Goal: Information Seeking & Learning: Learn about a topic

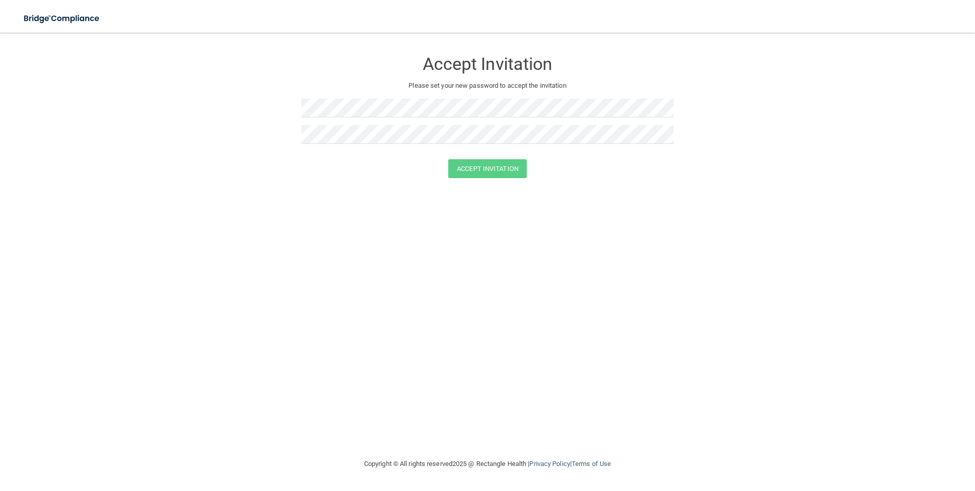
click at [376, 252] on div "Accept Invitation Please set your new password to accept the invitation Accept …" at bounding box center [487, 245] width 934 height 404
click at [432, 321] on div "Accept Invitation Please set your new password to accept the invitation Accept …" at bounding box center [487, 245] width 934 height 404
click at [505, 166] on button "Accept Invitation" at bounding box center [487, 168] width 79 height 19
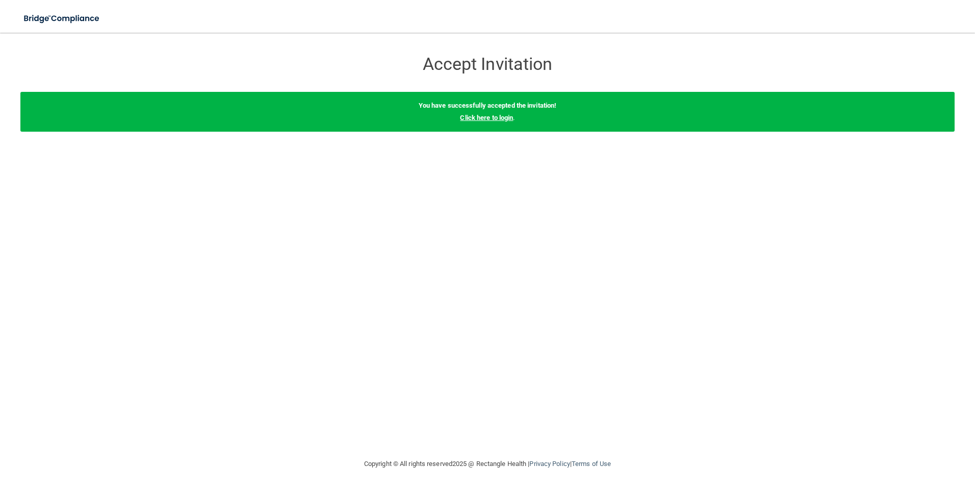
click at [493, 116] on link "Click here to login" at bounding box center [486, 118] width 53 height 8
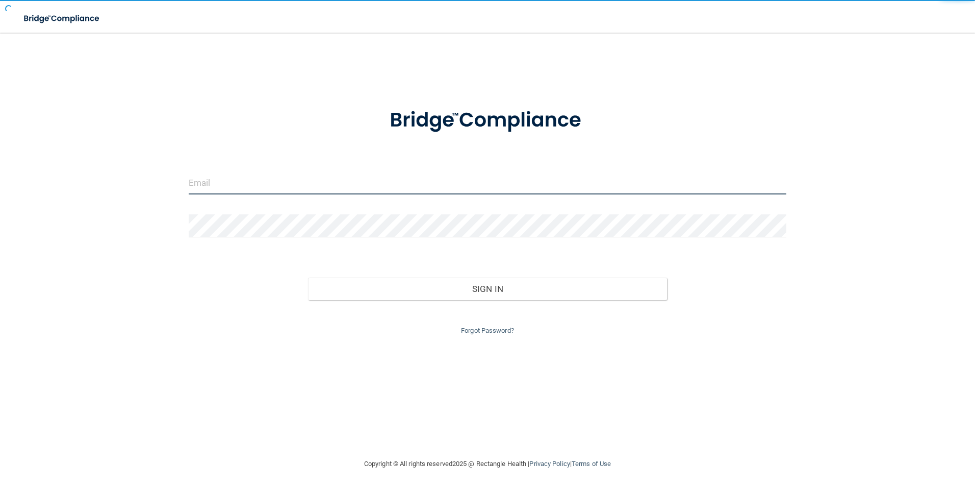
type input "yvette.assistant@randolphpc.com"
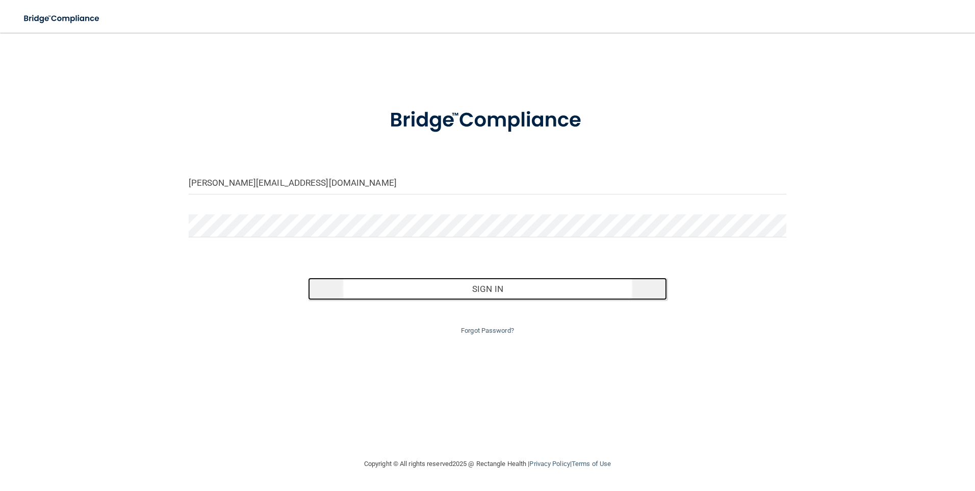
click at [477, 287] on button "Sign In" at bounding box center [487, 288] width 359 height 22
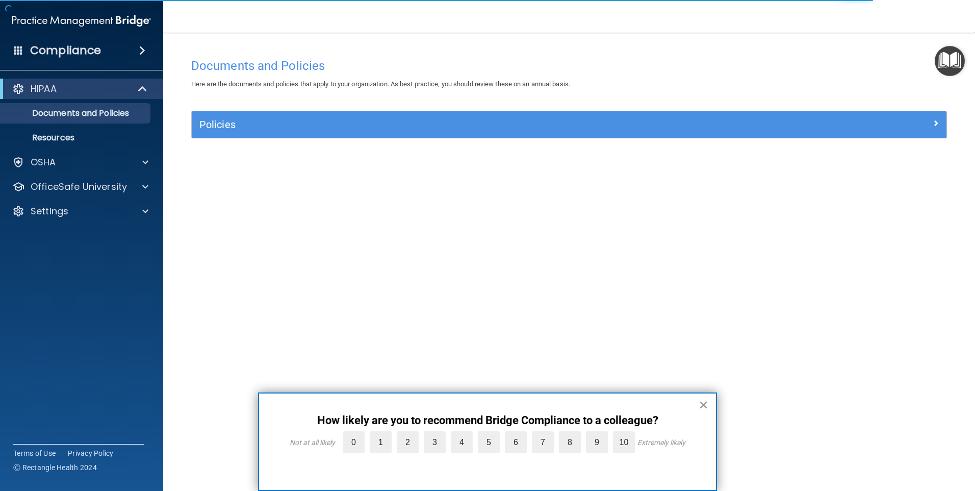
click at [700, 408] on button "×" at bounding box center [704, 404] width 10 height 16
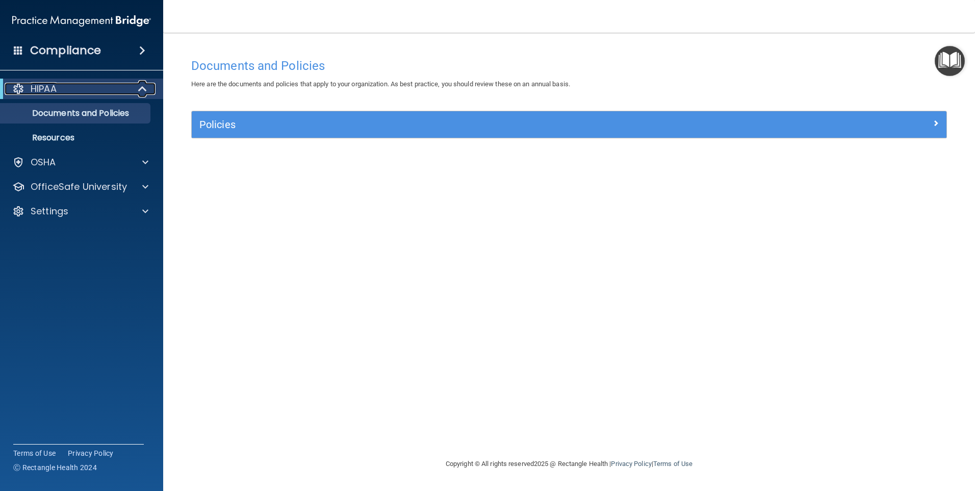
click at [40, 84] on p "HIPAA" at bounding box center [44, 89] width 26 height 12
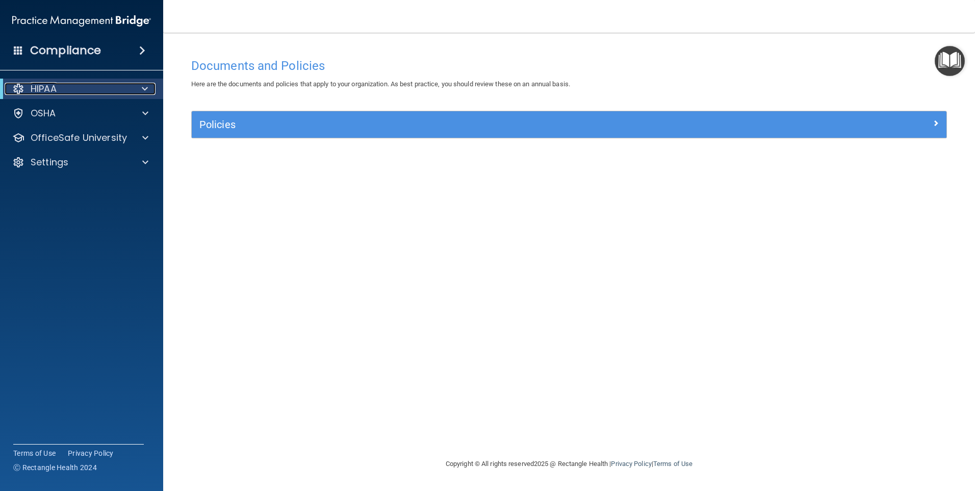
click at [40, 84] on p "HIPAA" at bounding box center [44, 89] width 26 height 12
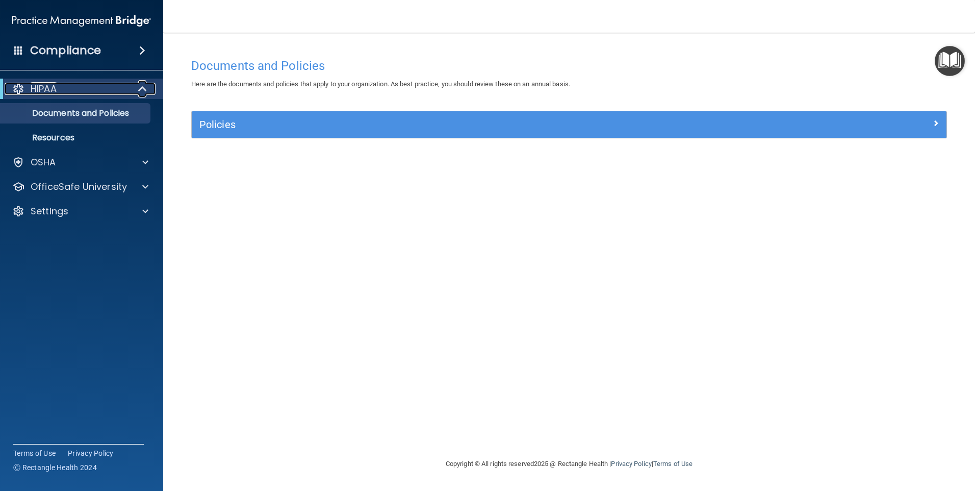
click at [40, 84] on p "HIPAA" at bounding box center [44, 89] width 26 height 12
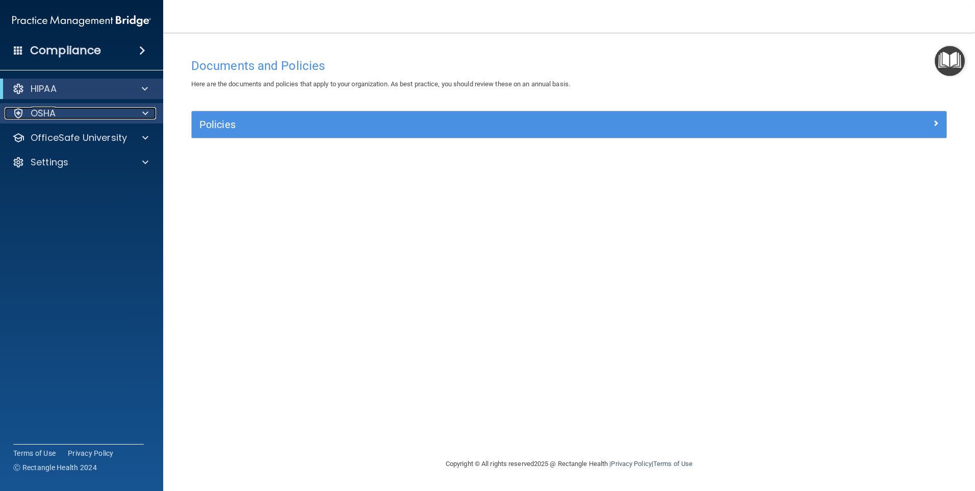
click at [53, 115] on p "OSHA" at bounding box center [43, 113] width 25 height 12
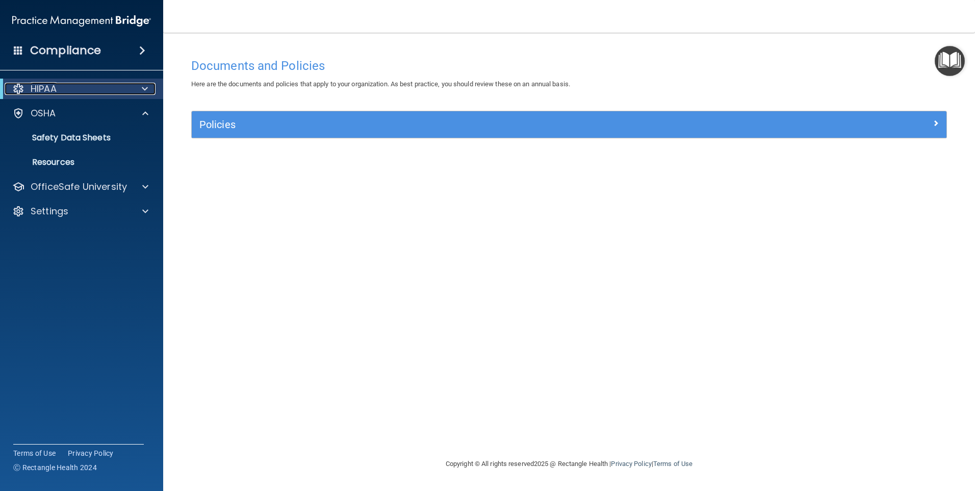
click at [81, 83] on div "HIPAA" at bounding box center [68, 89] width 126 height 12
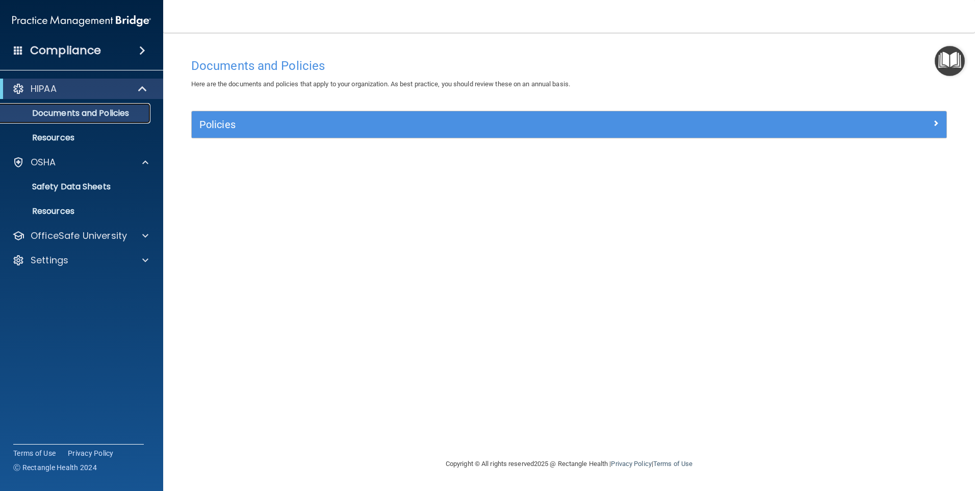
click at [115, 112] on p "Documents and Policies" at bounding box center [76, 113] width 139 height 10
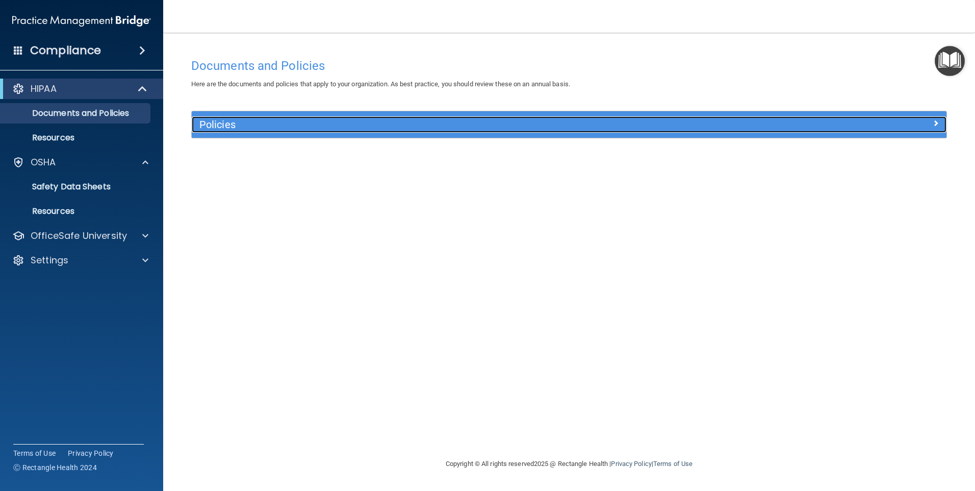
click at [933, 121] on span at bounding box center [936, 123] width 6 height 12
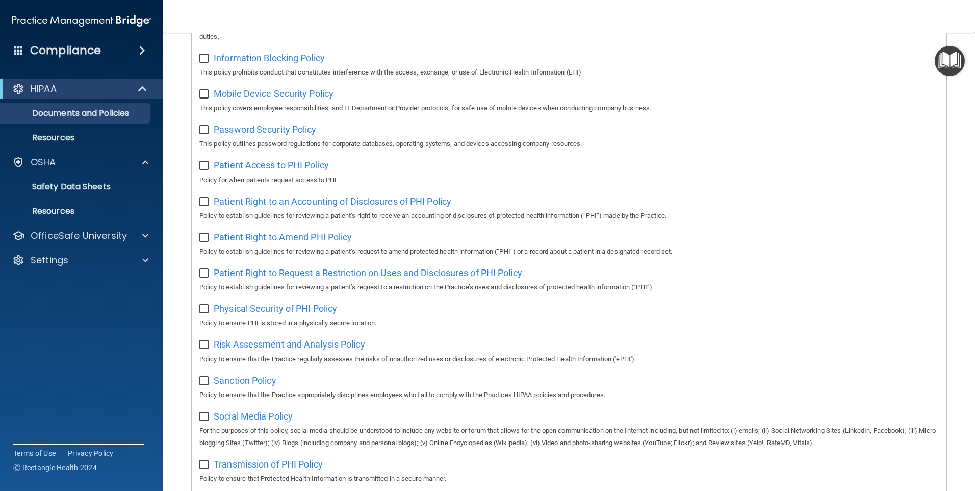
scroll to position [328, 0]
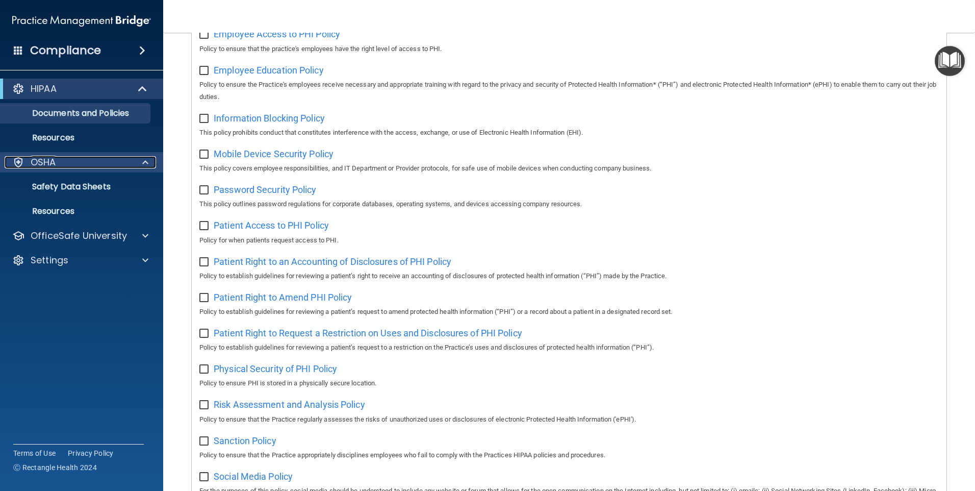
click at [73, 161] on div "OSHA" at bounding box center [68, 162] width 126 height 12
click at [145, 160] on span at bounding box center [145, 162] width 6 height 12
click at [14, 87] on div at bounding box center [18, 89] width 12 height 12
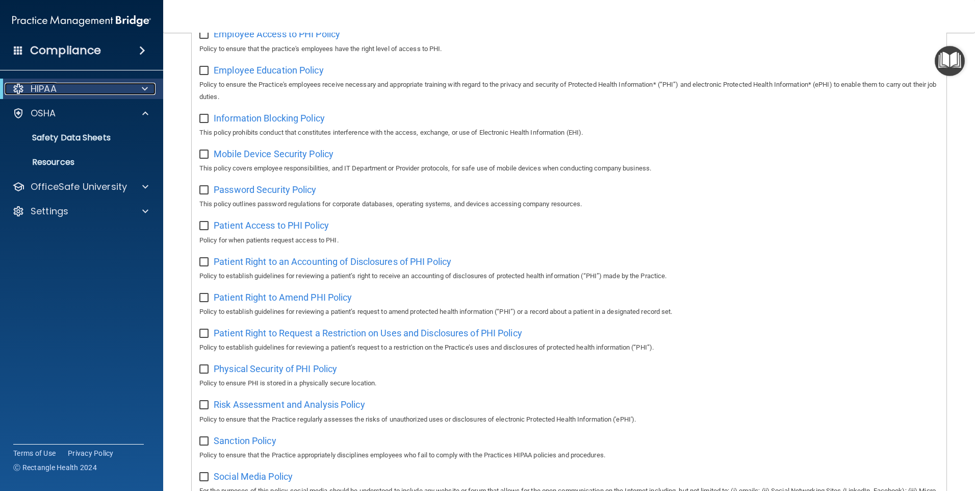
click at [42, 83] on p "HIPAA" at bounding box center [44, 89] width 26 height 12
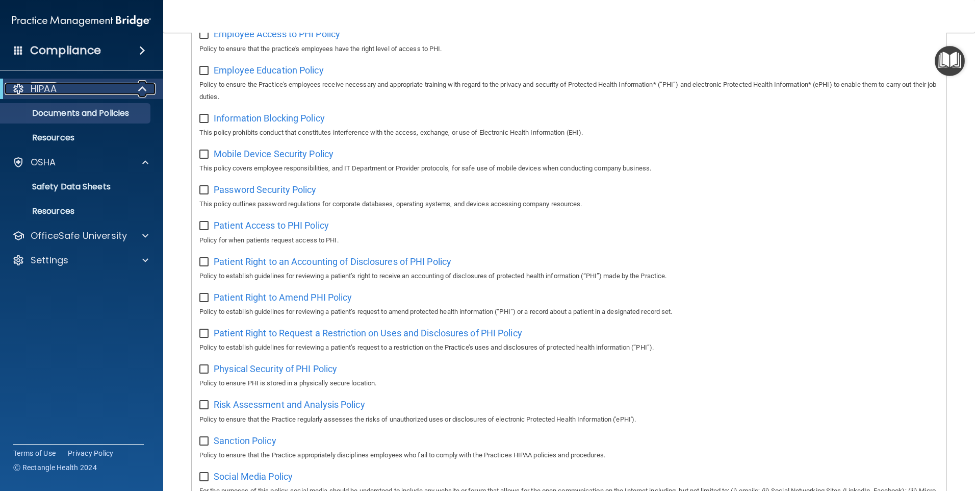
click at [42, 83] on p "HIPAA" at bounding box center [44, 89] width 26 height 12
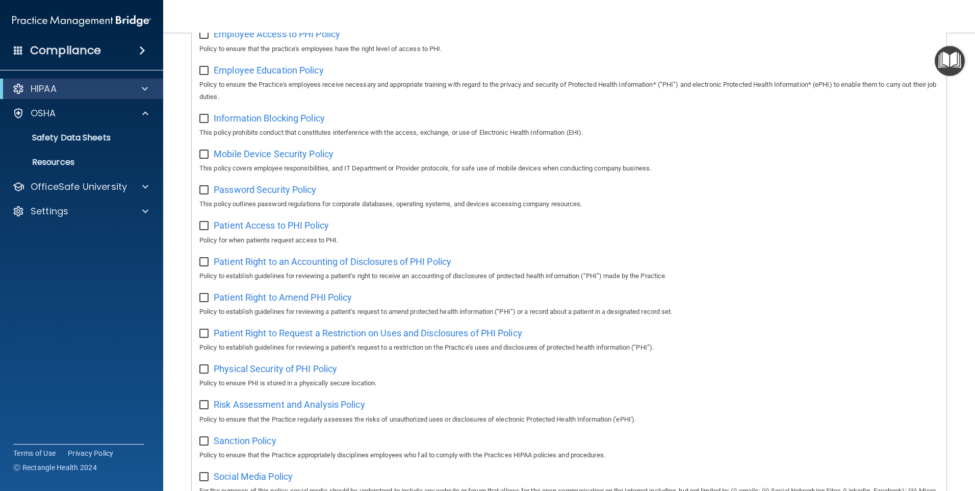
click at [139, 46] on span at bounding box center [142, 50] width 6 height 12
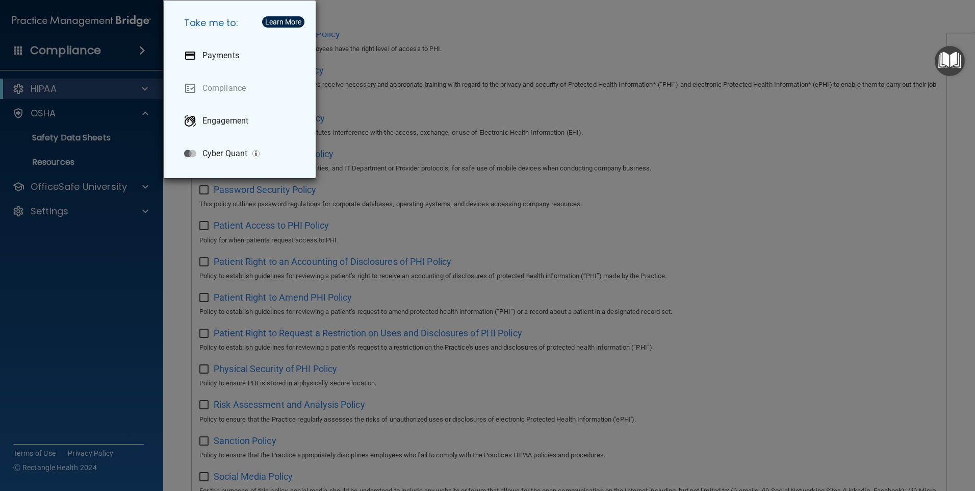
click at [635, 44] on div "Take me to: Payments Compliance Engagement Cyber Quant" at bounding box center [487, 245] width 975 height 491
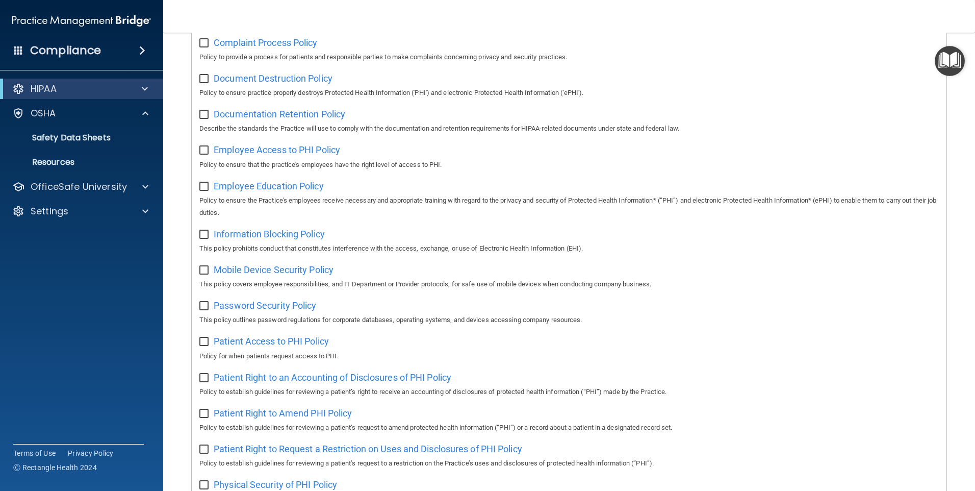
scroll to position [22, 0]
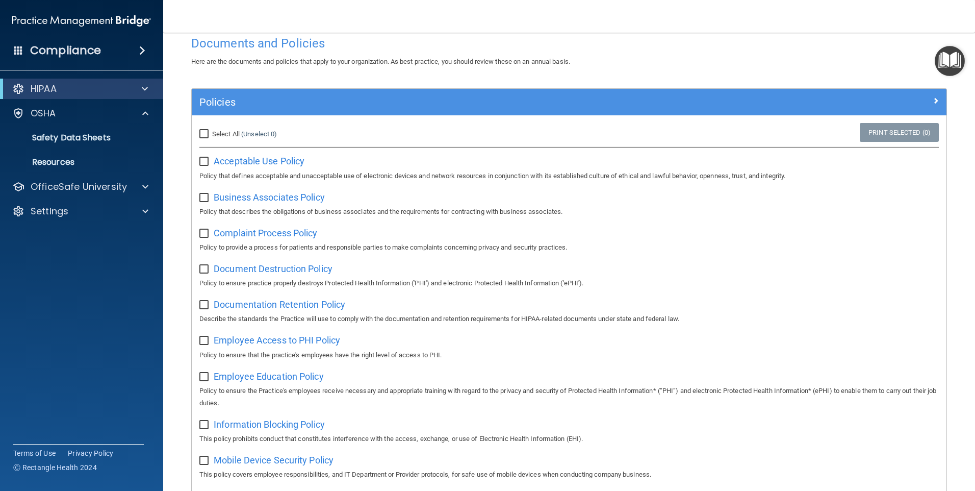
click at [141, 47] on span at bounding box center [142, 50] width 6 height 12
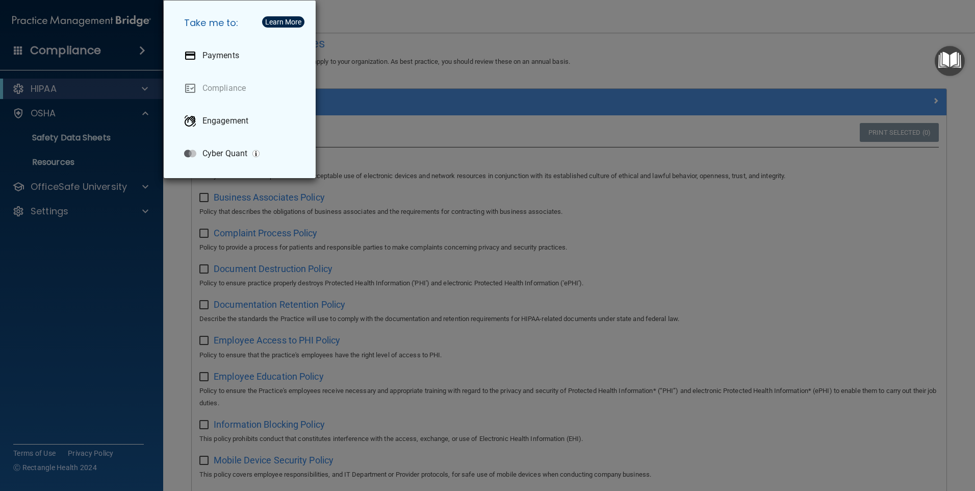
click at [93, 301] on div "Take me to: Payments Compliance Engagement Cyber Quant" at bounding box center [487, 245] width 975 height 491
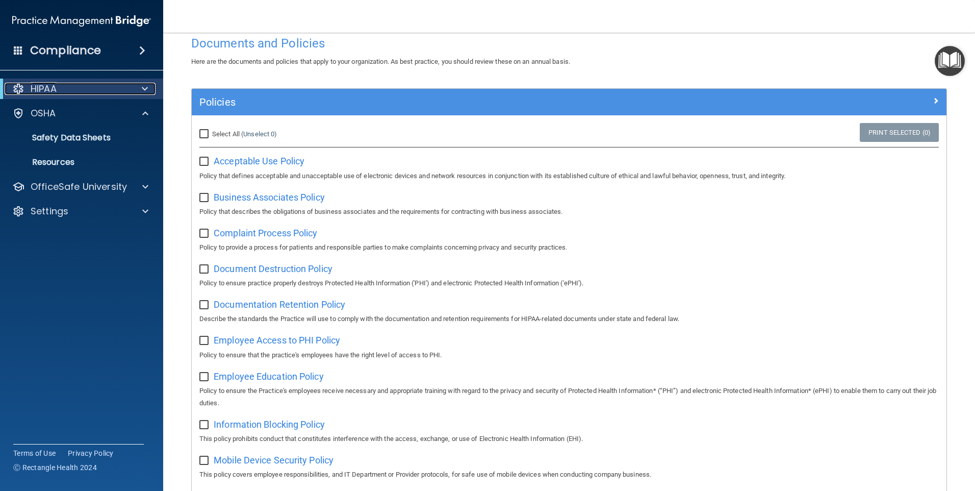
click at [27, 85] on div "HIPAA" at bounding box center [68, 89] width 126 height 12
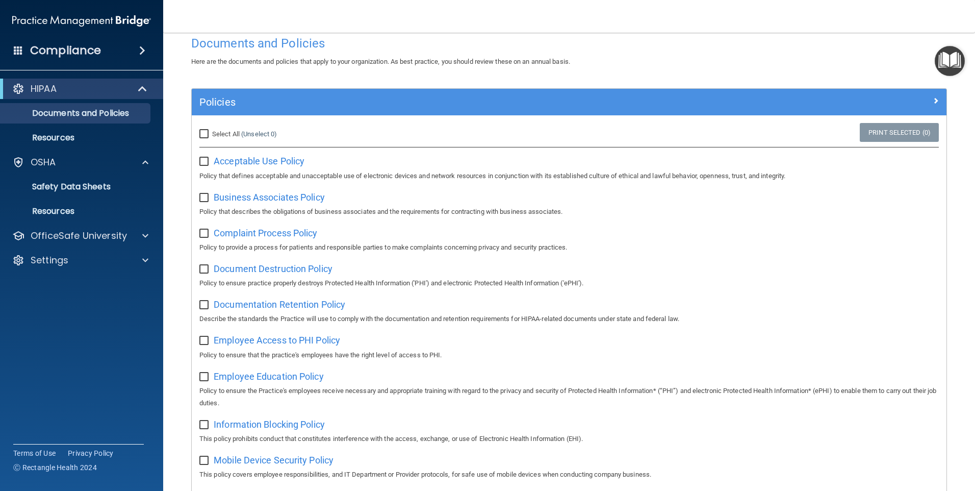
click at [531, 16] on nav "Toggle navigation Yvette Hoe yvette.assistant@randolphpc.com Manage My Enterpri…" at bounding box center [569, 16] width 812 height 33
click at [817, 50] on div "Documents and Policies" at bounding box center [569, 43] width 771 height 25
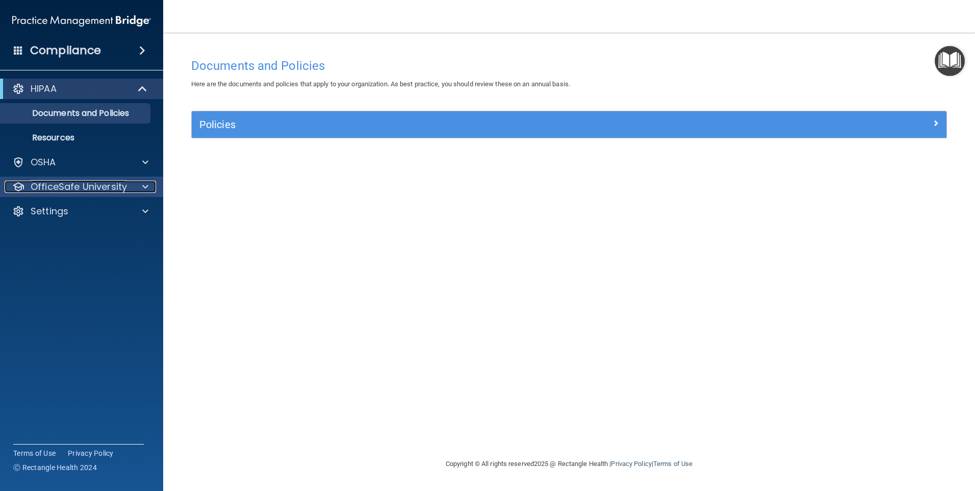
click at [106, 183] on p "OfficeSafe University" at bounding box center [79, 187] width 96 height 12
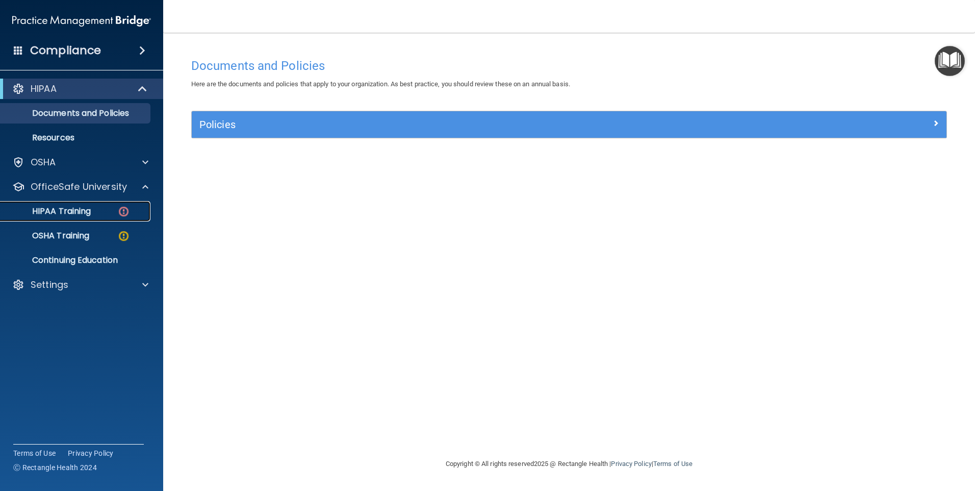
click at [69, 208] on p "HIPAA Training" at bounding box center [49, 211] width 84 height 10
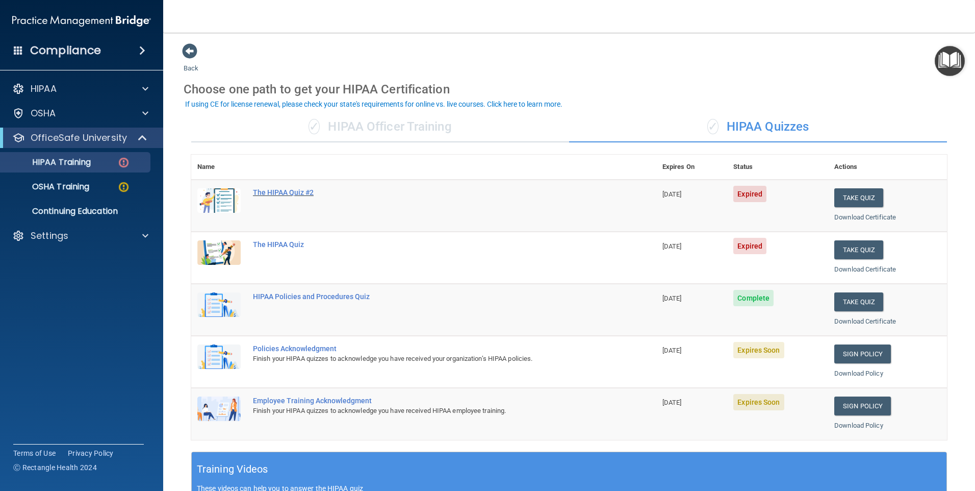
click at [282, 191] on div "The HIPAA Quiz #2" at bounding box center [429, 192] width 352 height 8
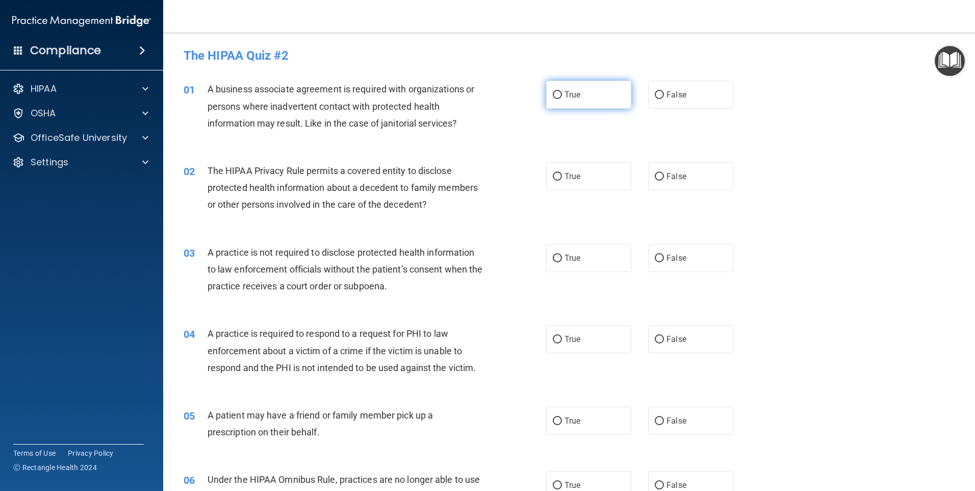
click at [553, 93] on input "True" at bounding box center [557, 95] width 9 height 8
radio input "true"
click at [655, 259] on input "False" at bounding box center [659, 258] width 9 height 8
radio input "true"
click at [553, 177] on input "True" at bounding box center [557, 177] width 9 height 8
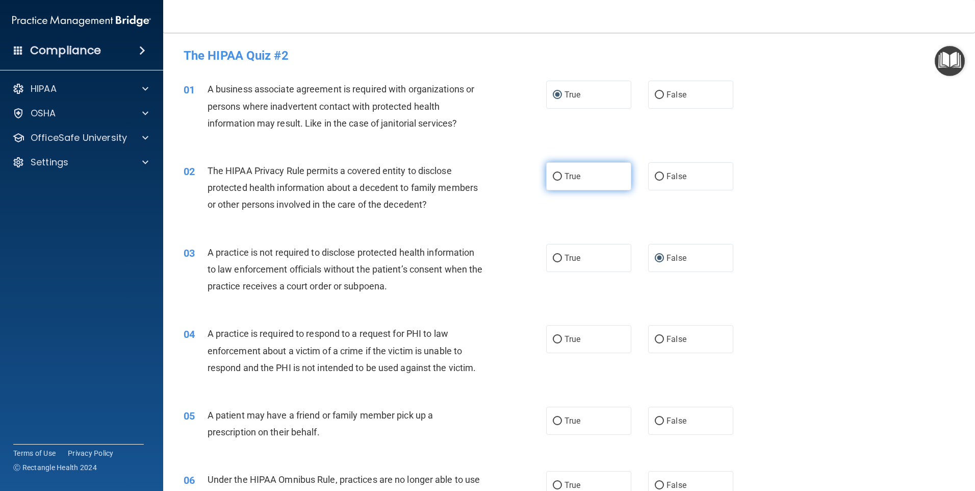
radio input "true"
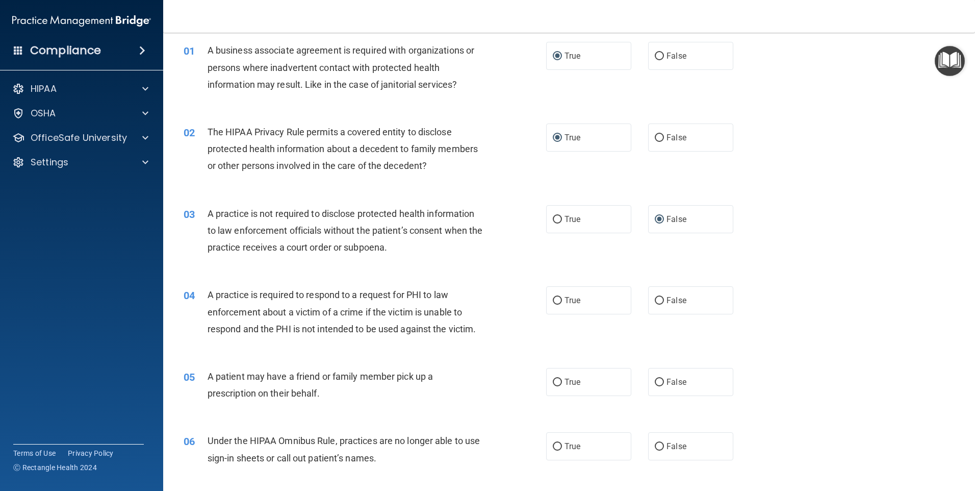
scroll to position [102, 0]
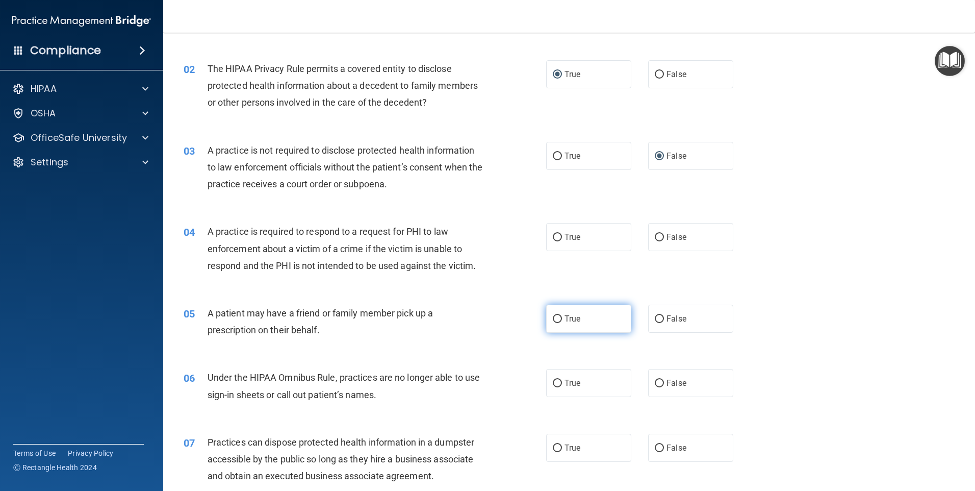
click at [554, 318] on input "True" at bounding box center [557, 319] width 9 height 8
radio input "true"
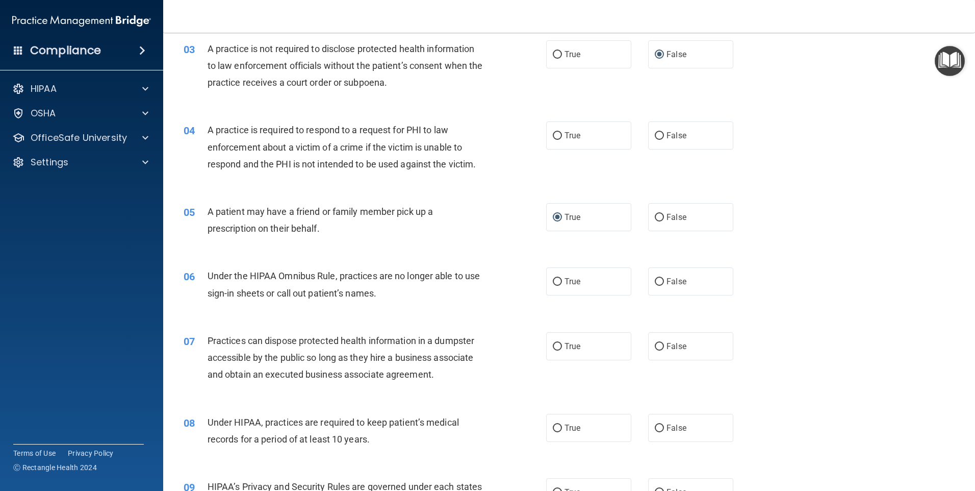
scroll to position [204, 0]
click at [666, 348] on span "False" at bounding box center [676, 346] width 20 height 10
click at [664, 348] on input "False" at bounding box center [659, 346] width 9 height 8
radio input "true"
click at [655, 280] on input "False" at bounding box center [659, 281] width 9 height 8
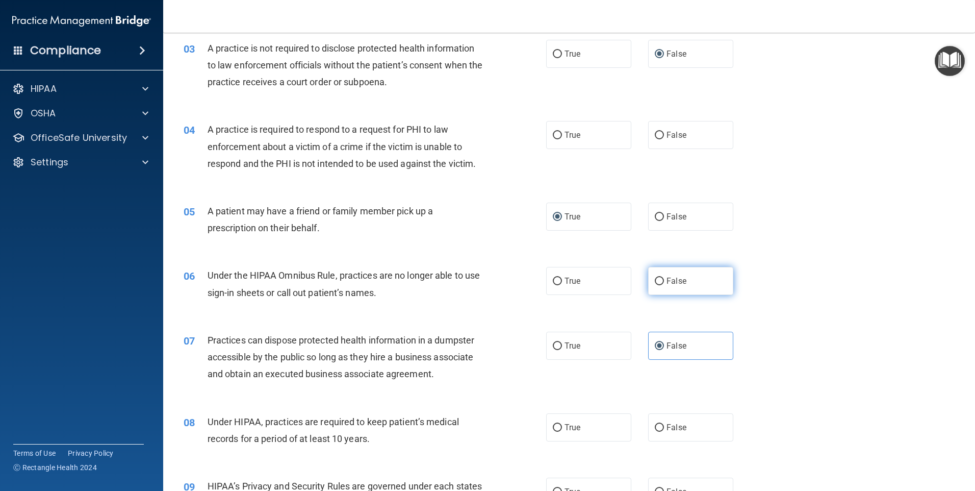
radio input "true"
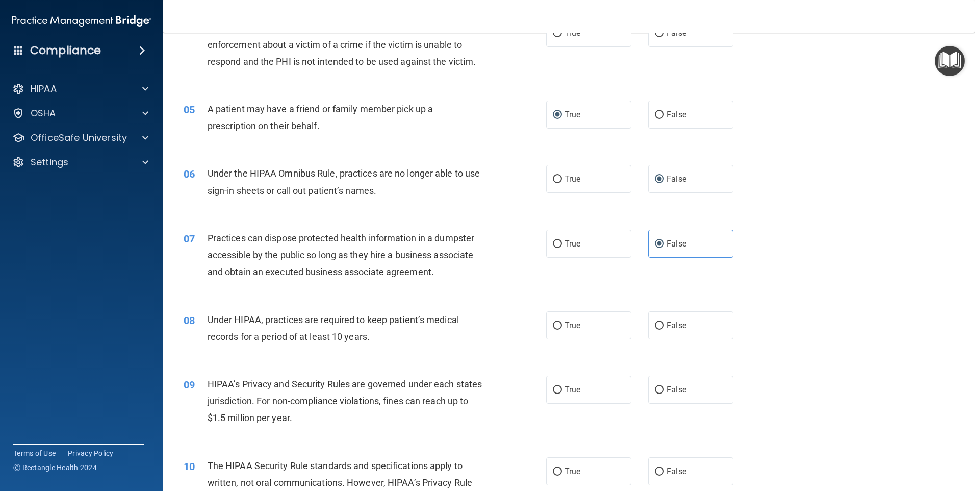
scroll to position [357, 0]
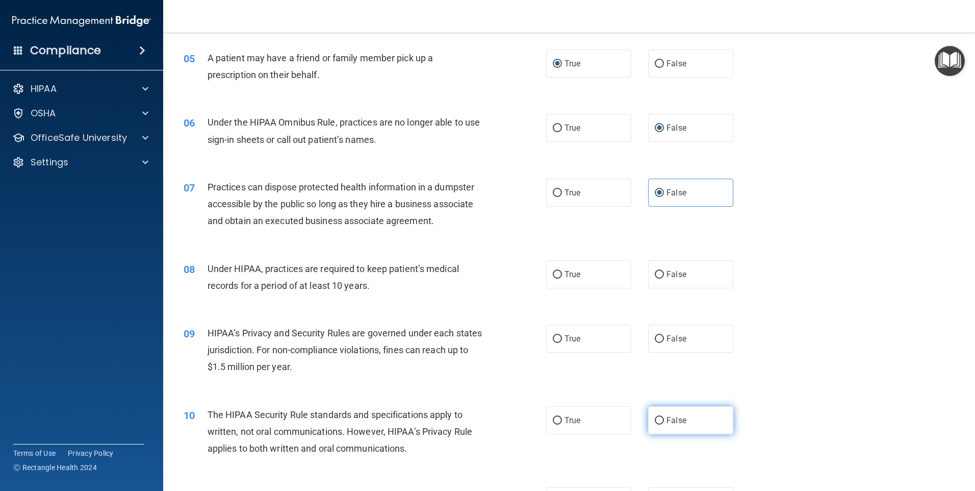
click at [655, 418] on input "False" at bounding box center [659, 421] width 9 height 8
radio input "true"
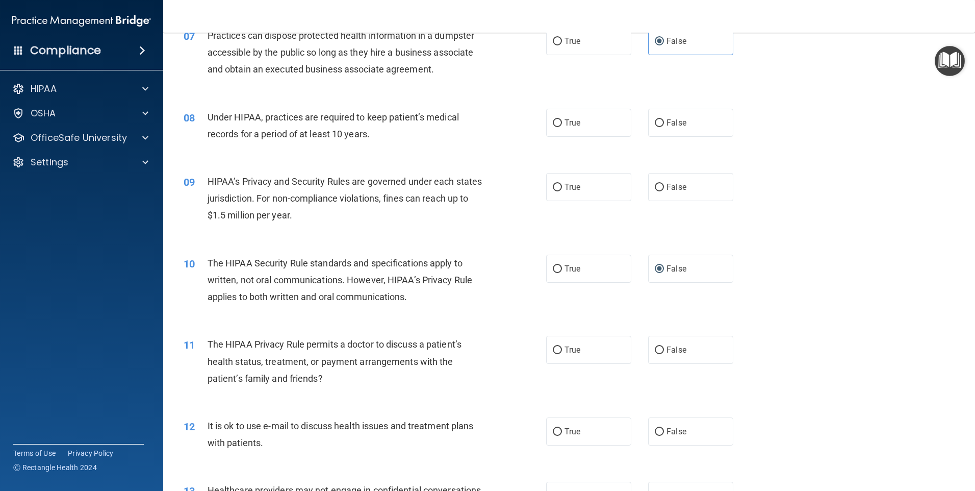
scroll to position [404, 0]
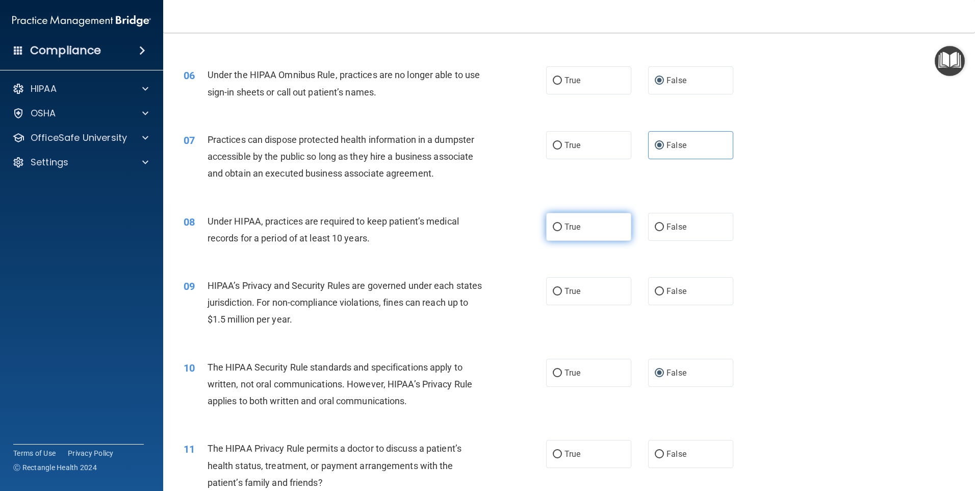
drag, startPoint x: 550, startPoint y: 225, endPoint x: 548, endPoint y: 230, distance: 5.3
click at [553, 225] on input "True" at bounding box center [557, 227] width 9 height 8
radio input "true"
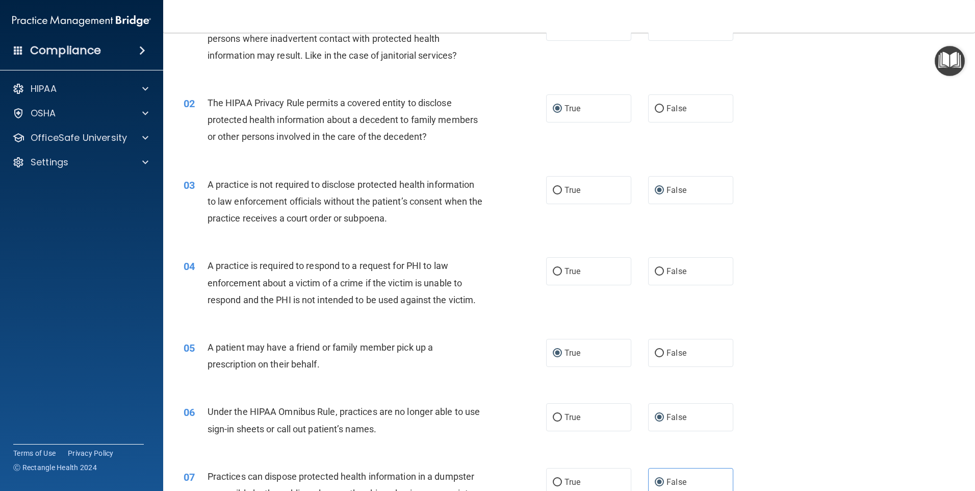
scroll to position [0, 0]
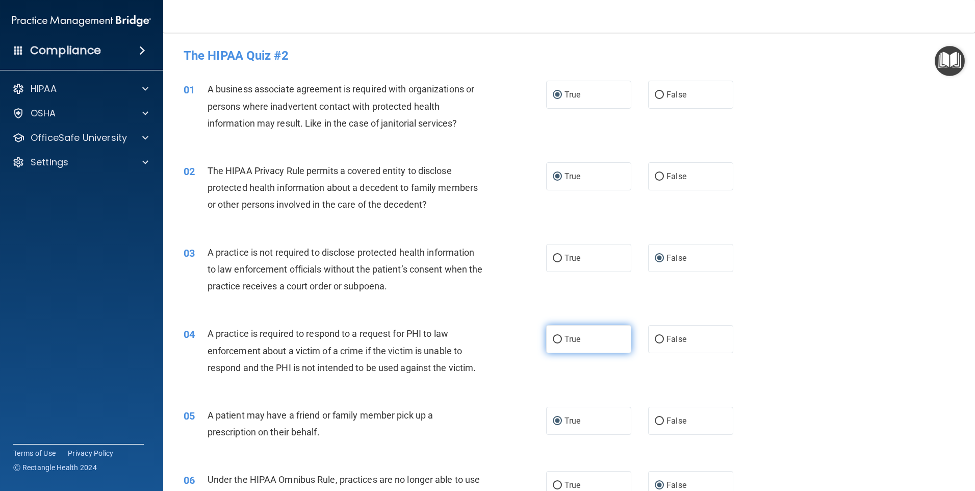
click at [553, 338] on input "True" at bounding box center [557, 340] width 9 height 8
radio input "true"
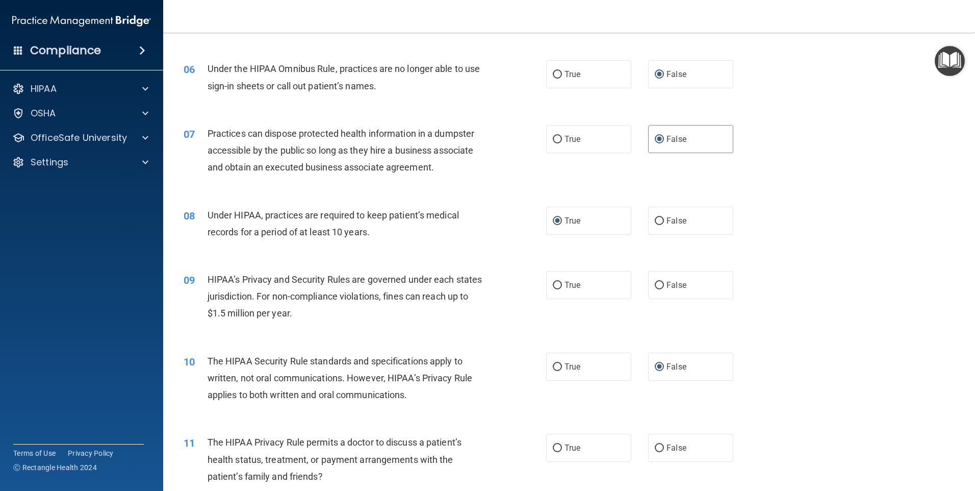
scroll to position [459, 0]
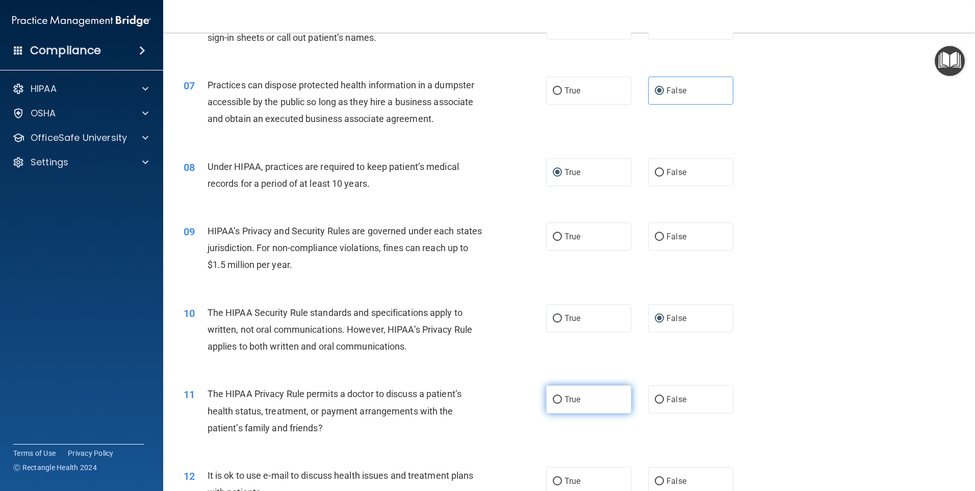
click at [553, 399] on input "True" at bounding box center [557, 400] width 9 height 8
radio input "true"
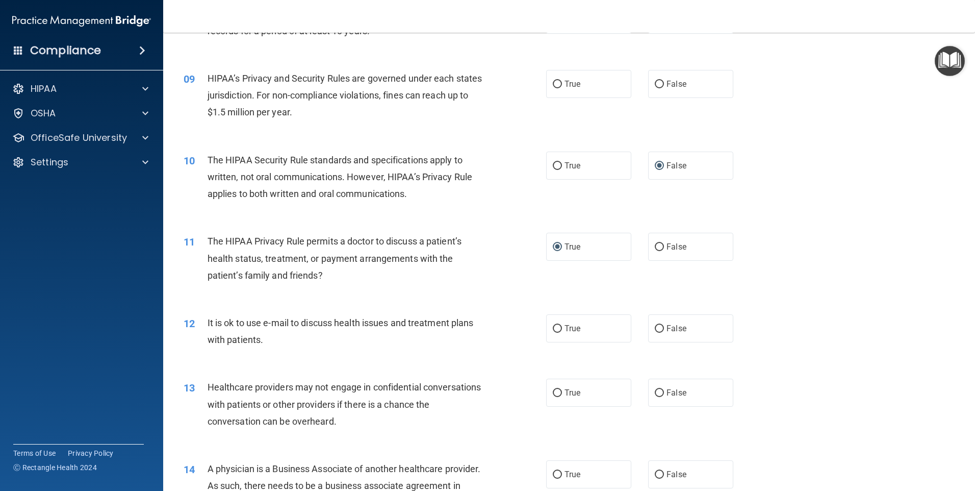
scroll to position [612, 0]
click at [553, 327] on input "True" at bounding box center [557, 328] width 9 height 8
radio input "true"
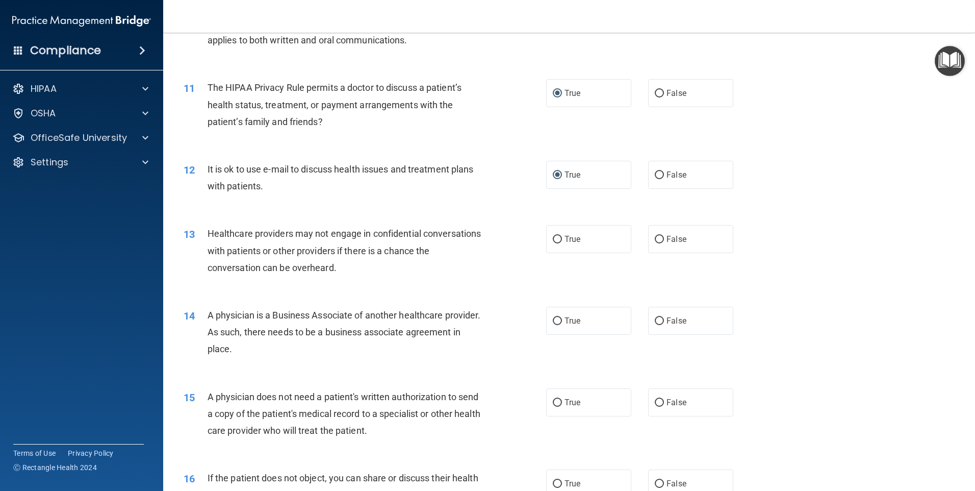
scroll to position [816, 0]
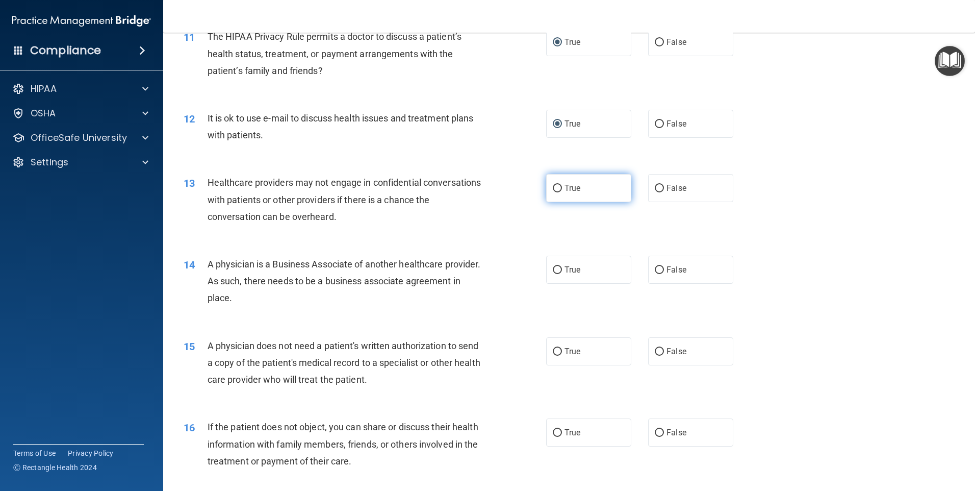
click at [554, 189] on input "True" at bounding box center [557, 189] width 9 height 8
radio input "true"
click at [555, 271] on input "True" at bounding box center [557, 270] width 9 height 8
radio input "true"
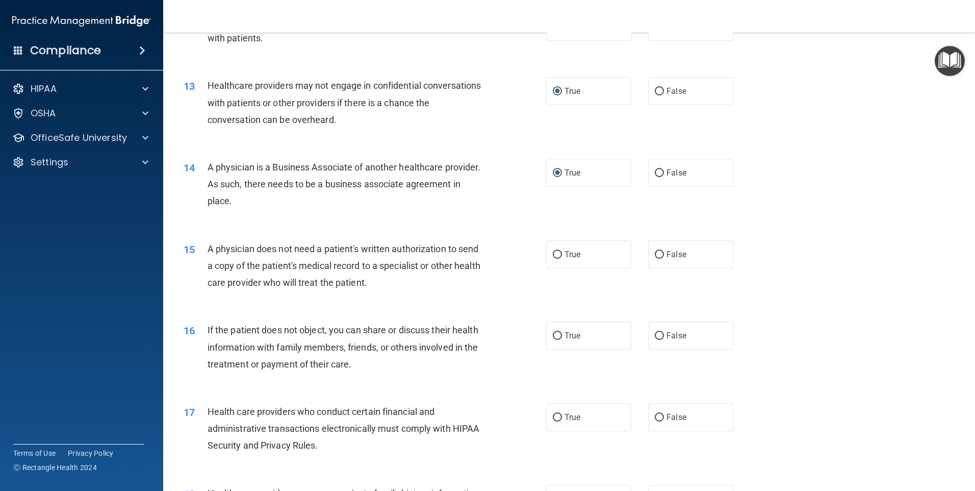
scroll to position [918, 0]
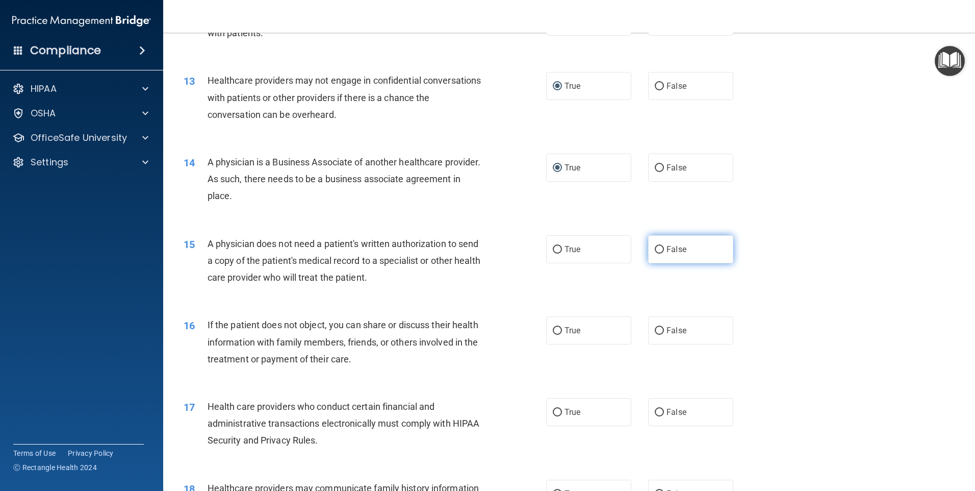
click at [656, 251] on input "False" at bounding box center [659, 250] width 9 height 8
radio input "true"
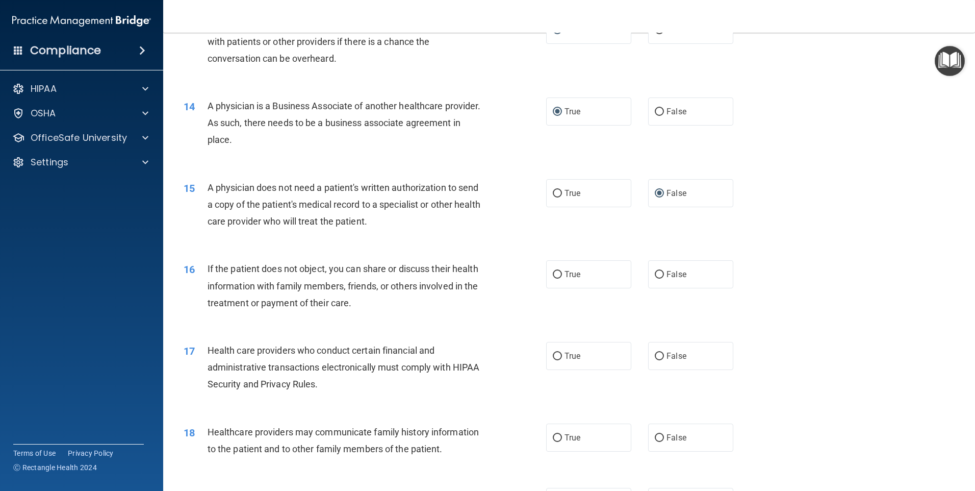
scroll to position [1071, 0]
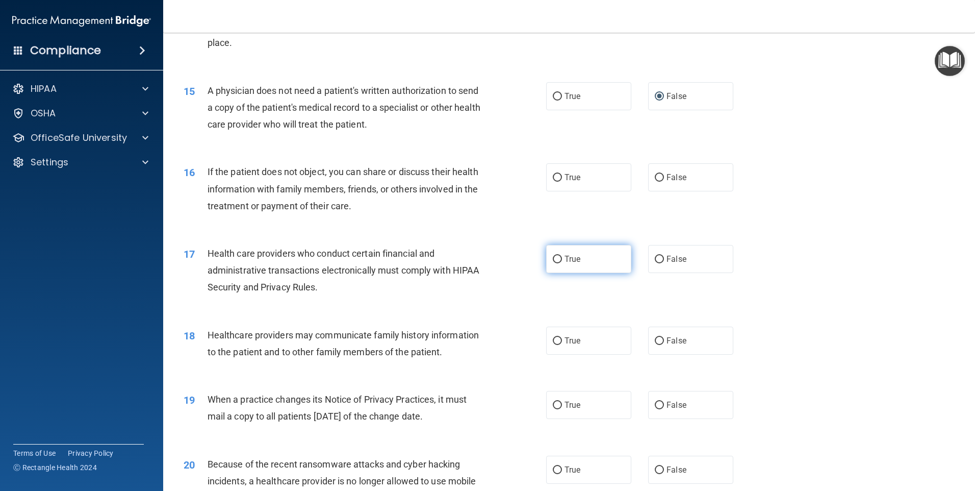
click at [553, 259] on input "True" at bounding box center [557, 259] width 9 height 8
radio input "true"
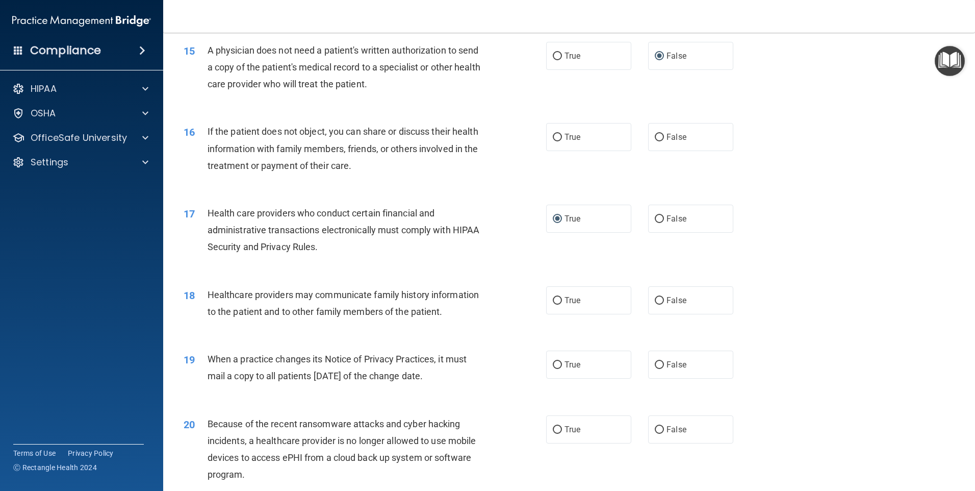
scroll to position [1122, 0]
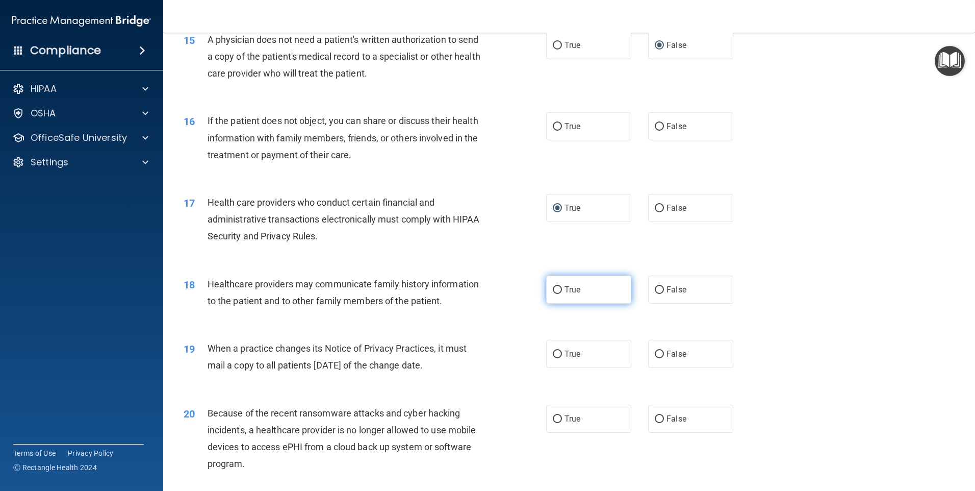
click at [555, 289] on input "True" at bounding box center [557, 290] width 9 height 8
radio input "true"
click at [555, 352] on input "True" at bounding box center [557, 354] width 9 height 8
radio input "true"
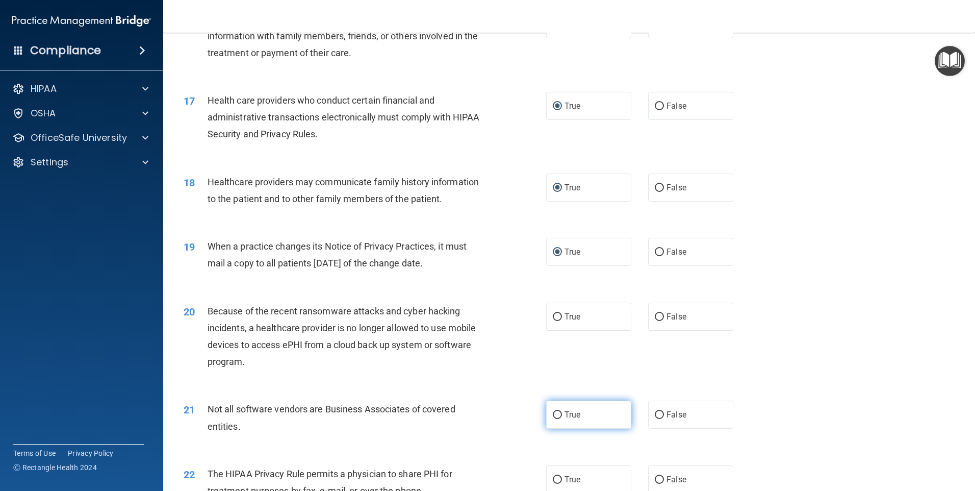
click at [553, 414] on input "True" at bounding box center [557, 415] width 9 height 8
radio input "true"
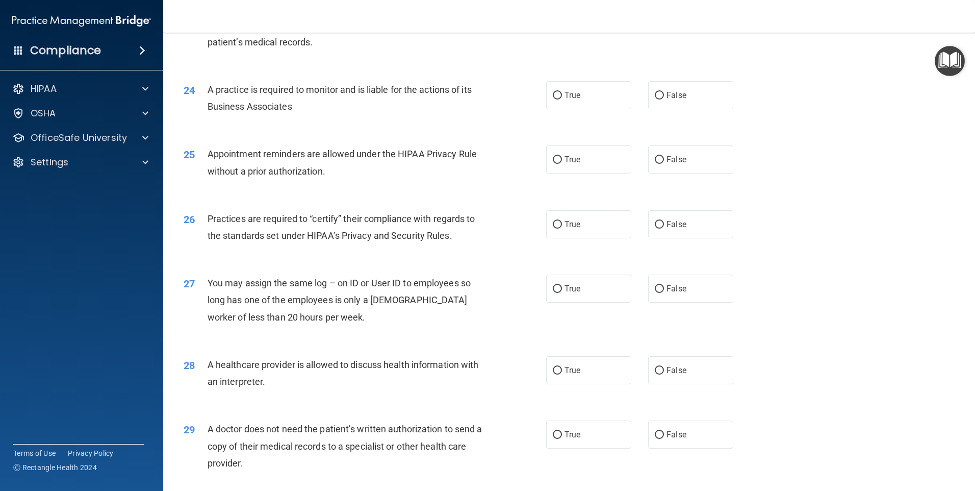
scroll to position [1883, 0]
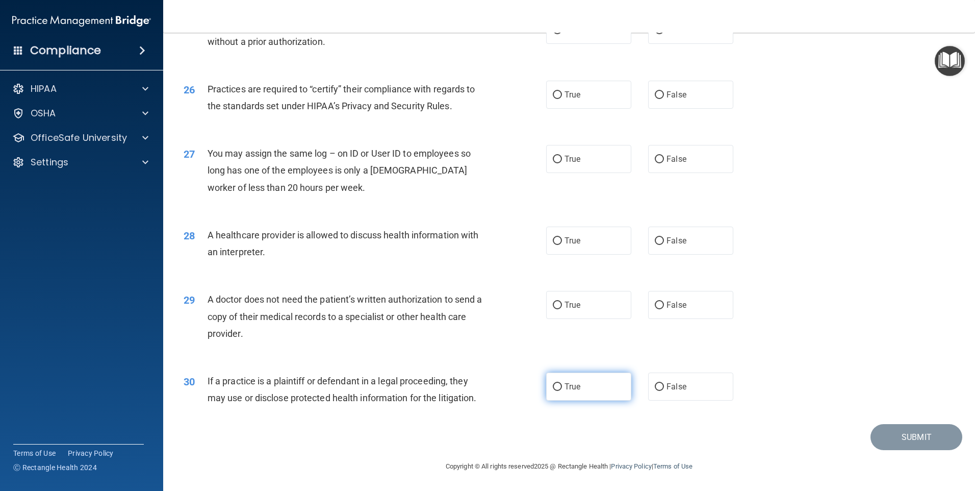
click at [555, 384] on input "True" at bounding box center [557, 387] width 9 height 8
radio input "true"
click at [553, 305] on input "True" at bounding box center [557, 305] width 9 height 8
radio input "true"
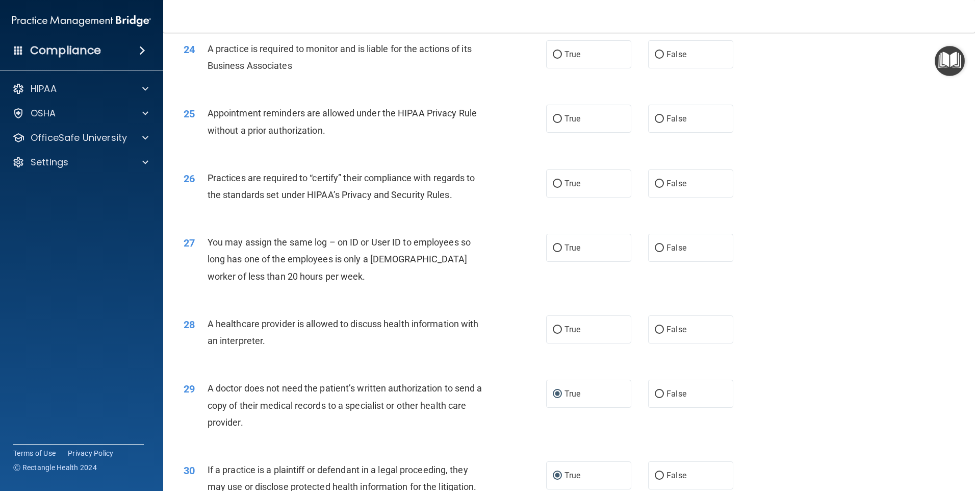
scroll to position [1781, 0]
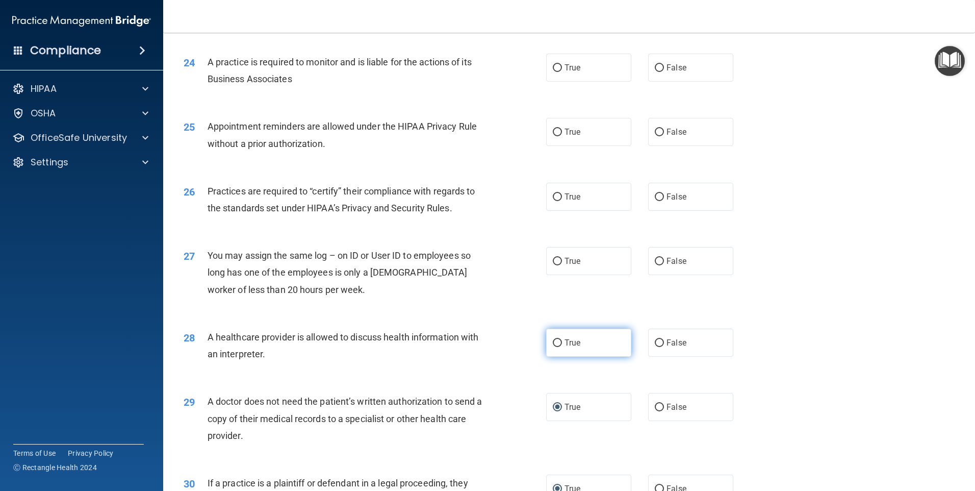
click at [555, 343] on input "True" at bounding box center [557, 343] width 9 height 8
radio input "true"
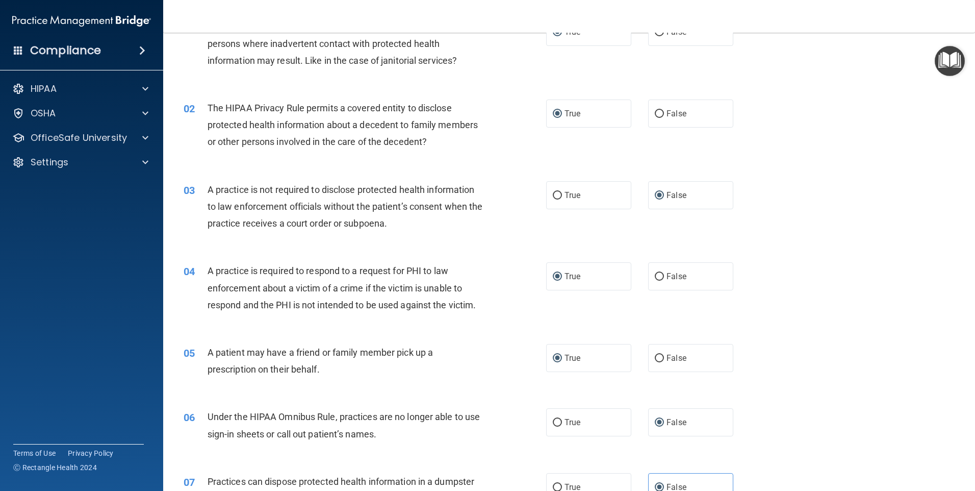
scroll to position [47, 0]
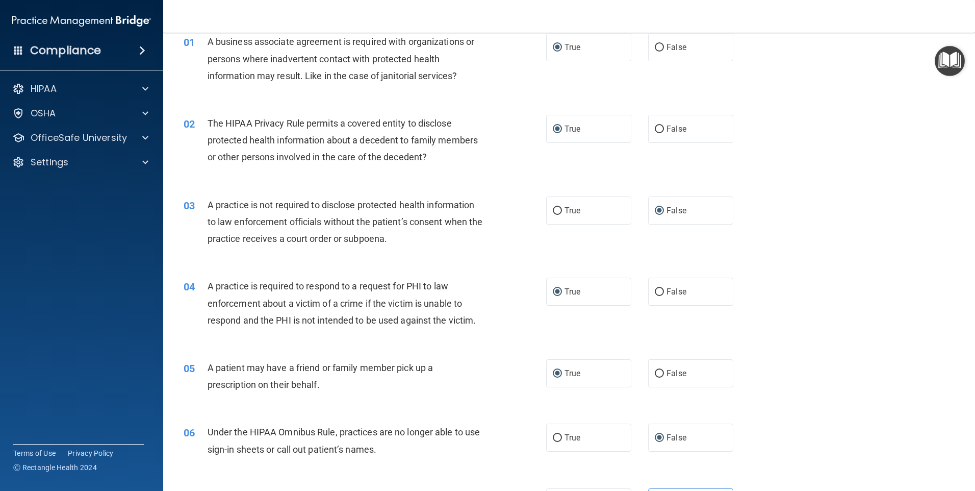
click button "Take the quiz anyway!" at bounding box center [0, 0] width 0 height 0
click at [881, 200] on div "03 A practice is not required to disclose protected health information to law e…" at bounding box center [569, 225] width 786 height 82
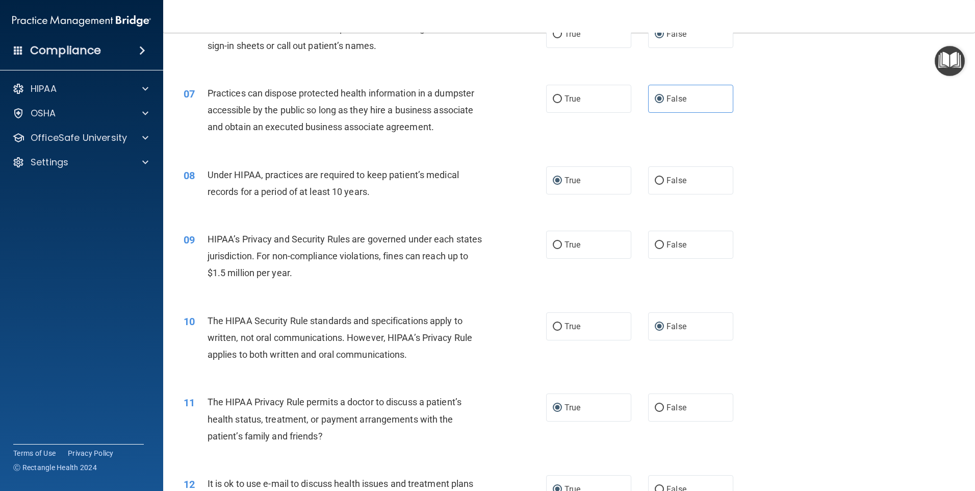
scroll to position [459, 0]
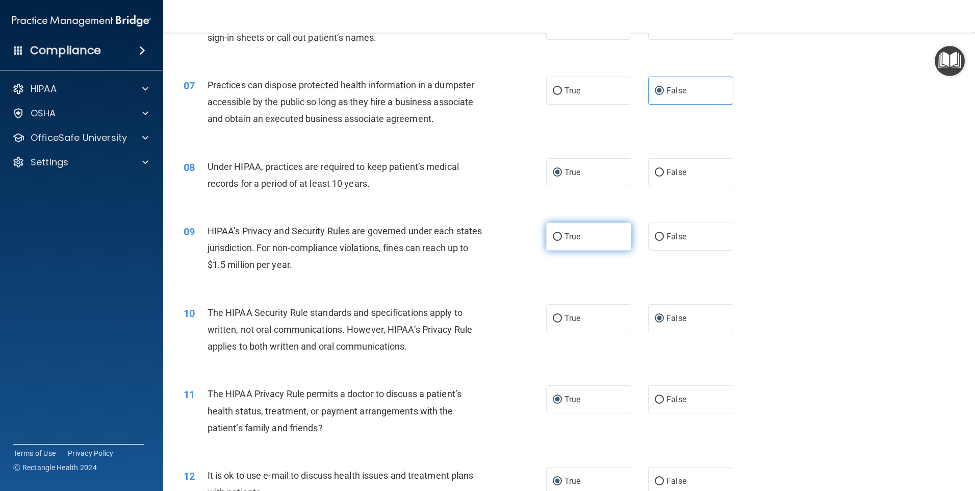
click at [553, 237] on input "True" at bounding box center [557, 237] width 9 height 8
radio input "true"
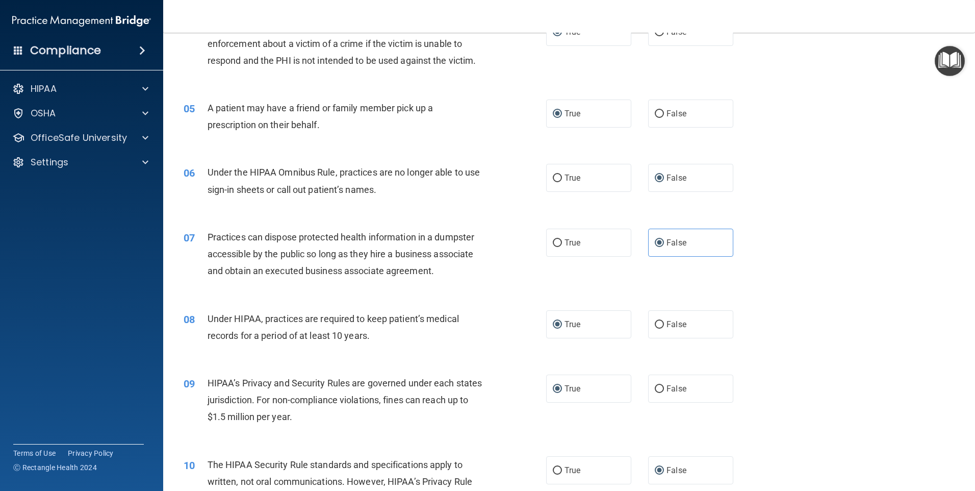
scroll to position [306, 0]
click at [780, 253] on div "07 Practices can dispose protected health information in a dumpster accessible …" at bounding box center [569, 258] width 786 height 82
click at [717, 246] on label "False" at bounding box center [690, 243] width 85 height 28
click at [664, 246] on input "False" at bounding box center [659, 244] width 9 height 8
click at [553, 242] on input "True" at bounding box center [557, 244] width 9 height 8
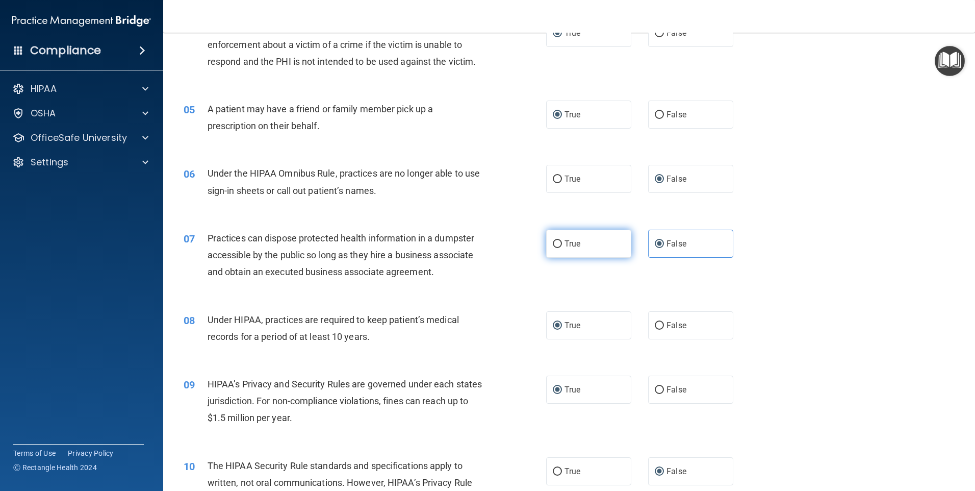
radio input "true"
click at [658, 247] on input "False" at bounding box center [659, 244] width 9 height 8
radio input "true"
radio input "false"
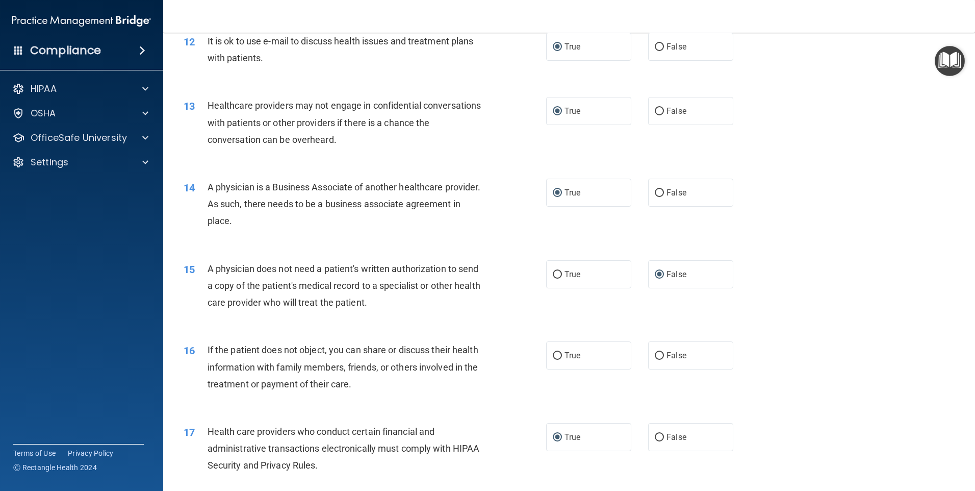
scroll to position [918, 0]
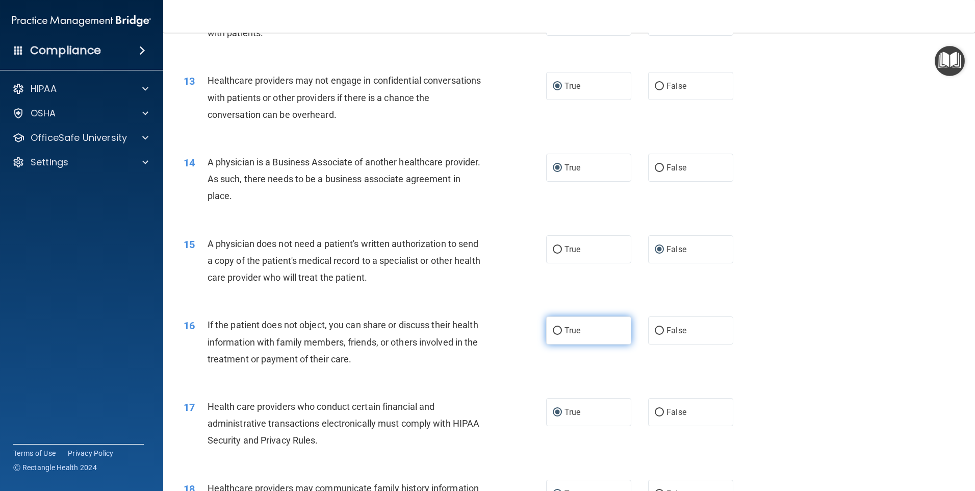
click at [554, 329] on input "True" at bounding box center [557, 331] width 9 height 8
radio input "true"
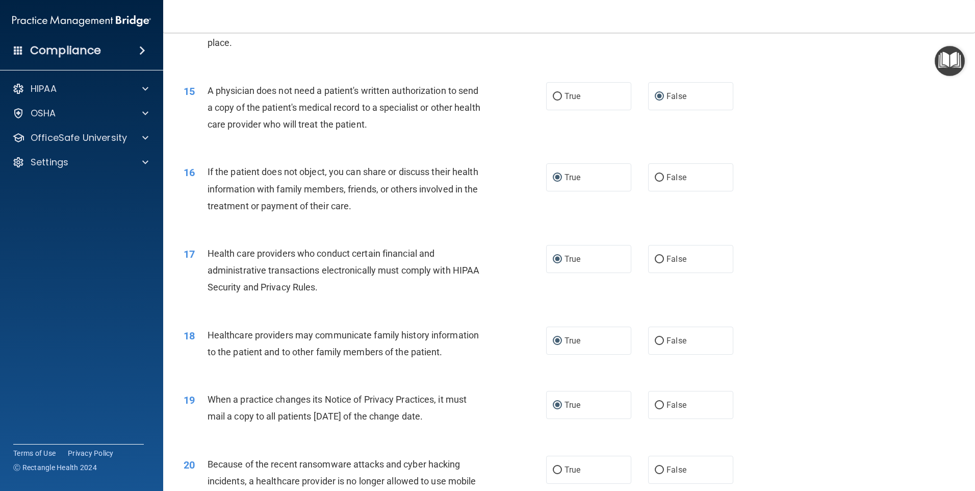
scroll to position [1224, 0]
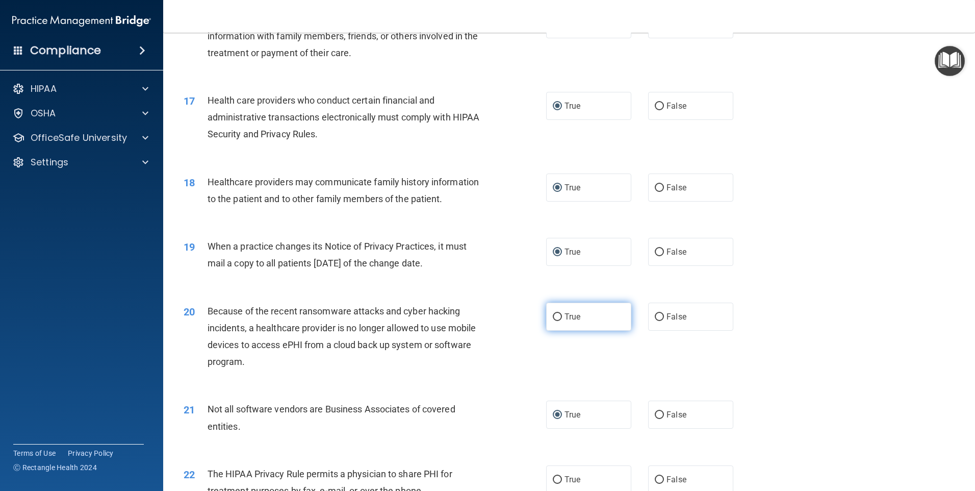
click at [554, 315] on input "True" at bounding box center [557, 317] width 9 height 8
radio input "true"
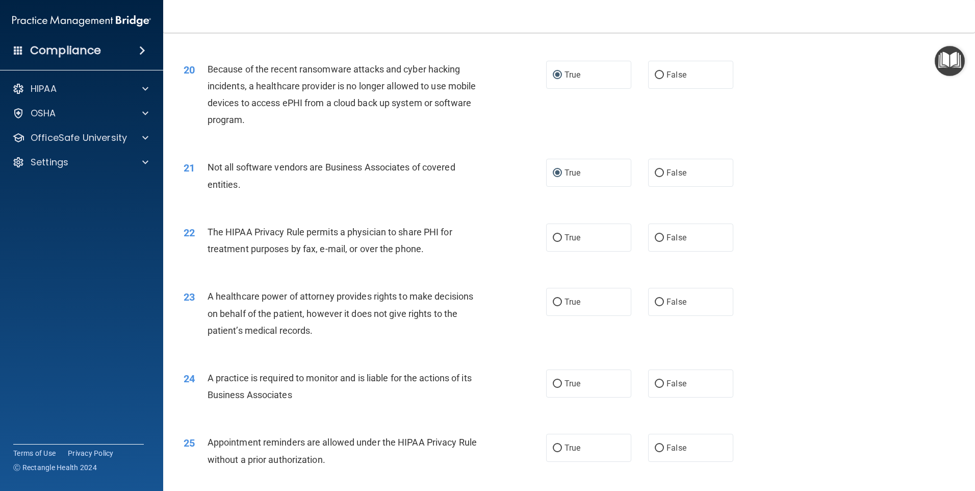
scroll to position [1479, 0]
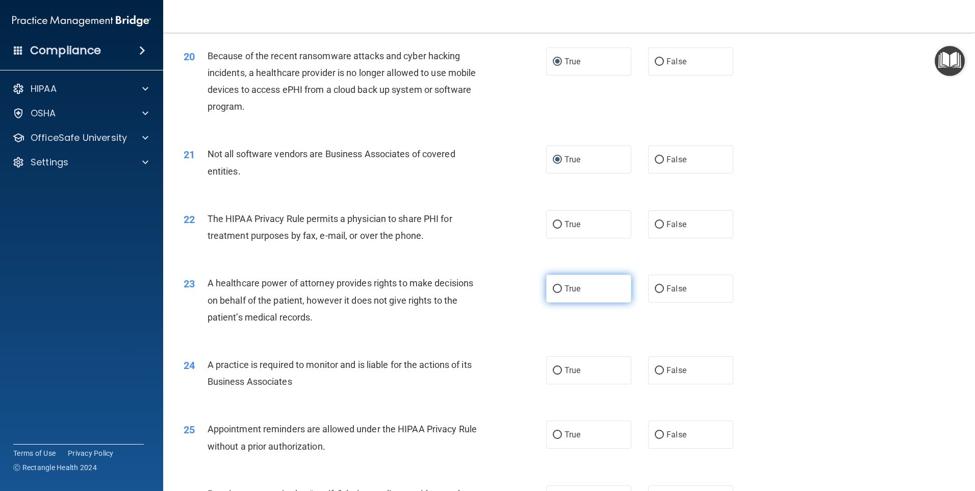
drag, startPoint x: 554, startPoint y: 289, endPoint x: 552, endPoint y: 294, distance: 5.5
click at [554, 289] on input "True" at bounding box center [557, 289] width 9 height 8
radio input "true"
click at [553, 373] on input "True" at bounding box center [557, 371] width 9 height 8
radio input "true"
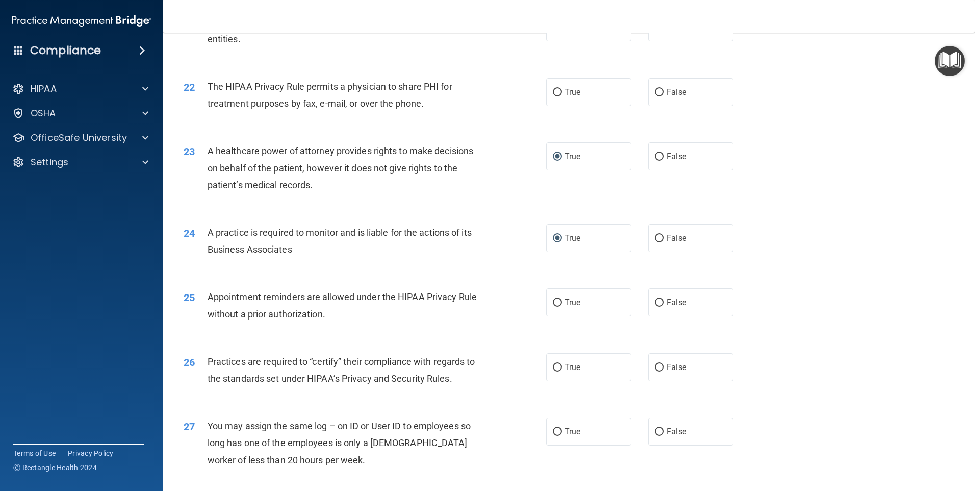
scroll to position [1632, 0]
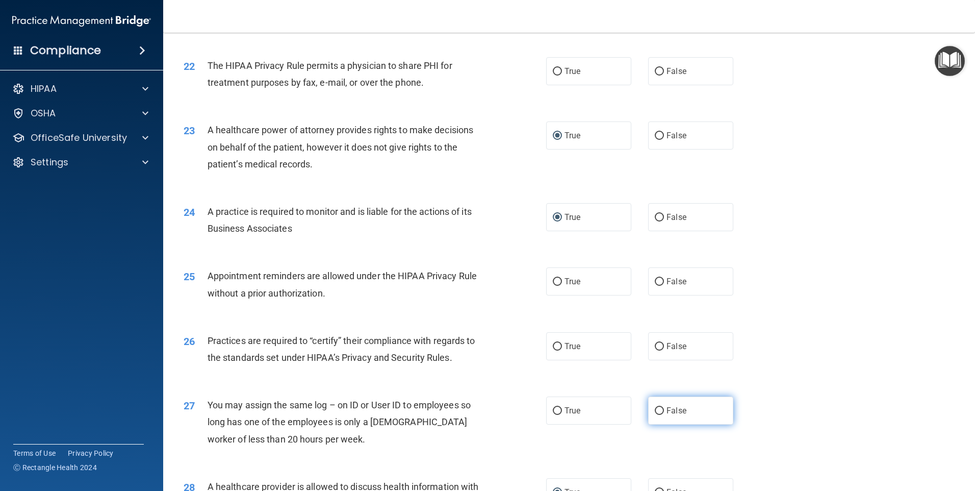
click at [655, 407] on input "False" at bounding box center [659, 411] width 9 height 8
radio input "true"
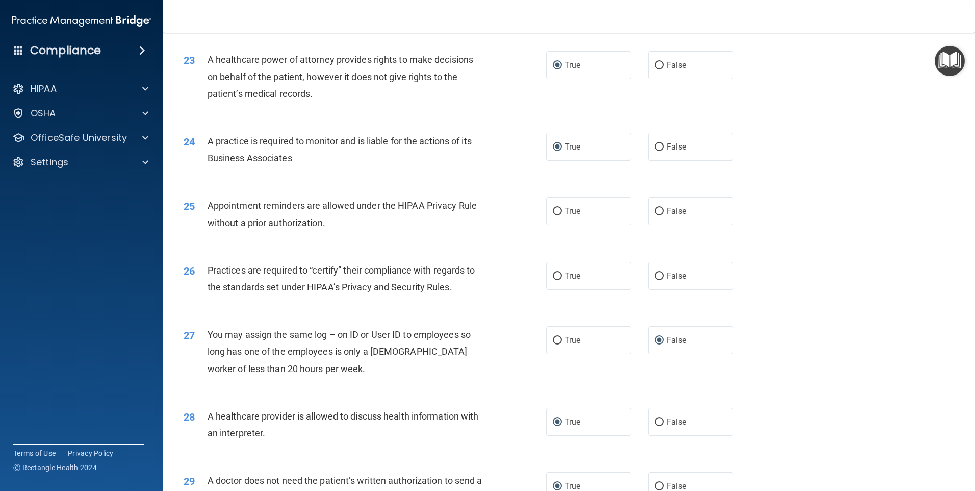
scroll to position [1679, 0]
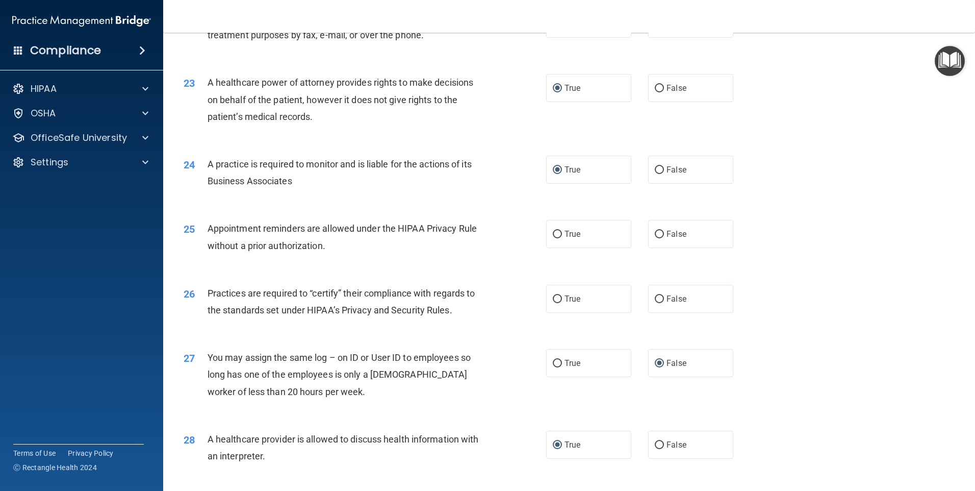
drag, startPoint x: 654, startPoint y: 298, endPoint x: 604, endPoint y: 327, distance: 58.0
click at [655, 299] on input "False" at bounding box center [659, 299] width 9 height 8
radio input "true"
drag, startPoint x: 559, startPoint y: 233, endPoint x: 632, endPoint y: 285, distance: 89.2
click at [559, 234] on label "True" at bounding box center [588, 234] width 85 height 28
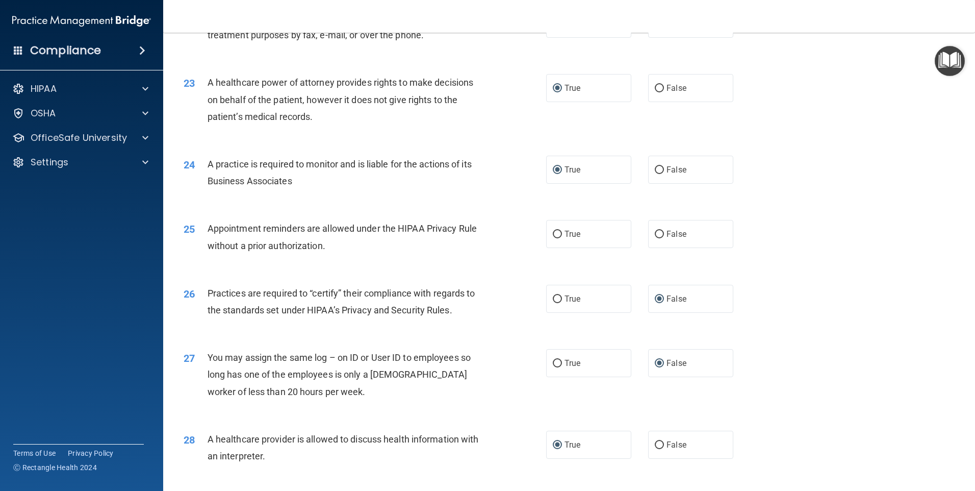
click at [559, 234] on input "True" at bounding box center [557, 234] width 9 height 8
radio input "true"
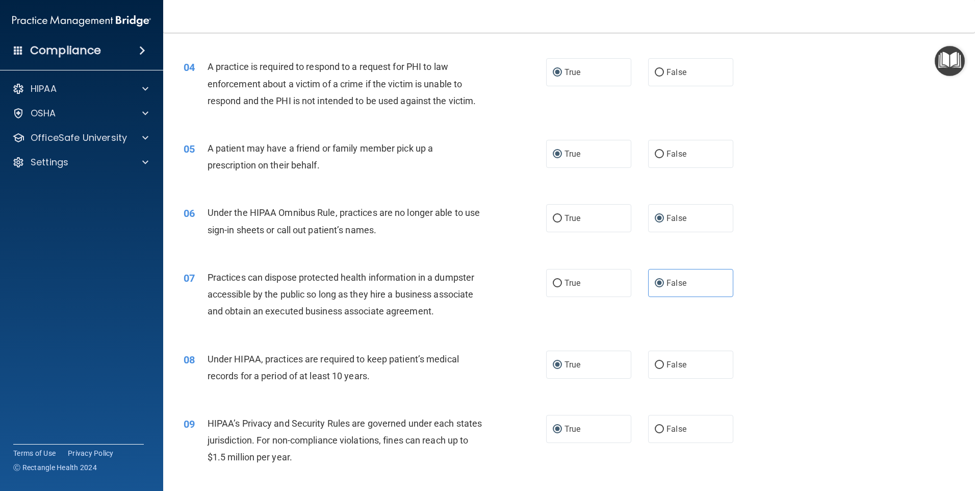
scroll to position [251, 0]
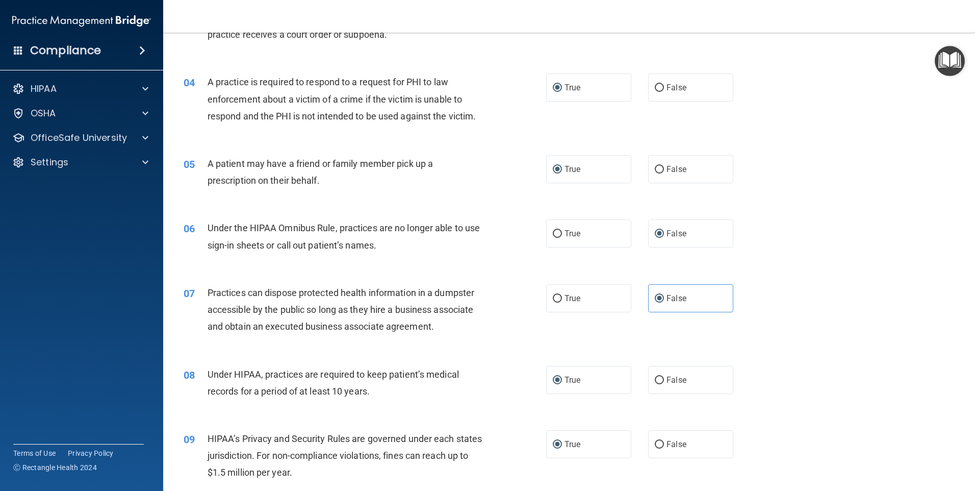
drag, startPoint x: 549, startPoint y: 232, endPoint x: 537, endPoint y: 244, distance: 16.6
click at [553, 233] on input "True" at bounding box center [557, 234] width 9 height 8
radio input "true"
radio input "false"
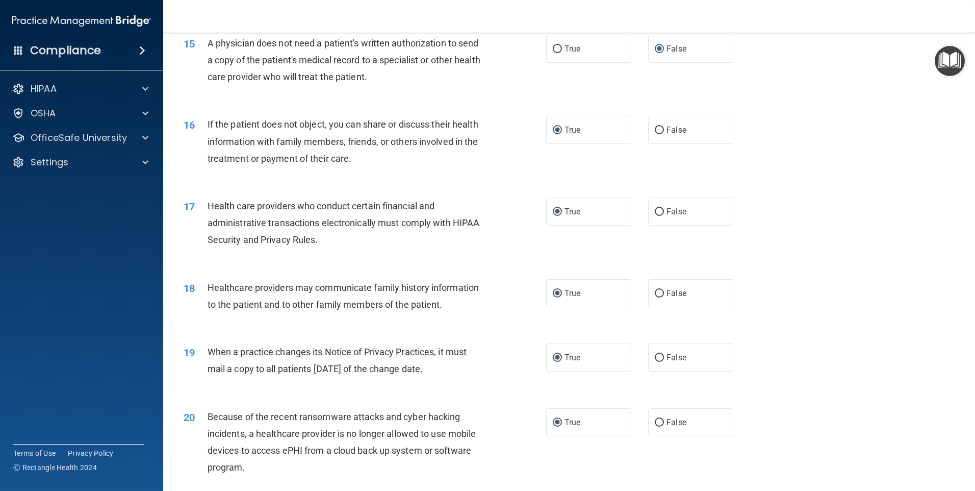
scroll to position [1322, 0]
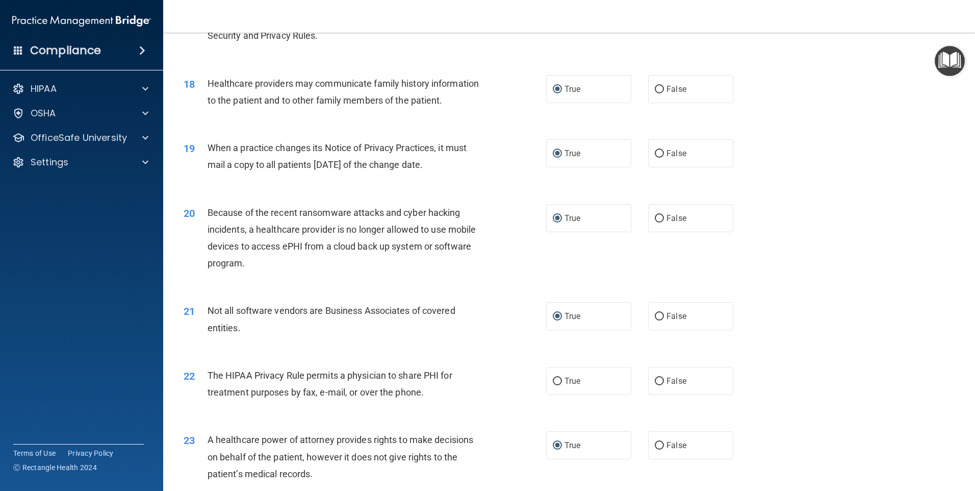
drag, startPoint x: 552, startPoint y: 379, endPoint x: 540, endPoint y: 419, distance: 42.1
click at [553, 380] on input "True" at bounding box center [557, 381] width 9 height 8
radio input "true"
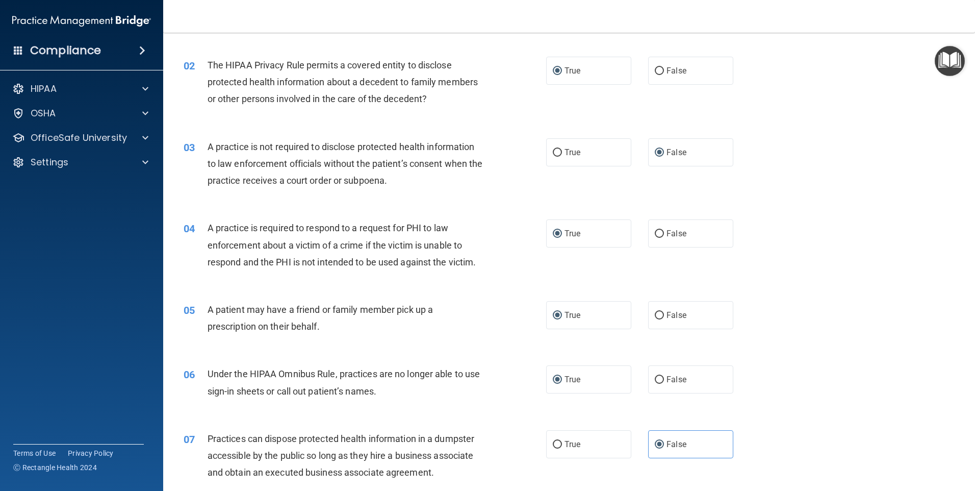
scroll to position [149, 0]
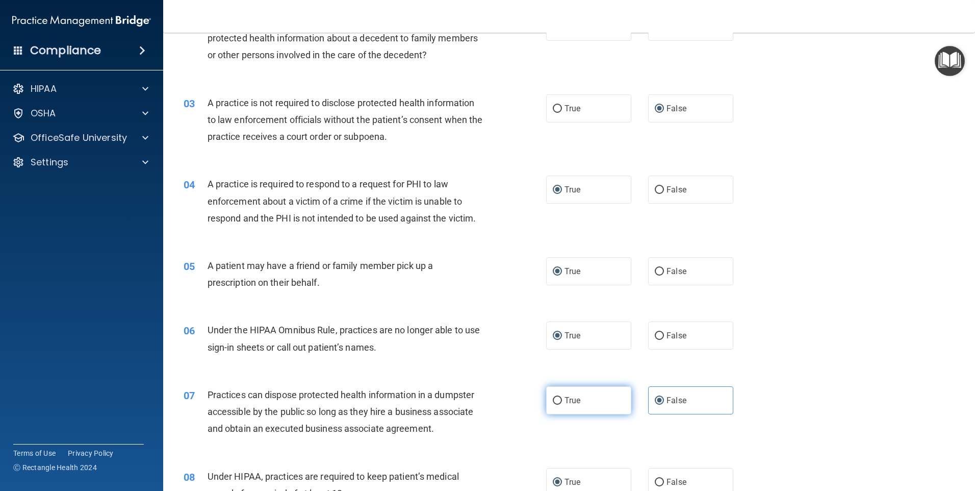
drag, startPoint x: 553, startPoint y: 400, endPoint x: 549, endPoint y: 412, distance: 12.4
click at [553, 401] on input "True" at bounding box center [557, 401] width 9 height 8
radio input "true"
click at [655, 399] on input "False" at bounding box center [659, 401] width 9 height 8
radio input "true"
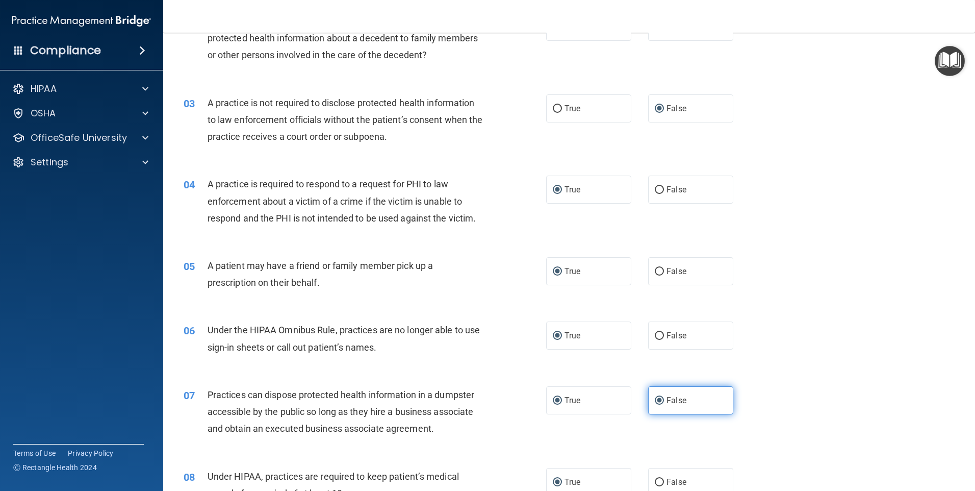
radio input "false"
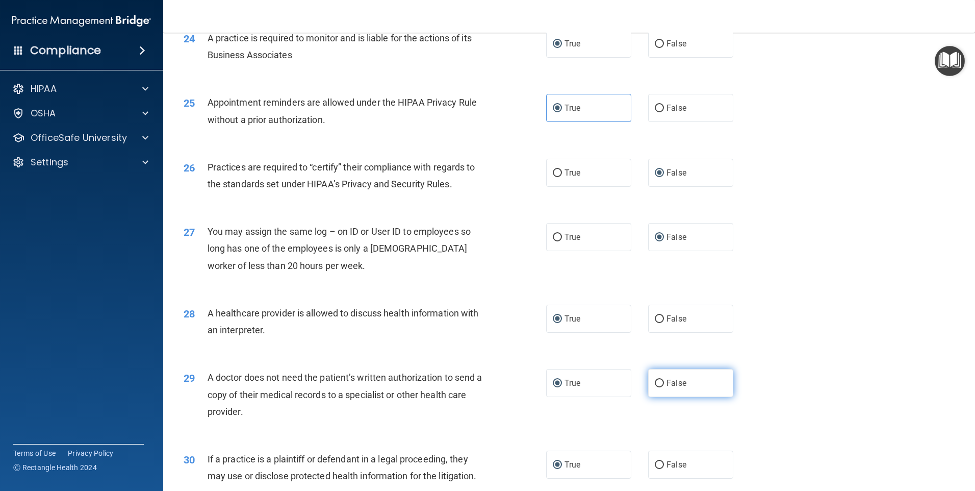
scroll to position [1883, 0]
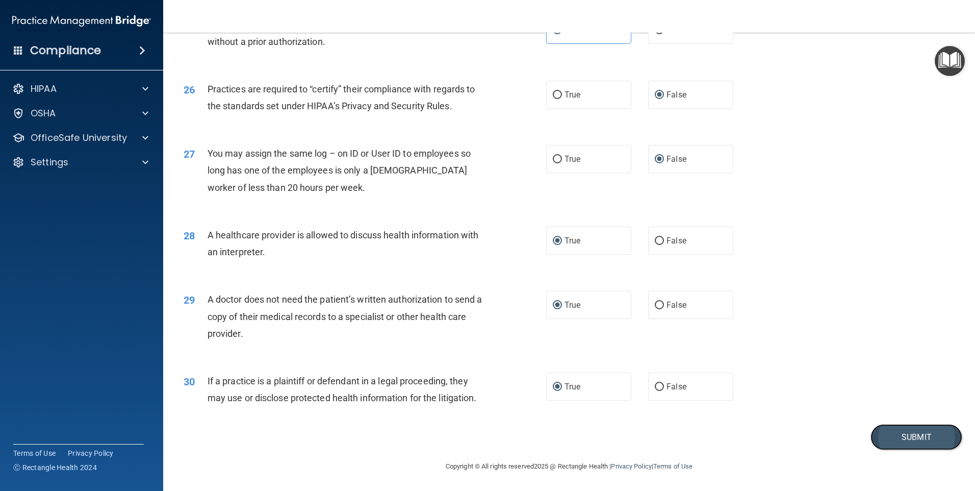
click at [887, 433] on button "Submit" at bounding box center [916, 437] width 92 height 26
click at [898, 432] on button "Submit" at bounding box center [916, 437] width 92 height 26
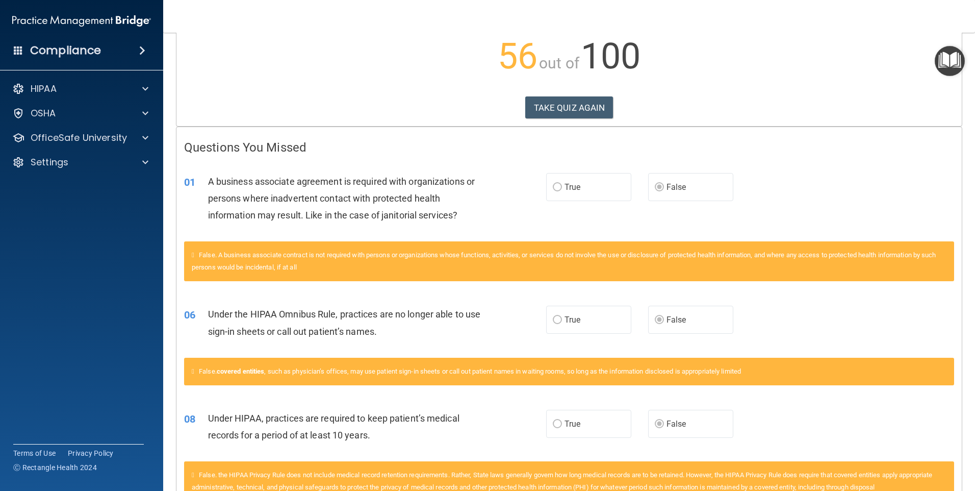
scroll to position [51, 0]
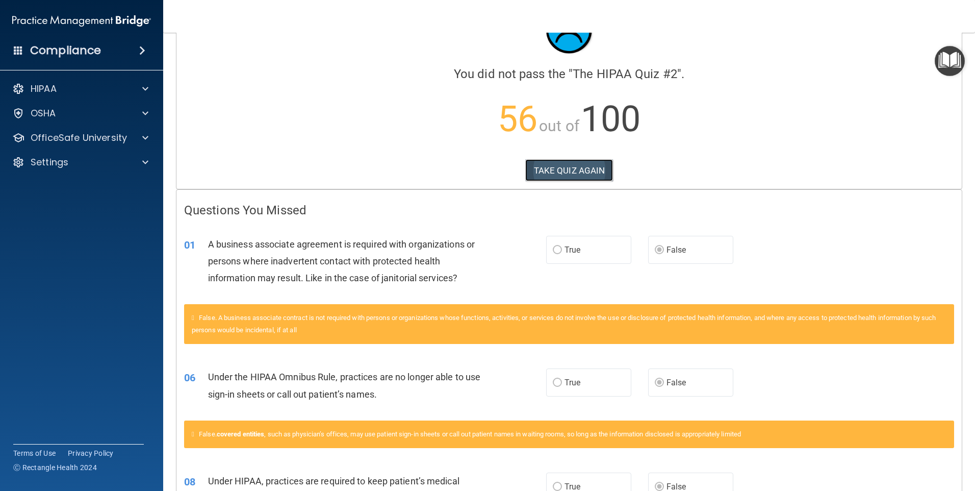
click at [572, 166] on button "TAKE QUIZ AGAIN" at bounding box center [569, 170] width 88 height 22
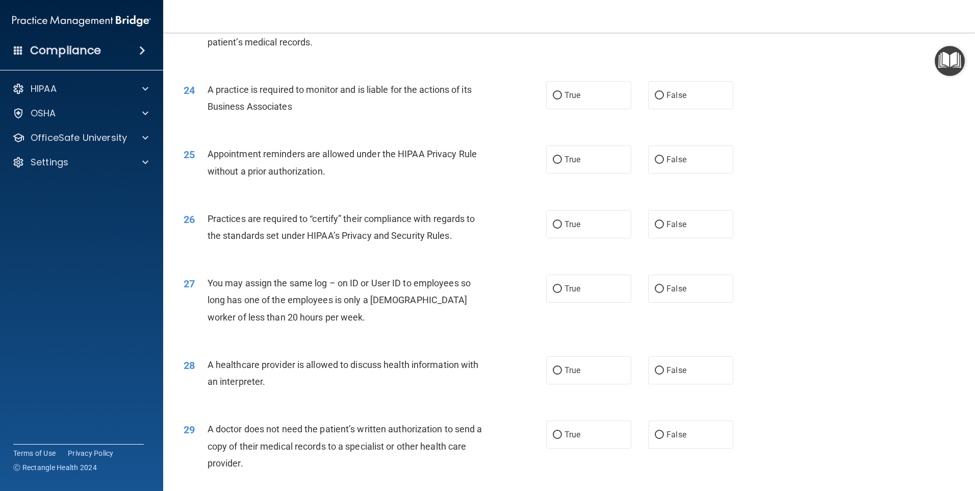
scroll to position [1883, 0]
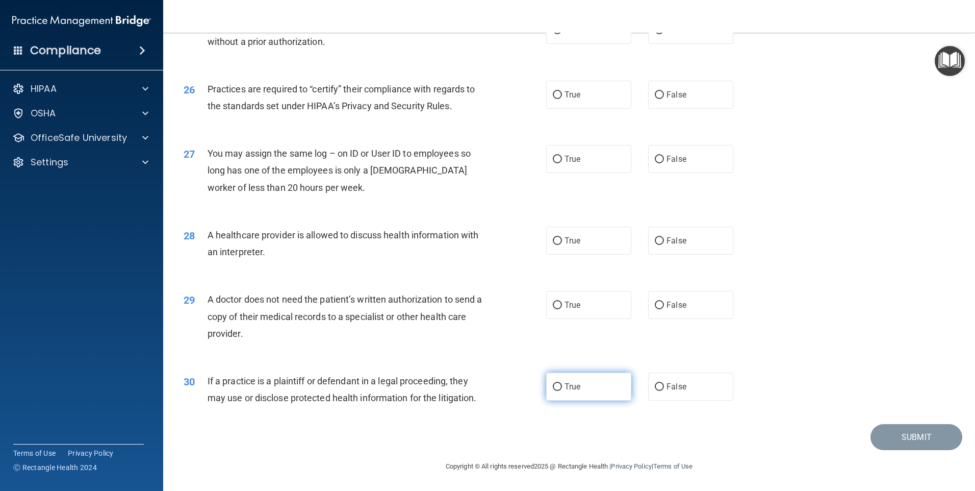
click at [553, 384] on input "True" at bounding box center [557, 387] width 9 height 8
radio input "true"
click at [648, 304] on label "False" at bounding box center [690, 305] width 85 height 28
click at [655, 304] on input "False" at bounding box center [659, 305] width 9 height 8
radio input "true"
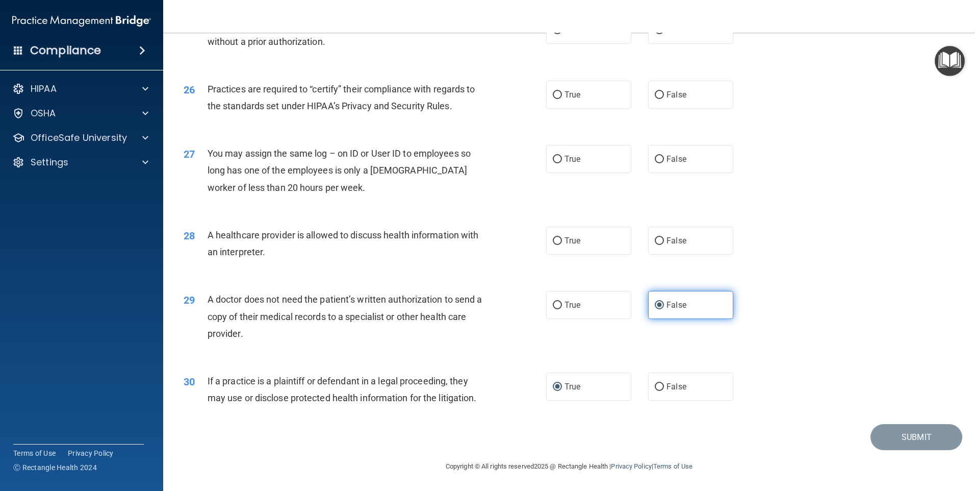
click at [657, 303] on input "False" at bounding box center [659, 305] width 9 height 8
drag, startPoint x: 551, startPoint y: 304, endPoint x: 592, endPoint y: 331, distance: 48.9
click at [553, 304] on input "True" at bounding box center [557, 305] width 9 height 8
radio input "true"
radio input "false"
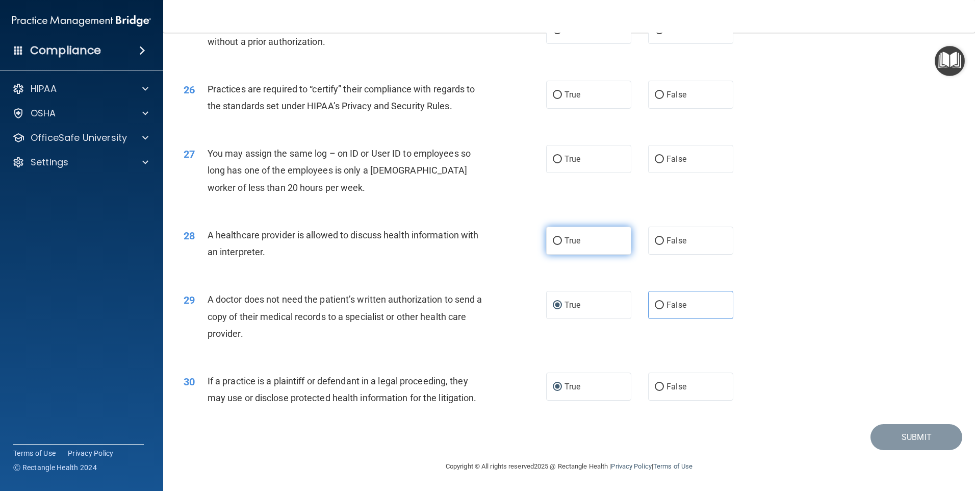
click at [555, 241] on input "True" at bounding box center [557, 241] width 9 height 8
radio input "true"
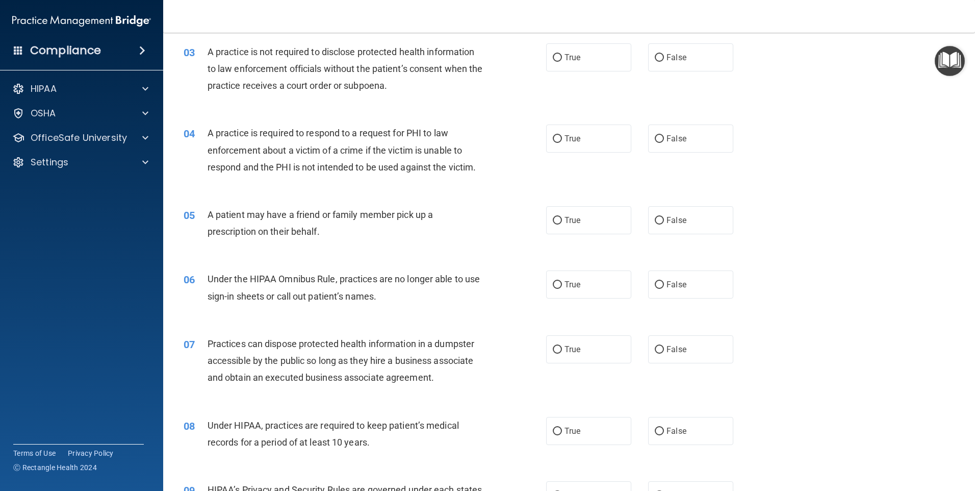
scroll to position [0, 0]
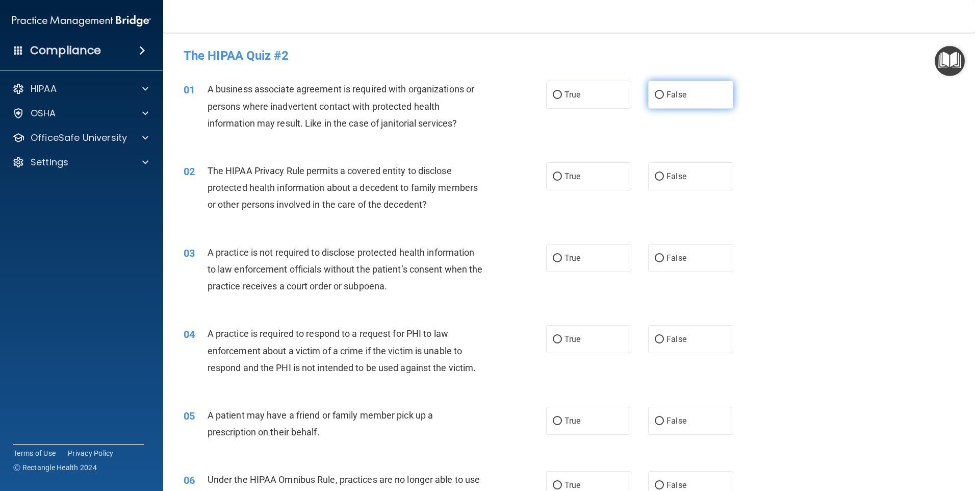
click at [655, 95] on input "False" at bounding box center [659, 95] width 9 height 8
radio input "true"
click at [553, 176] on input "True" at bounding box center [557, 177] width 9 height 8
radio input "true"
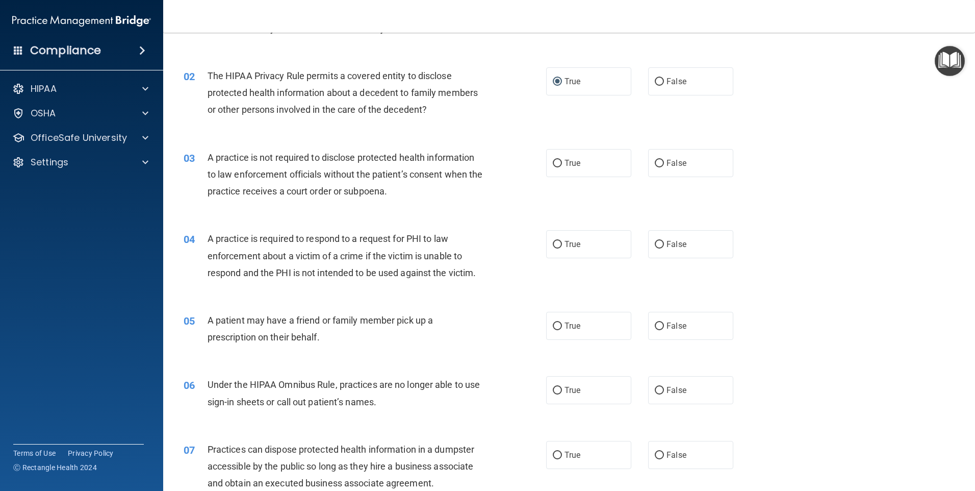
scroll to position [102, 0]
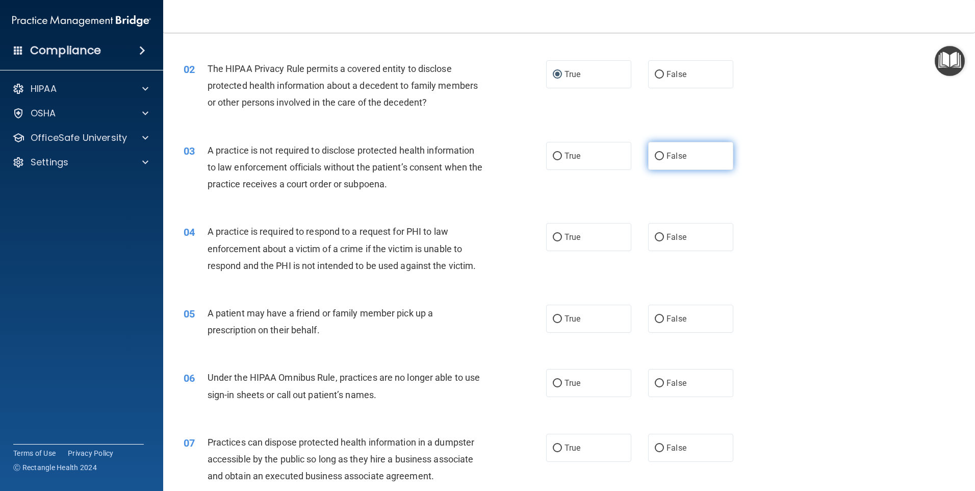
click at [655, 156] on input "False" at bounding box center [659, 156] width 9 height 8
radio input "true"
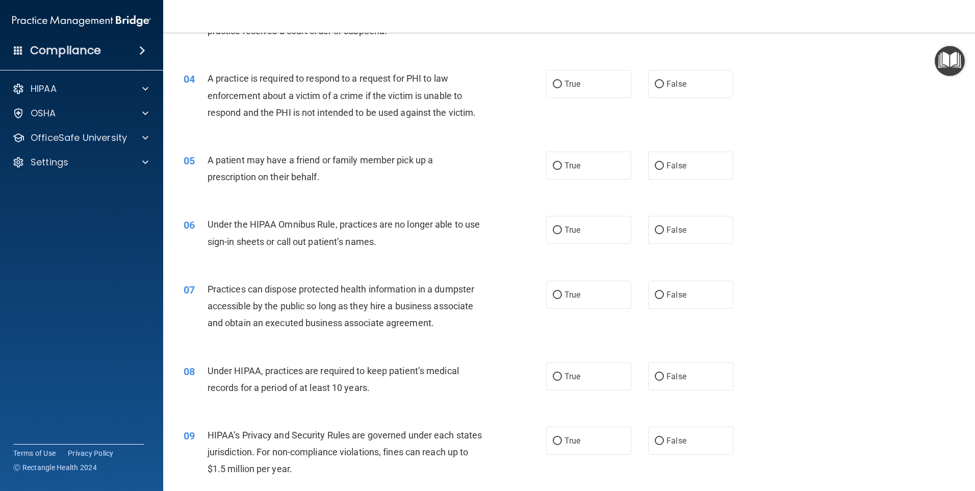
scroll to position [204, 0]
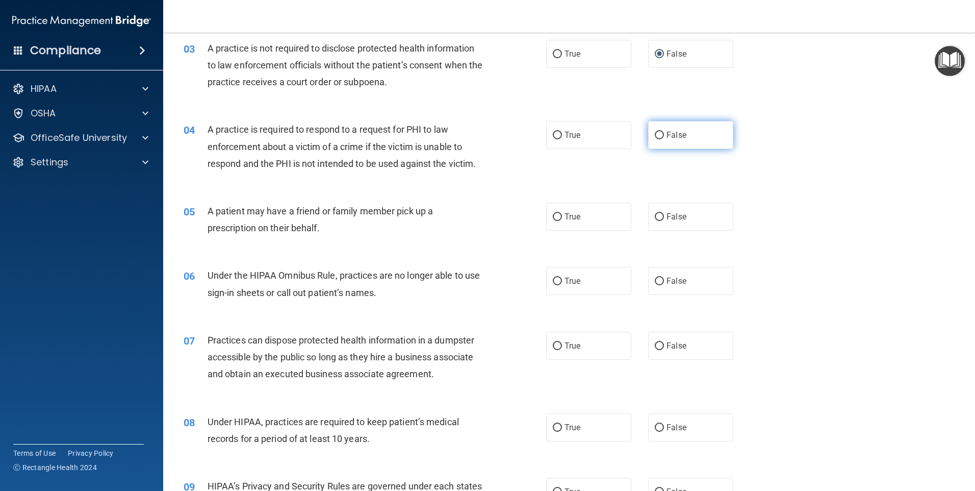
click at [655, 136] on input "False" at bounding box center [659, 136] width 9 height 8
radio input "true"
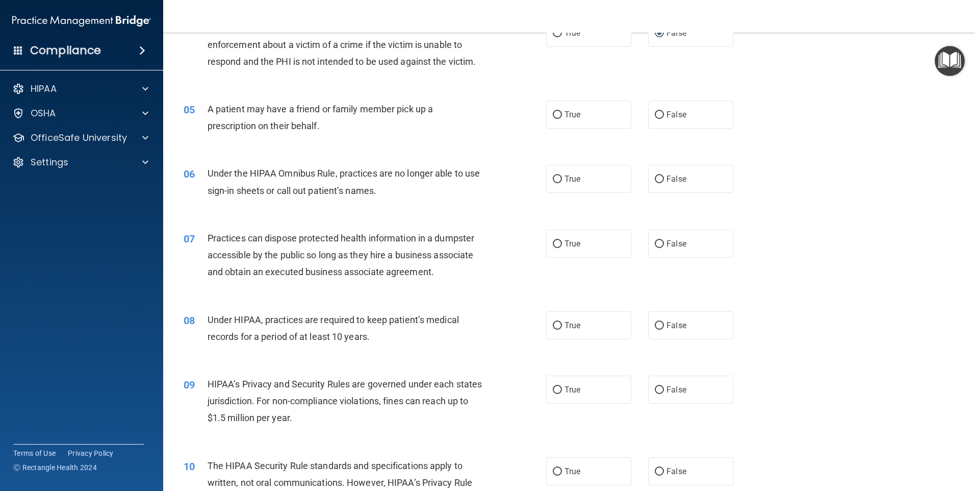
scroll to position [357, 0]
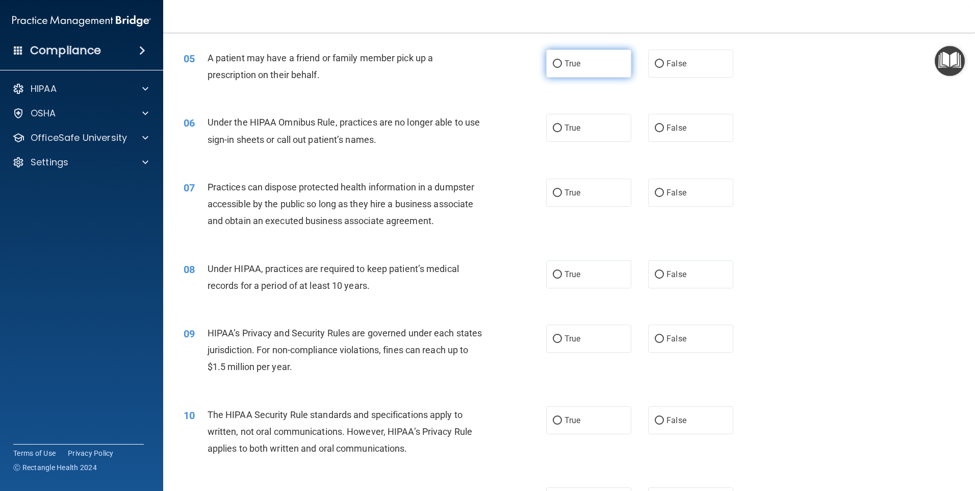
click at [554, 63] on input "True" at bounding box center [557, 64] width 9 height 8
radio input "true"
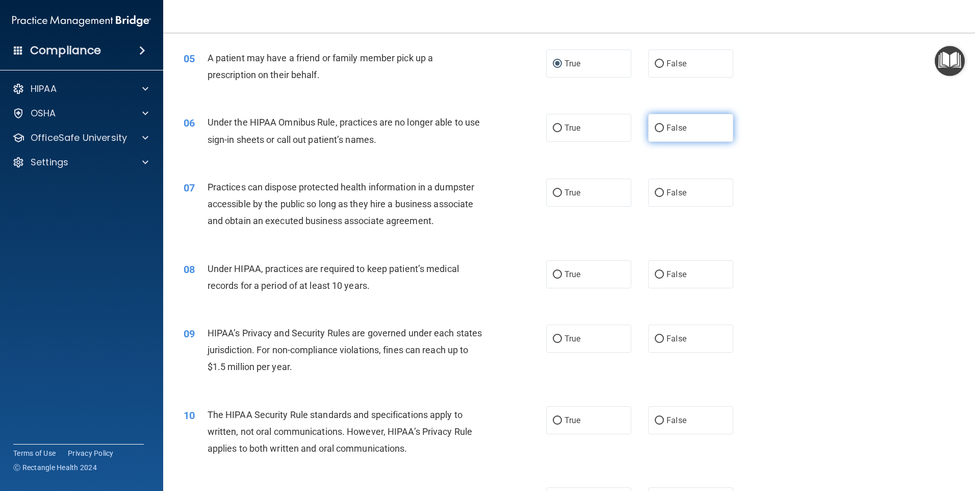
click at [657, 127] on input "False" at bounding box center [659, 128] width 9 height 8
radio input "true"
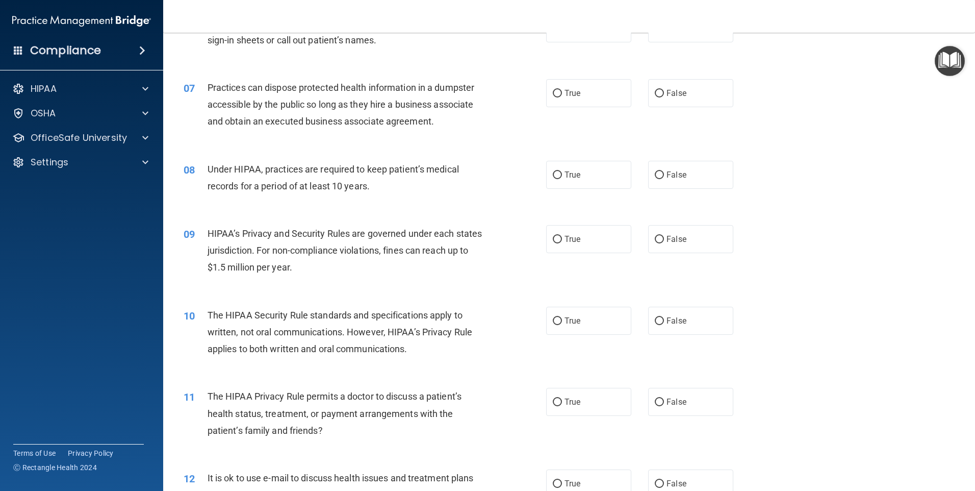
scroll to position [459, 0]
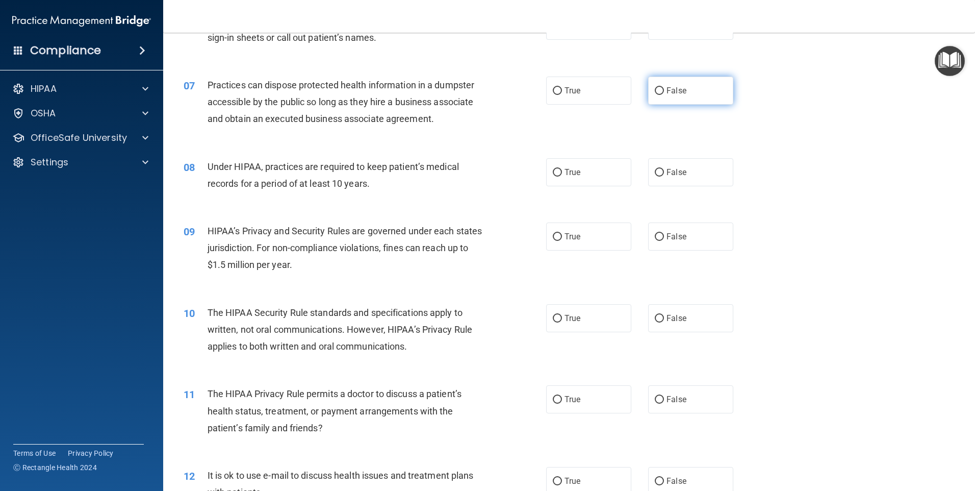
click at [655, 92] on input "False" at bounding box center [659, 91] width 9 height 8
radio input "true"
click at [655, 173] on input "False" at bounding box center [659, 173] width 9 height 8
radio input "true"
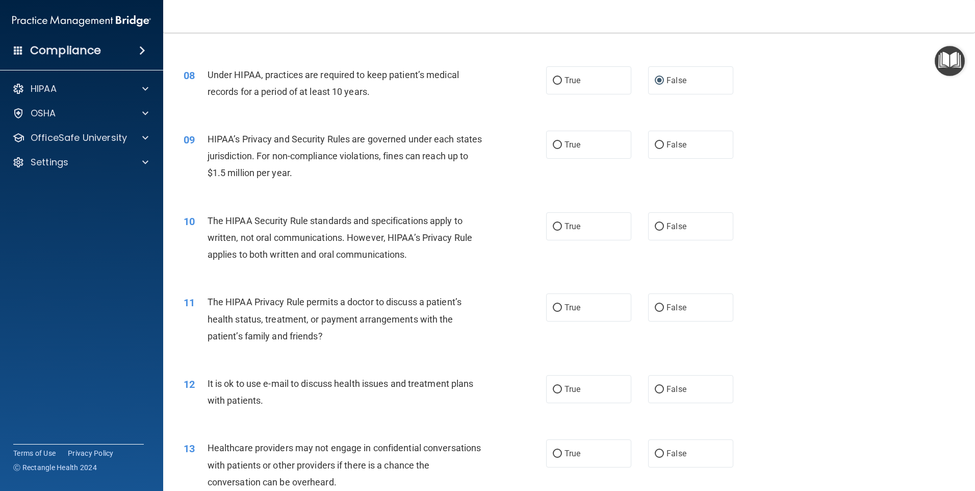
scroll to position [510, 0]
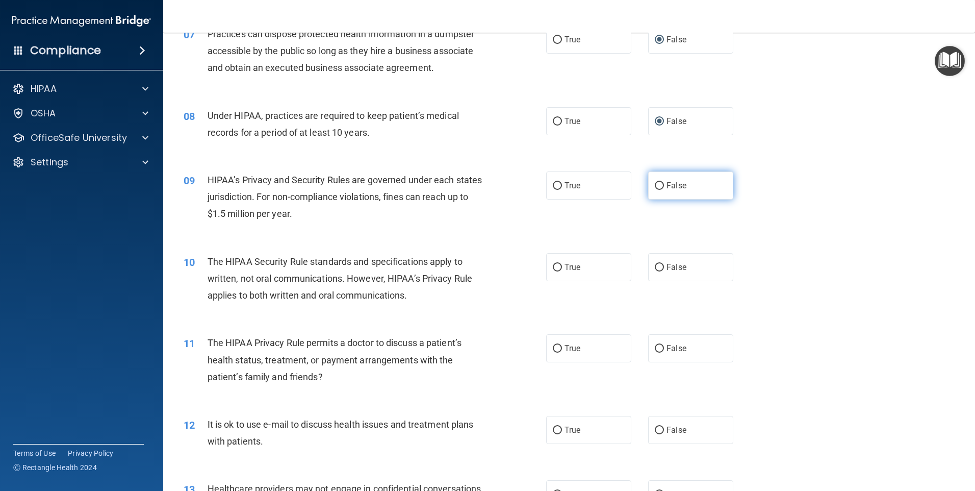
click at [655, 184] on input "False" at bounding box center [659, 186] width 9 height 8
radio input "true"
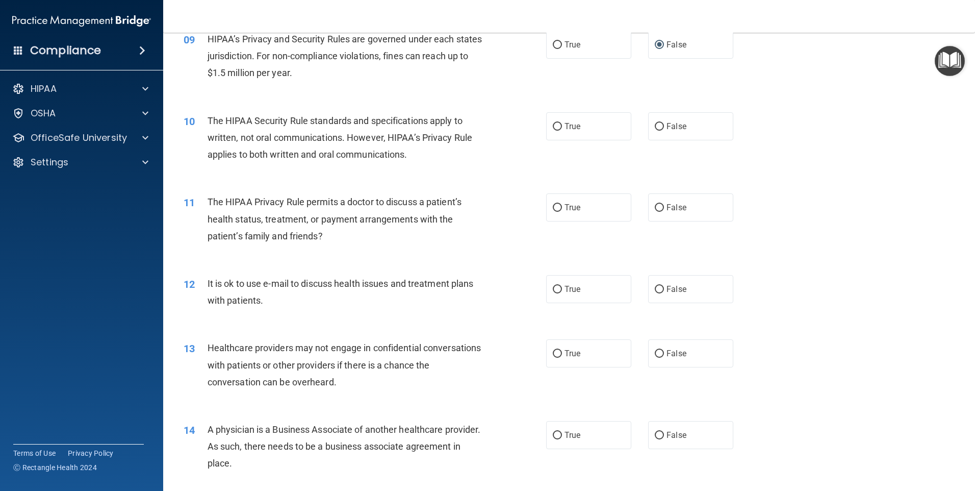
scroll to position [561, 0]
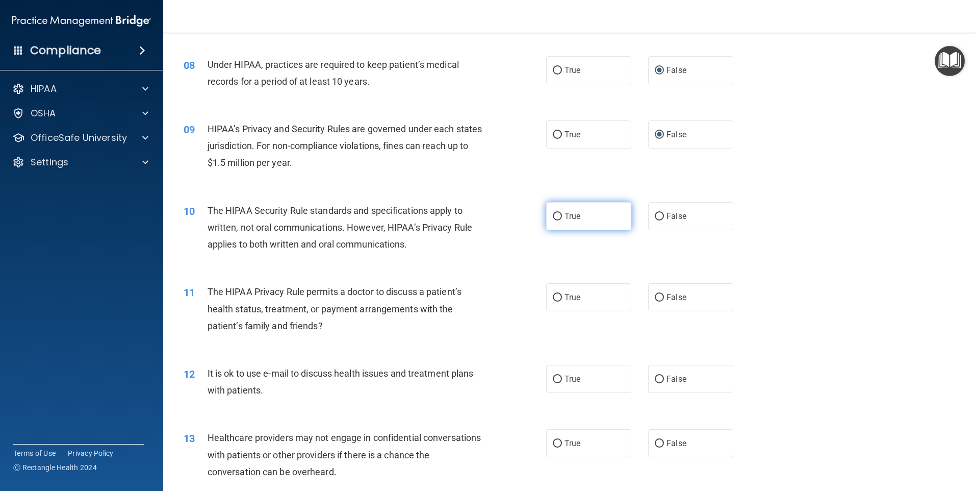
drag, startPoint x: 552, startPoint y: 215, endPoint x: 550, endPoint y: 220, distance: 5.5
click at [553, 215] on input "True" at bounding box center [557, 217] width 9 height 8
radio input "true"
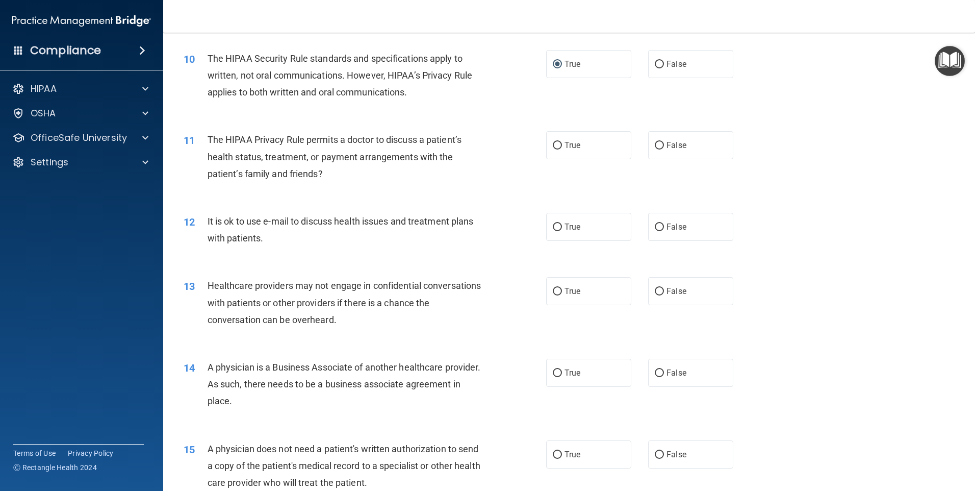
scroll to position [714, 0]
click at [655, 226] on input "False" at bounding box center [659, 226] width 9 height 8
radio input "true"
click at [655, 144] on input "False" at bounding box center [659, 145] width 9 height 8
radio input "true"
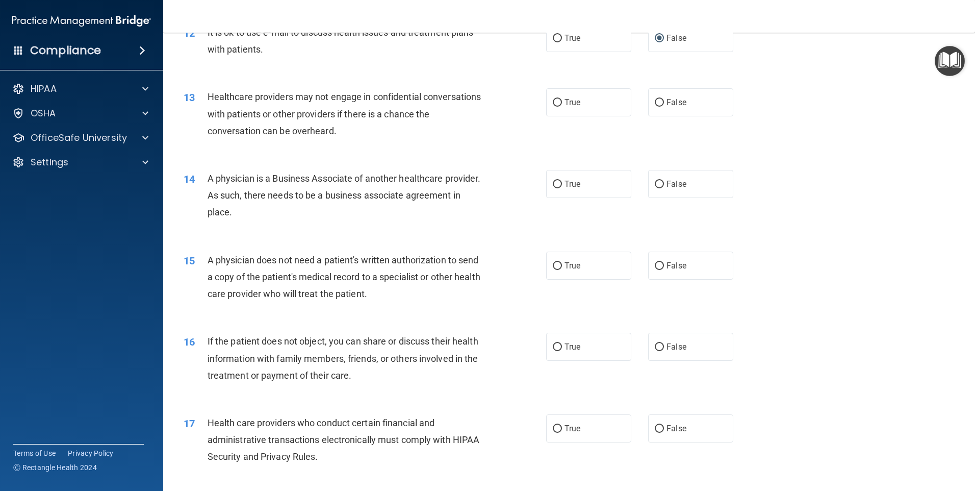
scroll to position [918, 0]
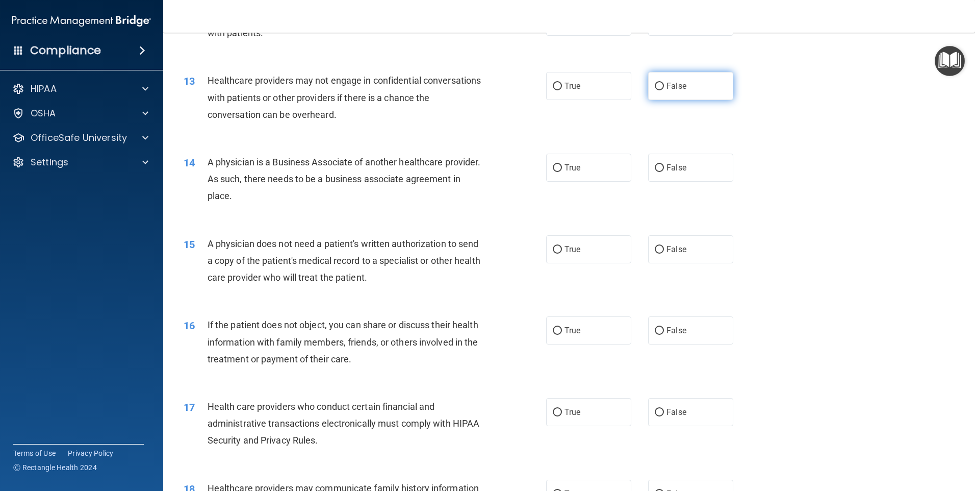
click at [655, 88] on input "False" at bounding box center [659, 87] width 9 height 8
radio input "true"
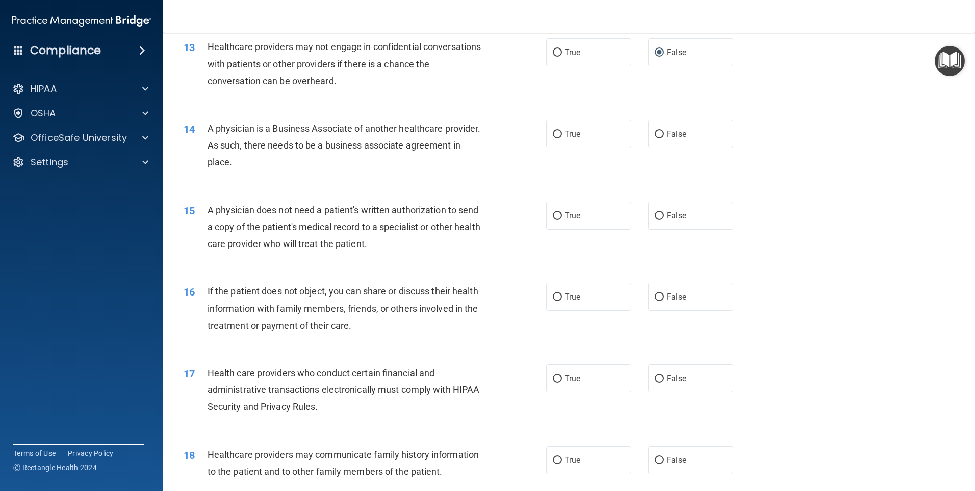
scroll to position [969, 0]
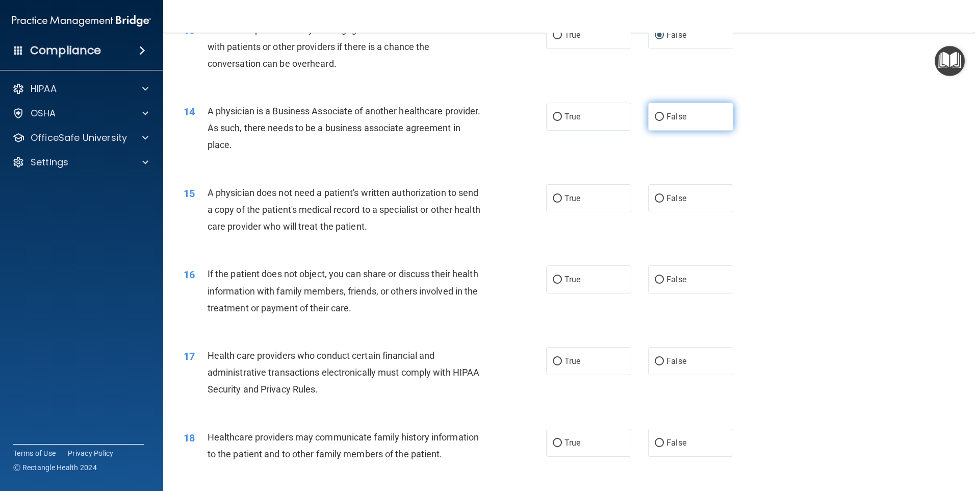
click at [655, 117] on input "False" at bounding box center [659, 117] width 9 height 8
radio input "true"
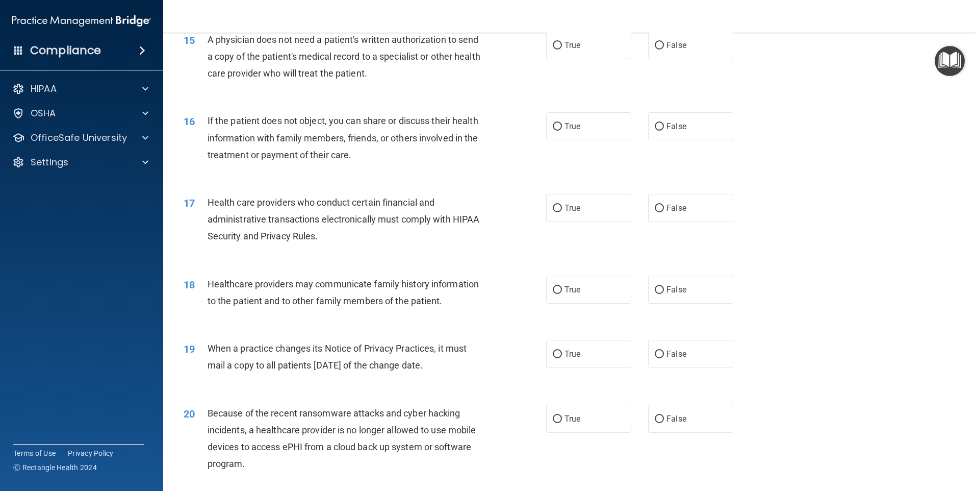
scroll to position [1071, 0]
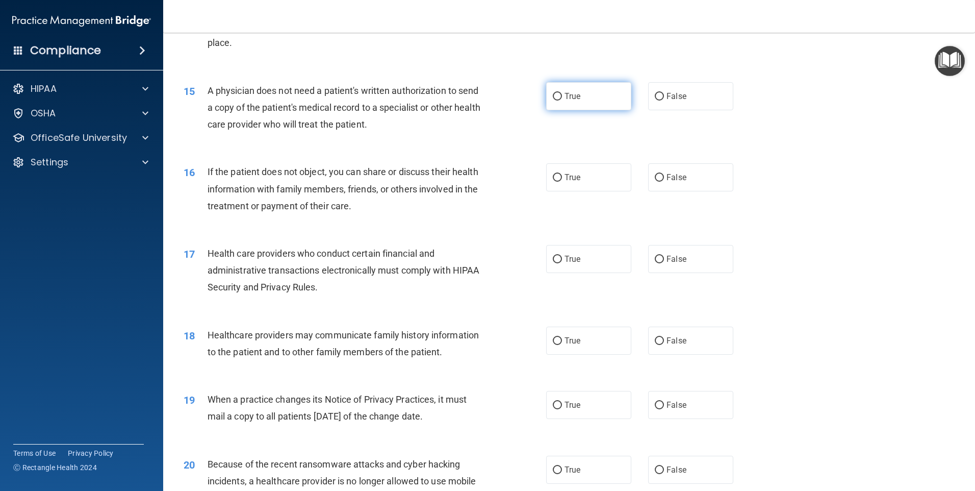
click at [553, 97] on input "True" at bounding box center [557, 97] width 9 height 8
radio input "true"
drag, startPoint x: 553, startPoint y: 176, endPoint x: 544, endPoint y: 202, distance: 27.3
click at [554, 176] on input "True" at bounding box center [557, 178] width 9 height 8
radio input "true"
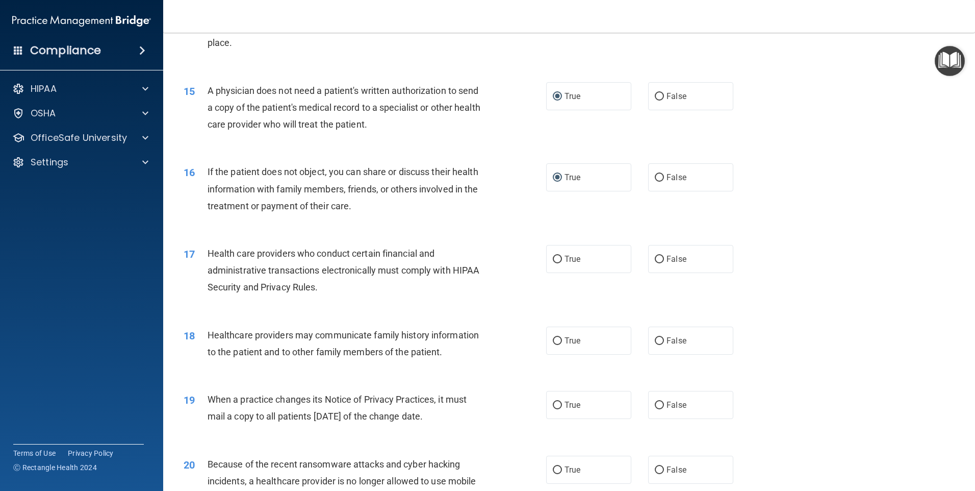
scroll to position [1173, 0]
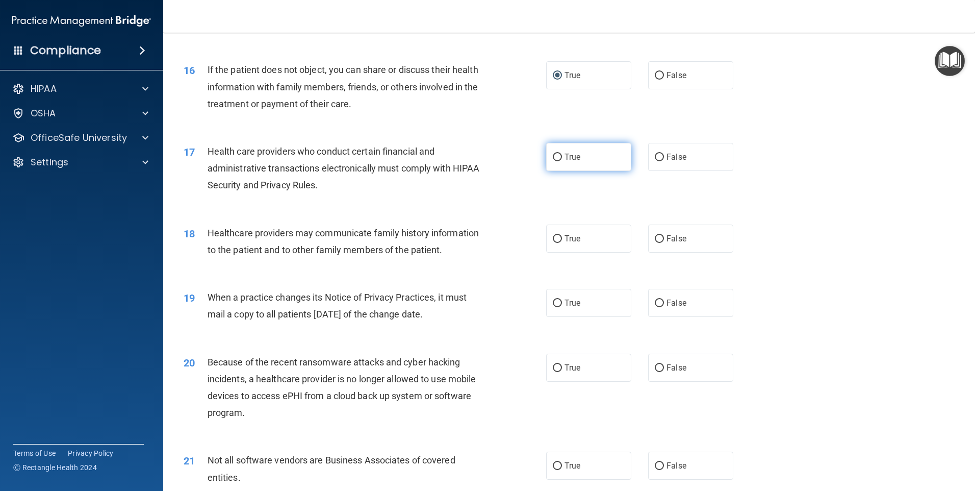
click at [553, 159] on input "True" at bounding box center [557, 157] width 9 height 8
radio input "true"
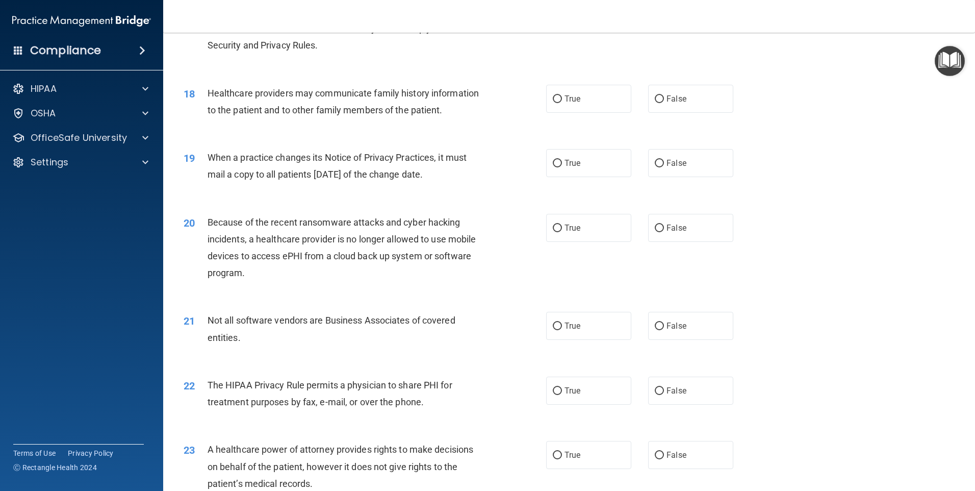
scroll to position [1326, 0]
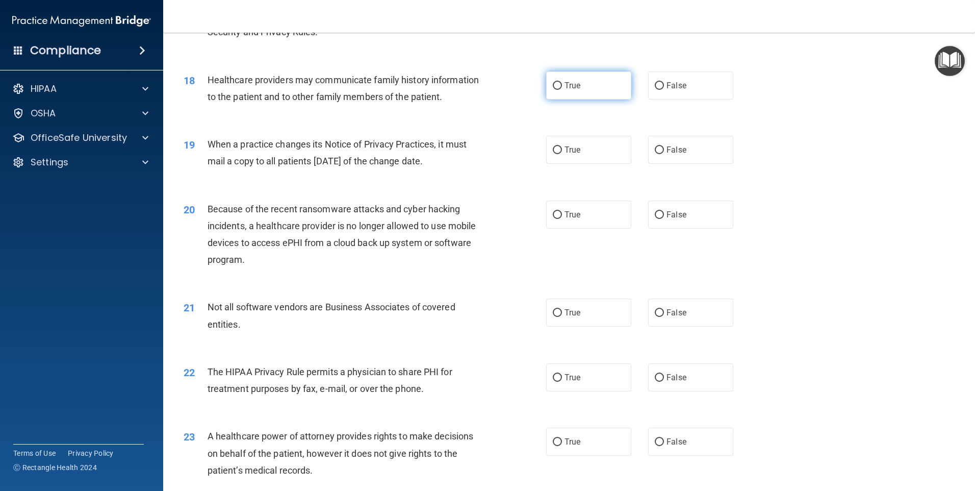
click at [556, 86] on input "True" at bounding box center [557, 86] width 9 height 8
radio input "true"
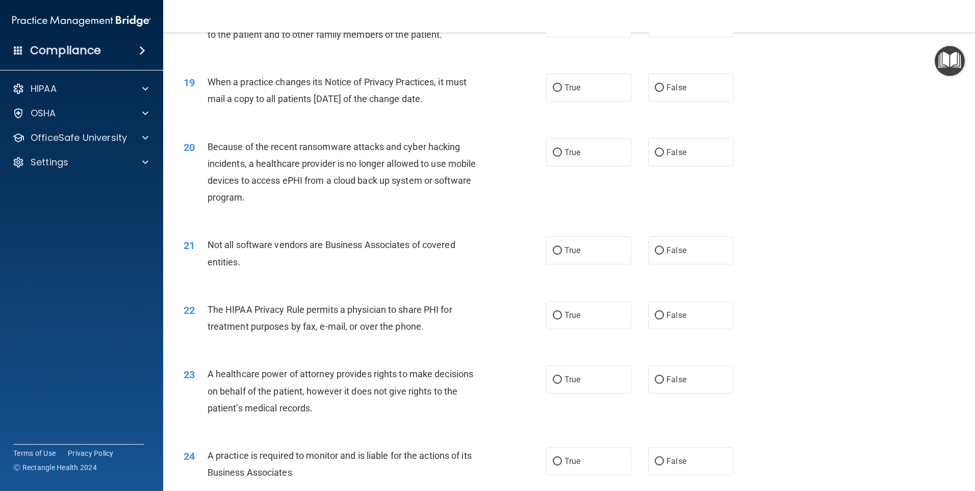
scroll to position [1377, 0]
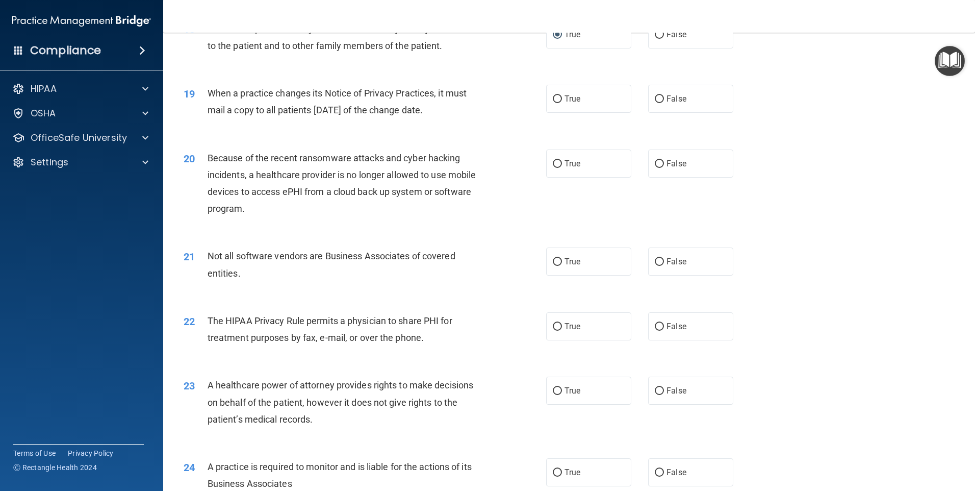
drag, startPoint x: 653, startPoint y: 96, endPoint x: 651, endPoint y: 117, distance: 20.5
click at [655, 96] on input "False" at bounding box center [659, 99] width 9 height 8
radio input "true"
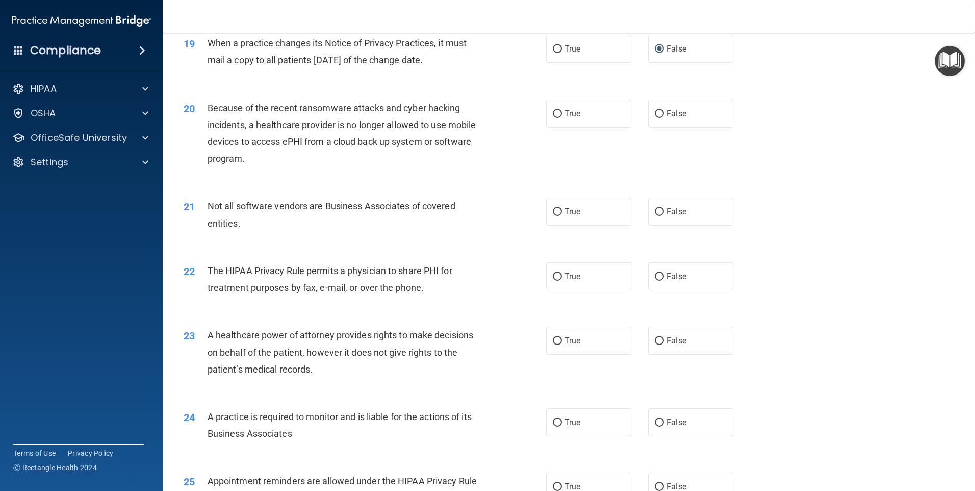
scroll to position [1479, 0]
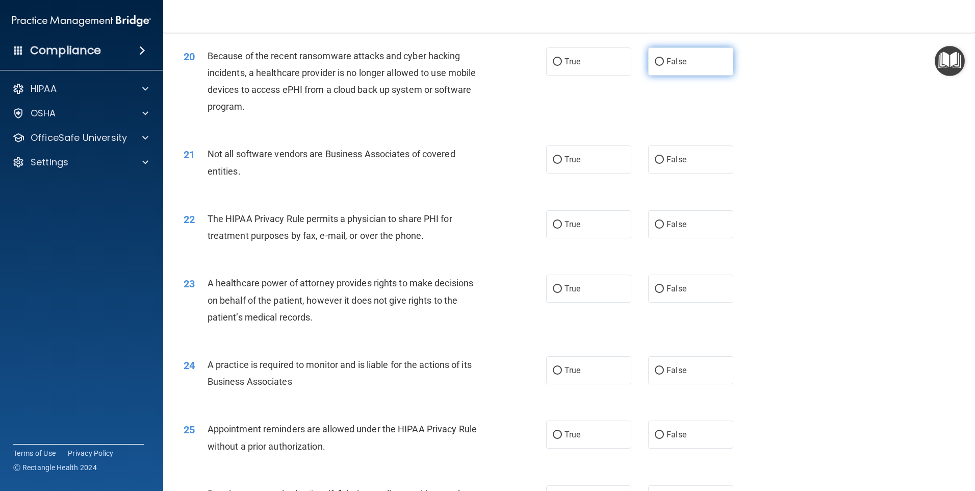
click at [655, 65] on input "False" at bounding box center [659, 62] width 9 height 8
radio input "true"
click at [555, 157] on input "True" at bounding box center [557, 160] width 9 height 8
radio input "true"
click at [556, 224] on input "True" at bounding box center [557, 225] width 9 height 8
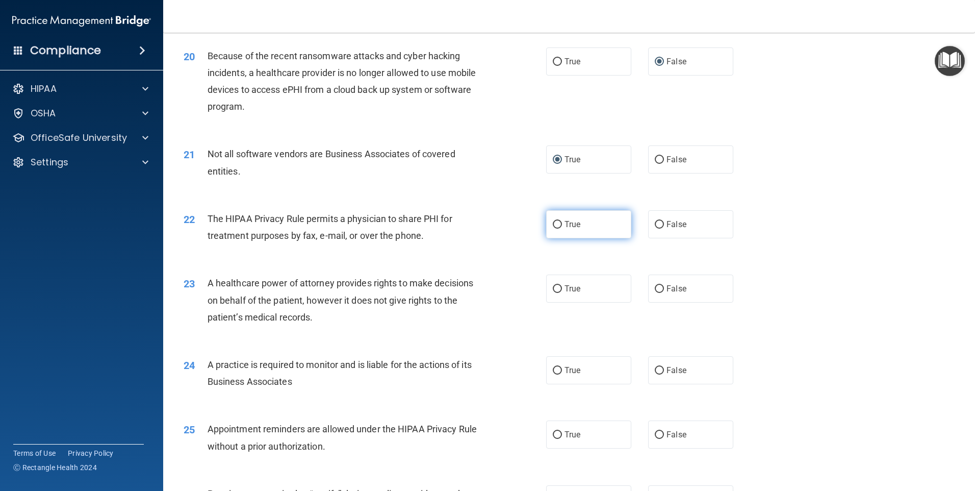
radio input "true"
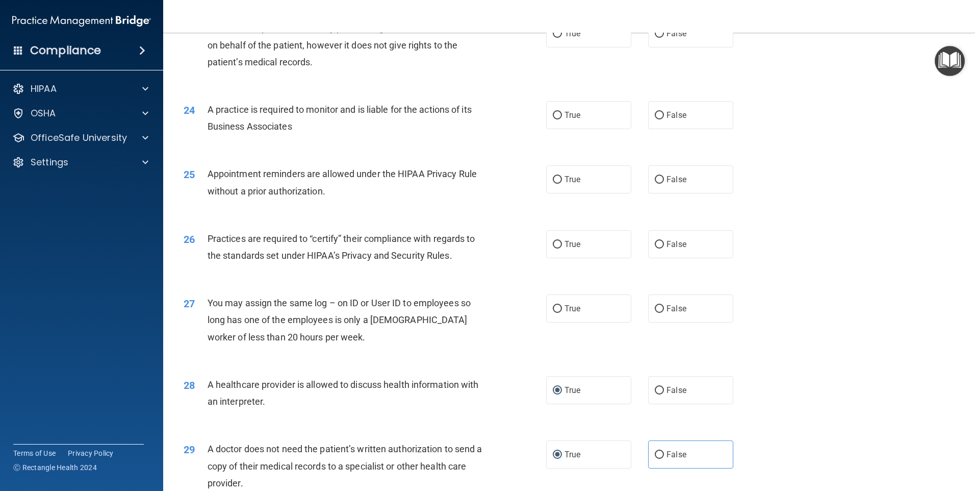
scroll to position [1683, 0]
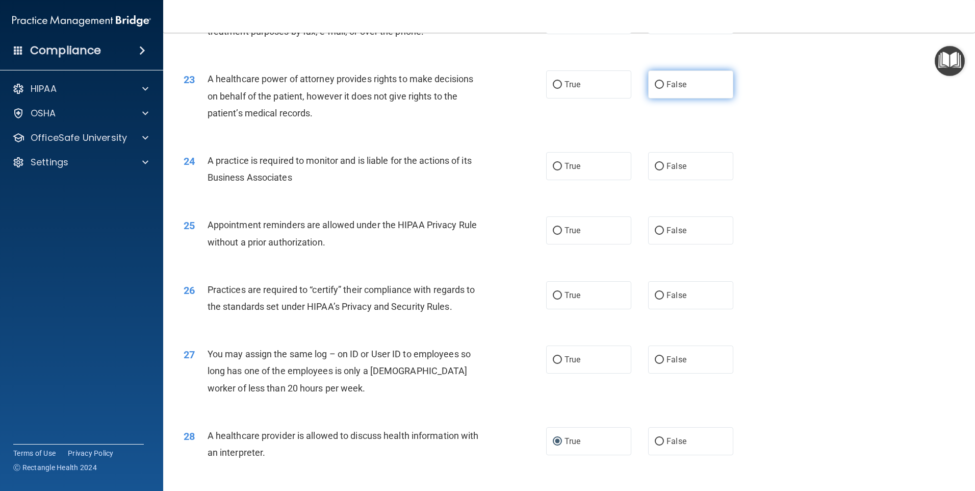
click at [655, 83] on input "False" at bounding box center [659, 85] width 9 height 8
radio input "true"
drag, startPoint x: 552, startPoint y: 165, endPoint x: 561, endPoint y: 207, distance: 42.4
click at [553, 165] on input "True" at bounding box center [557, 167] width 9 height 8
radio input "true"
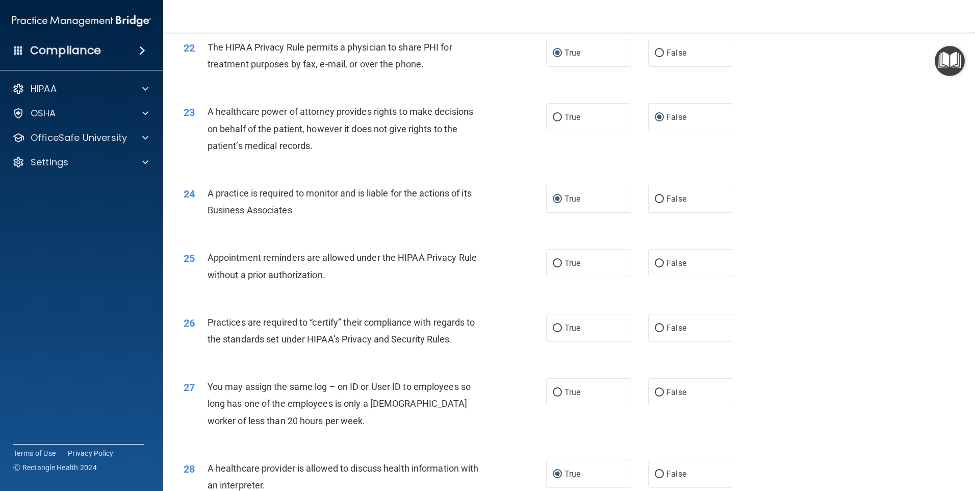
scroll to position [1628, 0]
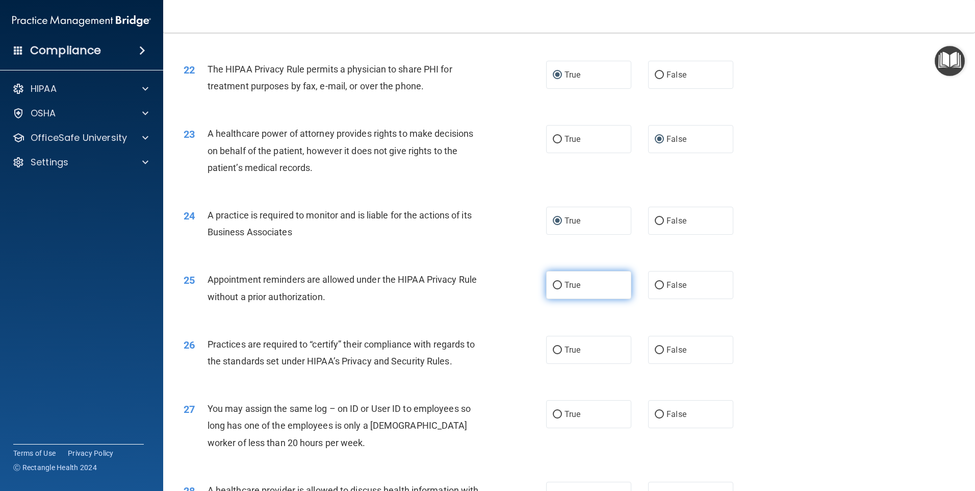
click at [555, 284] on input "True" at bounding box center [557, 285] width 9 height 8
radio input "true"
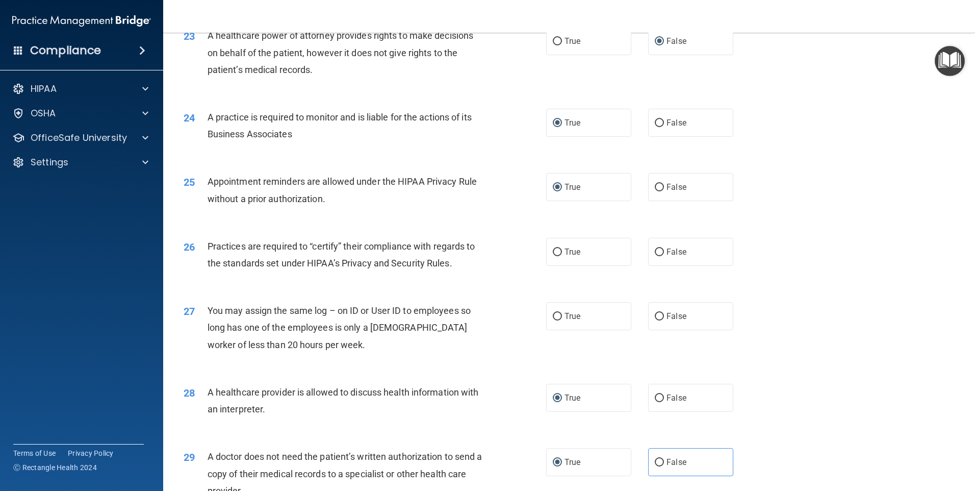
scroll to position [1730, 0]
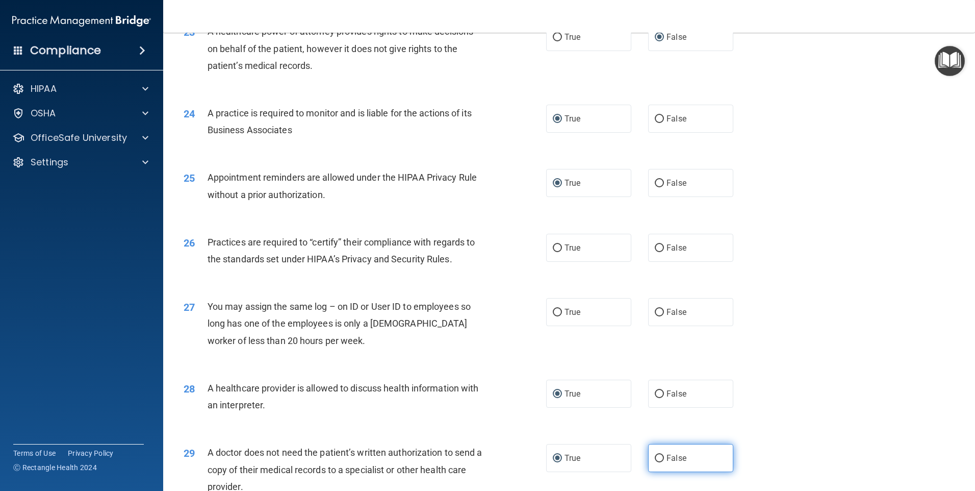
click at [655, 454] on input "False" at bounding box center [659, 458] width 9 height 8
radio input "true"
click at [554, 460] on input "True" at bounding box center [557, 458] width 9 height 8
radio input "true"
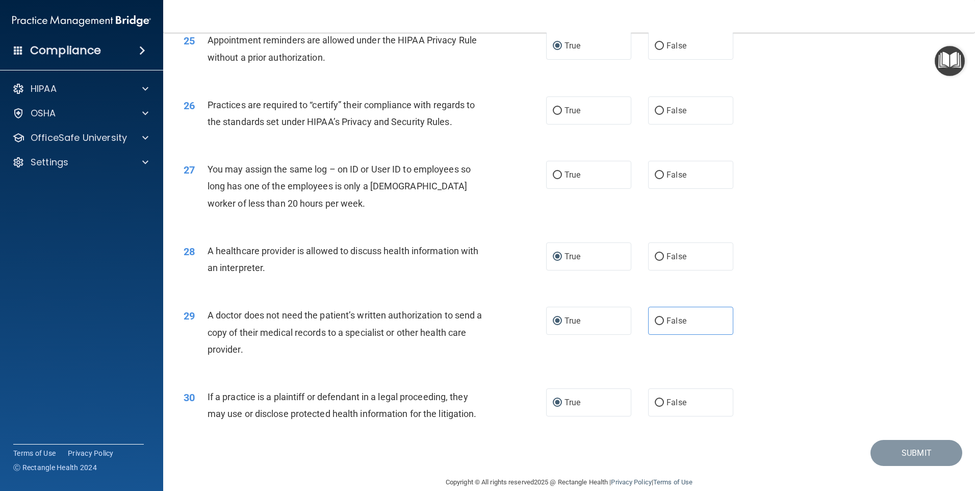
scroll to position [1883, 0]
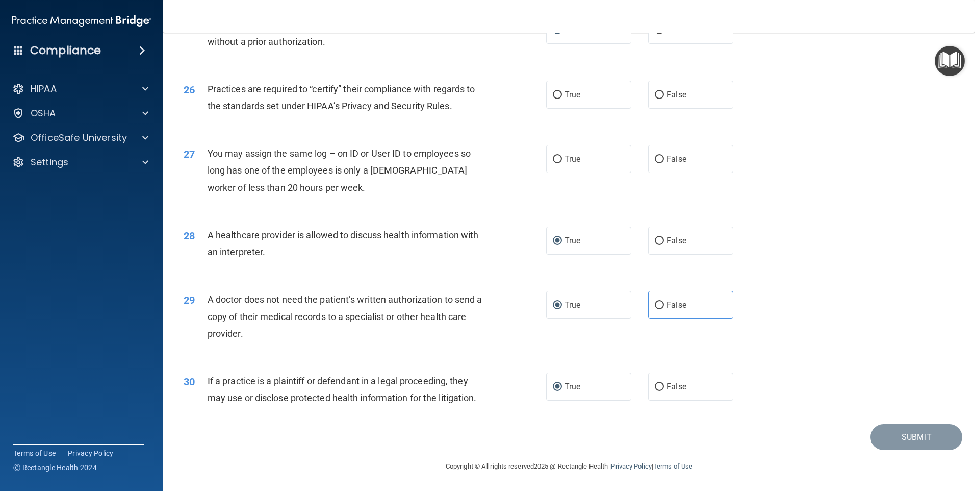
click at [760, 331] on div "29 A doctor does not need the patient’s written authorization to send a copy of…" at bounding box center [569, 319] width 786 height 82
click at [712, 302] on label "False" at bounding box center [690, 305] width 85 height 28
click at [664, 302] on input "False" at bounding box center [659, 305] width 9 height 8
radio input "true"
click at [553, 301] on input "True" at bounding box center [557, 305] width 9 height 8
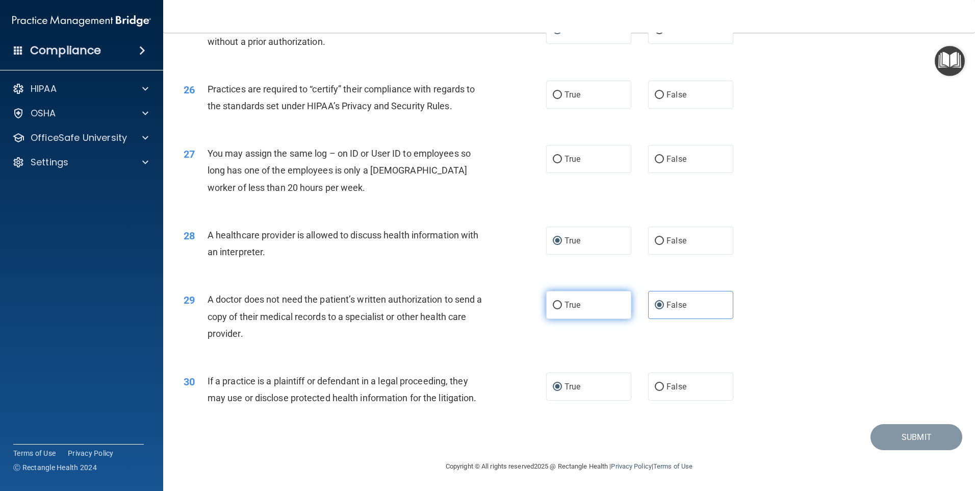
radio input "true"
radio input "false"
drag, startPoint x: 657, startPoint y: 95, endPoint x: 634, endPoint y: 156, distance: 64.7
click at [657, 96] on input "False" at bounding box center [659, 95] width 9 height 8
radio input "true"
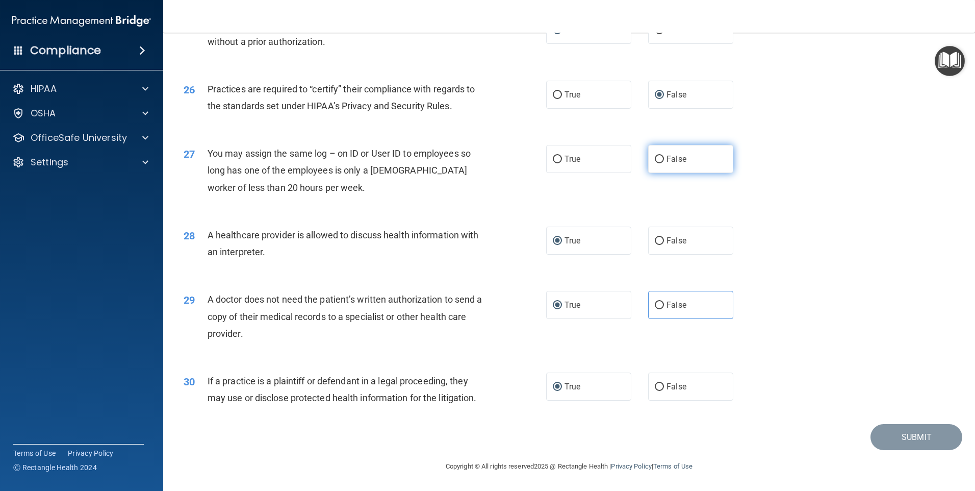
drag, startPoint x: 651, startPoint y: 158, endPoint x: 652, endPoint y: 166, distance: 8.7
click at [655, 158] on input "False" at bounding box center [659, 160] width 9 height 8
radio input "true"
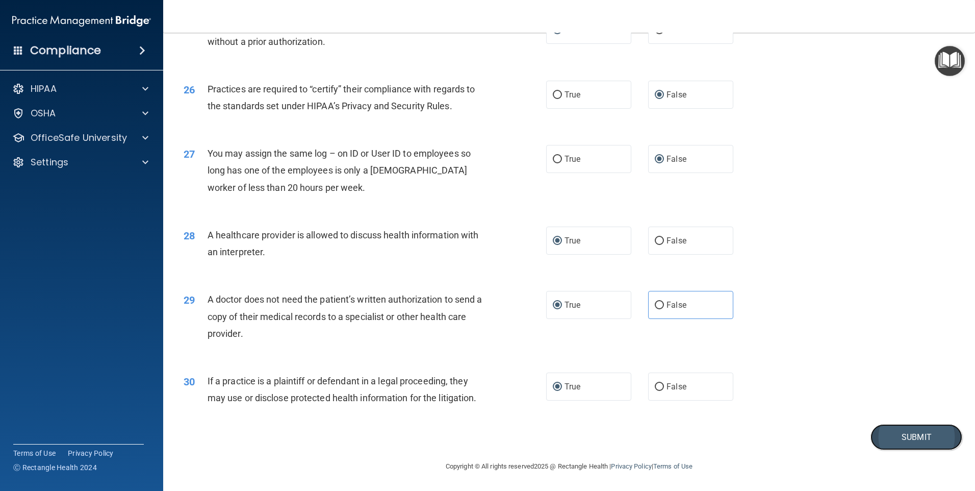
click at [901, 437] on button "Submit" at bounding box center [916, 437] width 92 height 26
click at [897, 440] on button "Submit" at bounding box center [916, 437] width 92 height 26
click at [903, 439] on button "Submit" at bounding box center [916, 437] width 92 height 26
click at [904, 432] on button "Submit" at bounding box center [916, 437] width 92 height 26
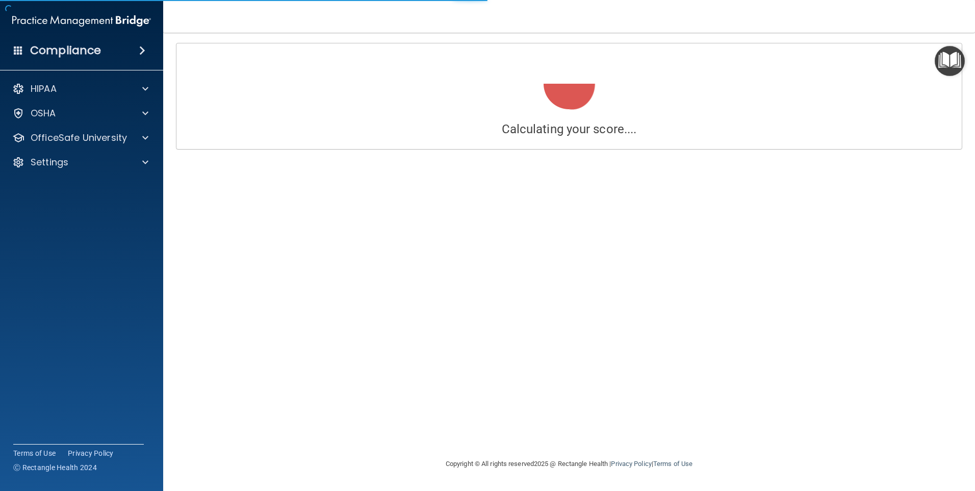
drag, startPoint x: 905, startPoint y: 432, endPoint x: 765, endPoint y: 377, distance: 149.5
click at [765, 377] on div "Calculating your score.... Success! You've completed " The HIPAA Quiz #2 " with…" at bounding box center [569, 245] width 771 height 404
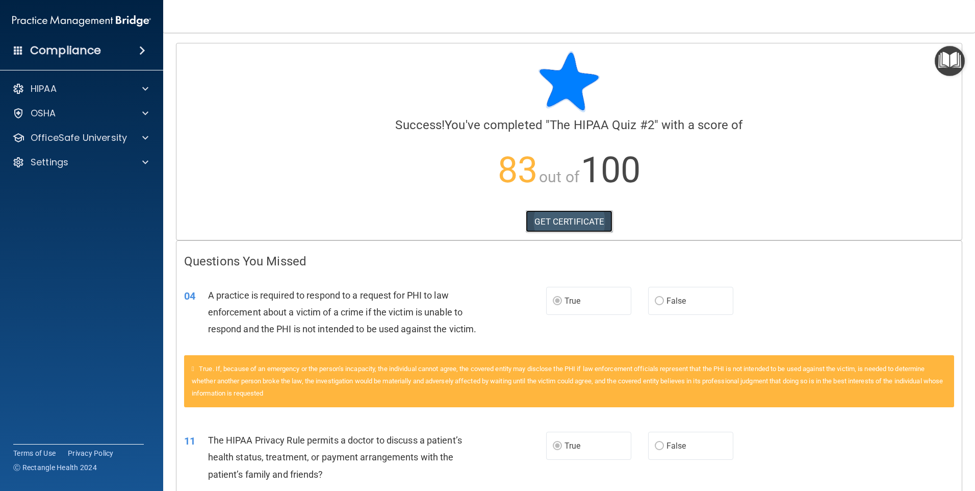
click at [565, 217] on link "GET CERTIFICATE" at bounding box center [569, 221] width 87 height 22
click at [69, 89] on div "HIPAA" at bounding box center [68, 89] width 126 height 12
click at [305, 183] on p "83 out of 100" at bounding box center [569, 170] width 770 height 66
click at [571, 221] on link "GET CERTIFICATE" at bounding box center [569, 221] width 87 height 22
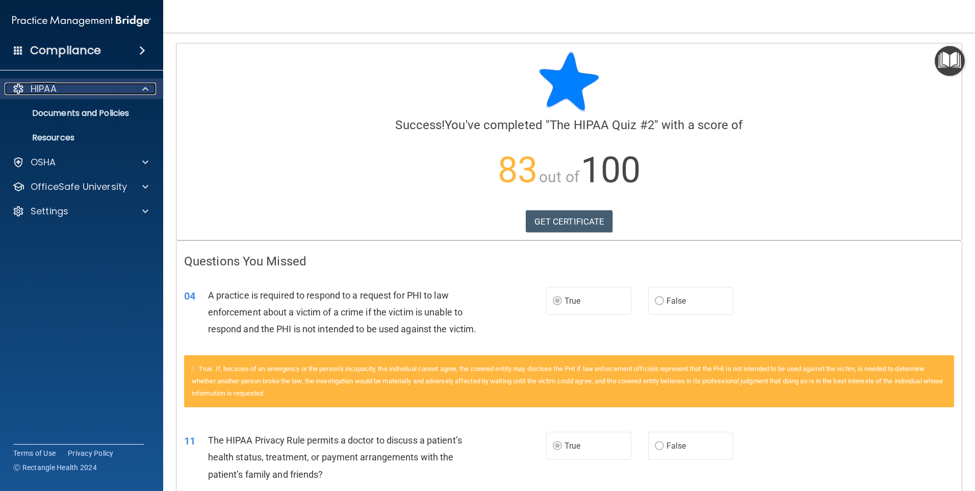
click at [59, 84] on div "HIPAA" at bounding box center [68, 89] width 126 height 12
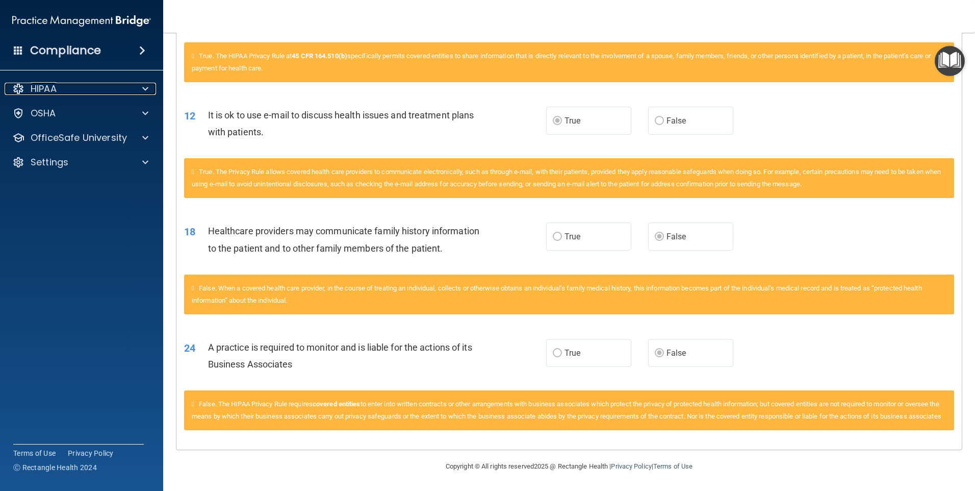
scroll to position [487, 0]
click at [146, 89] on span at bounding box center [145, 89] width 6 height 12
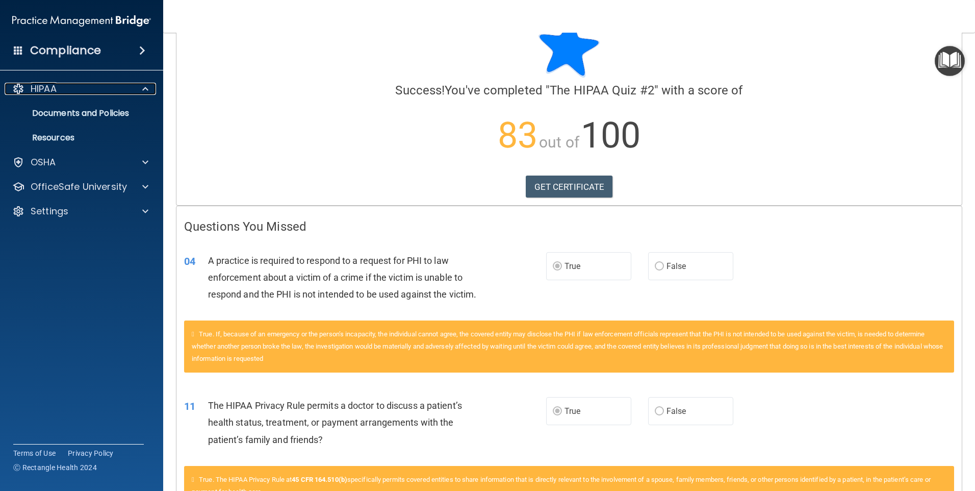
scroll to position [0, 0]
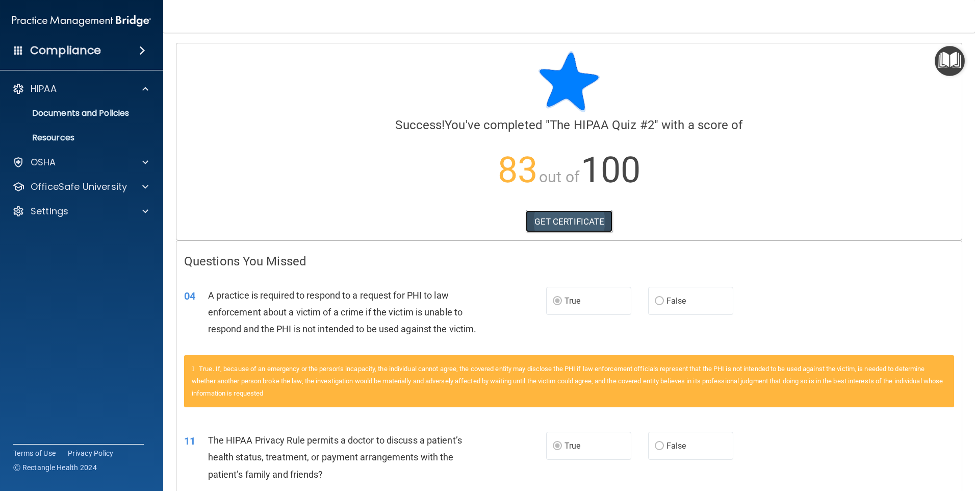
click at [573, 218] on link "GET CERTIFICATE" at bounding box center [569, 221] width 87 height 22
click at [47, 89] on p "HIPAA" at bounding box center [44, 89] width 26 height 12
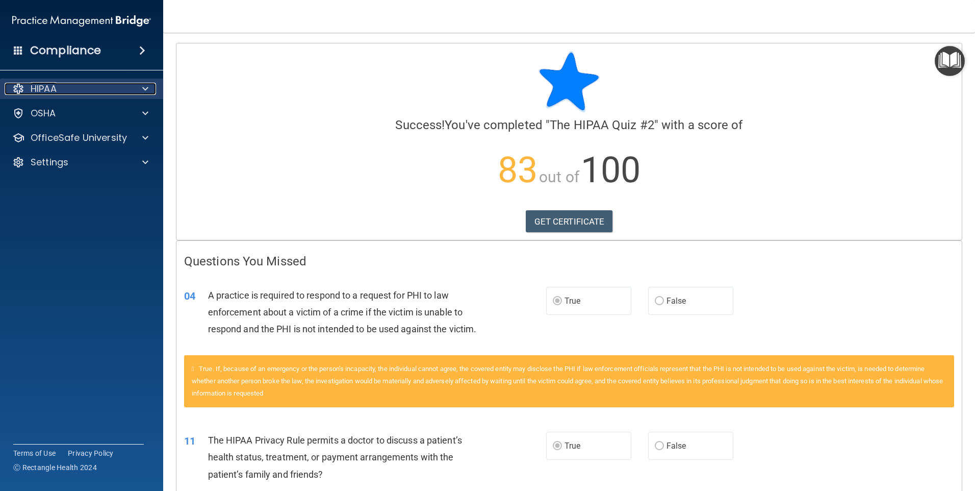
click at [145, 88] on span at bounding box center [145, 89] width 6 height 12
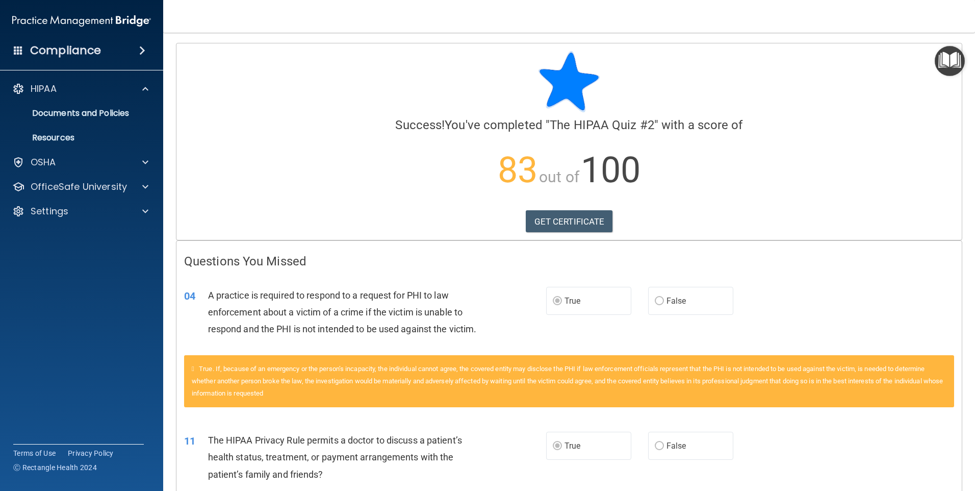
click at [145, 48] on span at bounding box center [142, 50] width 6 height 12
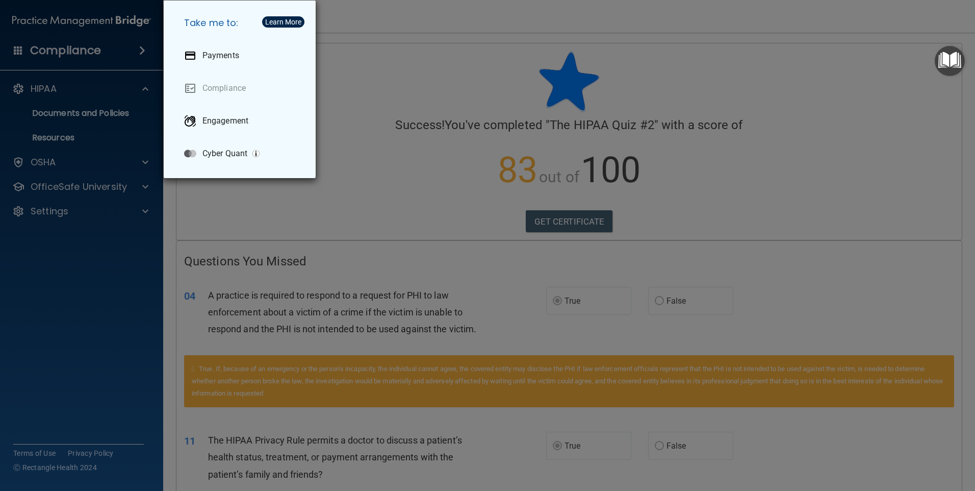
click at [350, 91] on div "Take me to: Payments Compliance Engagement Cyber Quant" at bounding box center [487, 245] width 975 height 491
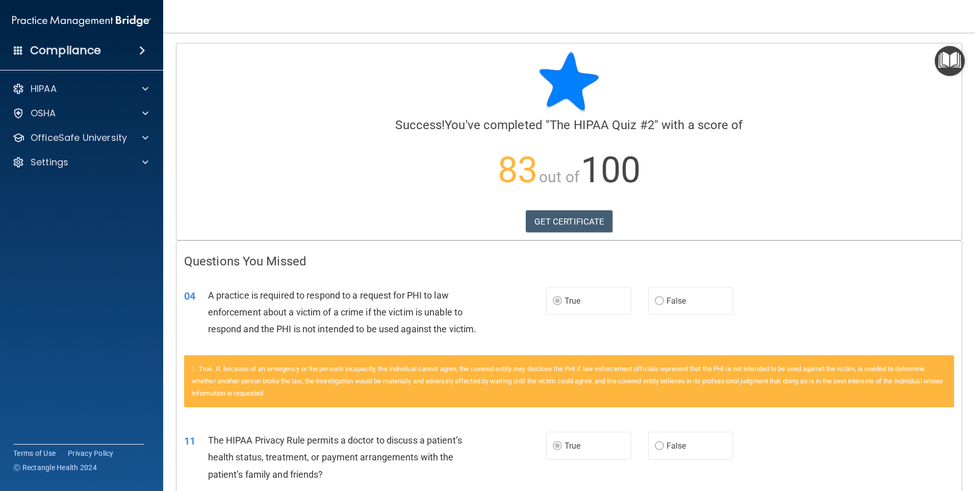
click at [141, 45] on span at bounding box center [142, 50] width 6 height 12
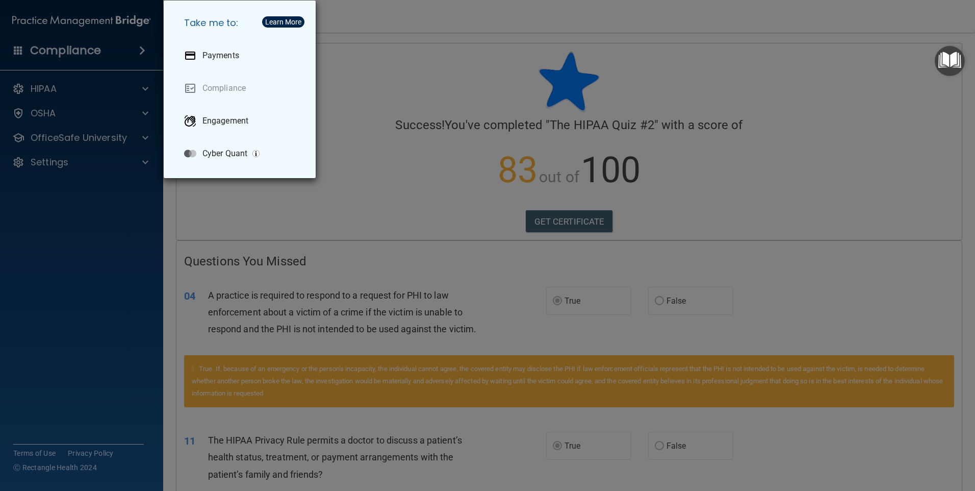
click at [370, 109] on div "Take me to: Payments Compliance Engagement Cyber Quant" at bounding box center [487, 245] width 975 height 491
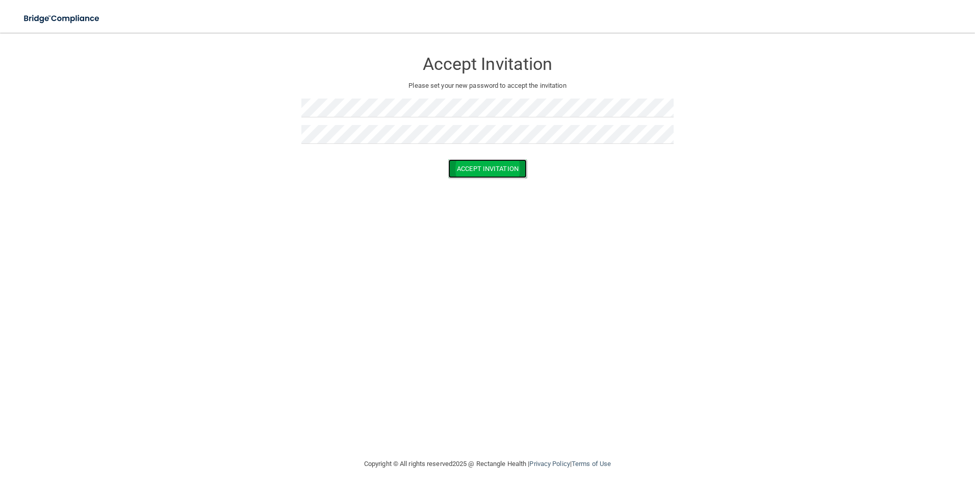
click at [471, 168] on button "Accept Invitation" at bounding box center [487, 168] width 79 height 19
click at [501, 183] on button "Accept Invitation" at bounding box center [487, 183] width 79 height 19
click at [509, 178] on p "Token is invalid or blank." at bounding box center [487, 177] width 372 height 12
click at [481, 176] on p "Token is invalid or blank." at bounding box center [487, 177] width 372 height 12
click at [401, 121] on div at bounding box center [487, 111] width 372 height 27
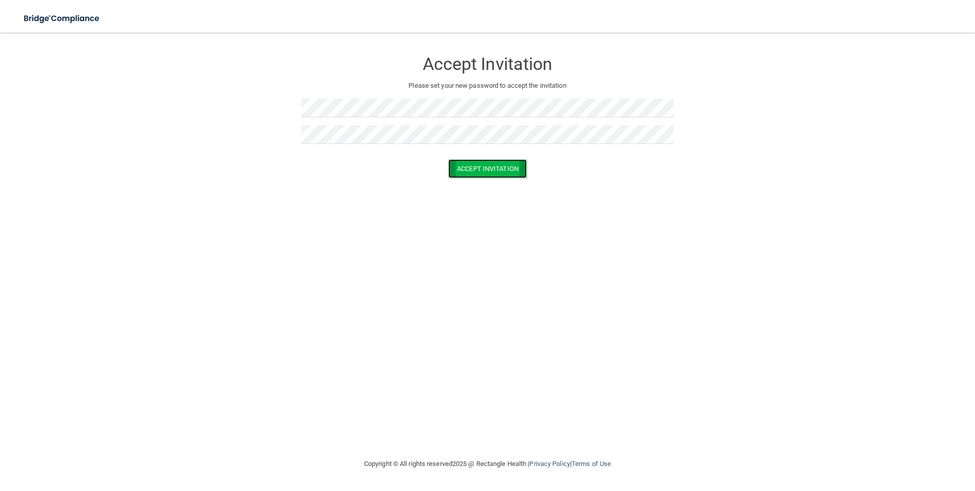
click at [480, 171] on button "Accept Invitation" at bounding box center [487, 168] width 79 height 19
click at [478, 181] on button "Accept Invitation" at bounding box center [487, 183] width 79 height 19
